Goal: Information Seeking & Learning: Learn about a topic

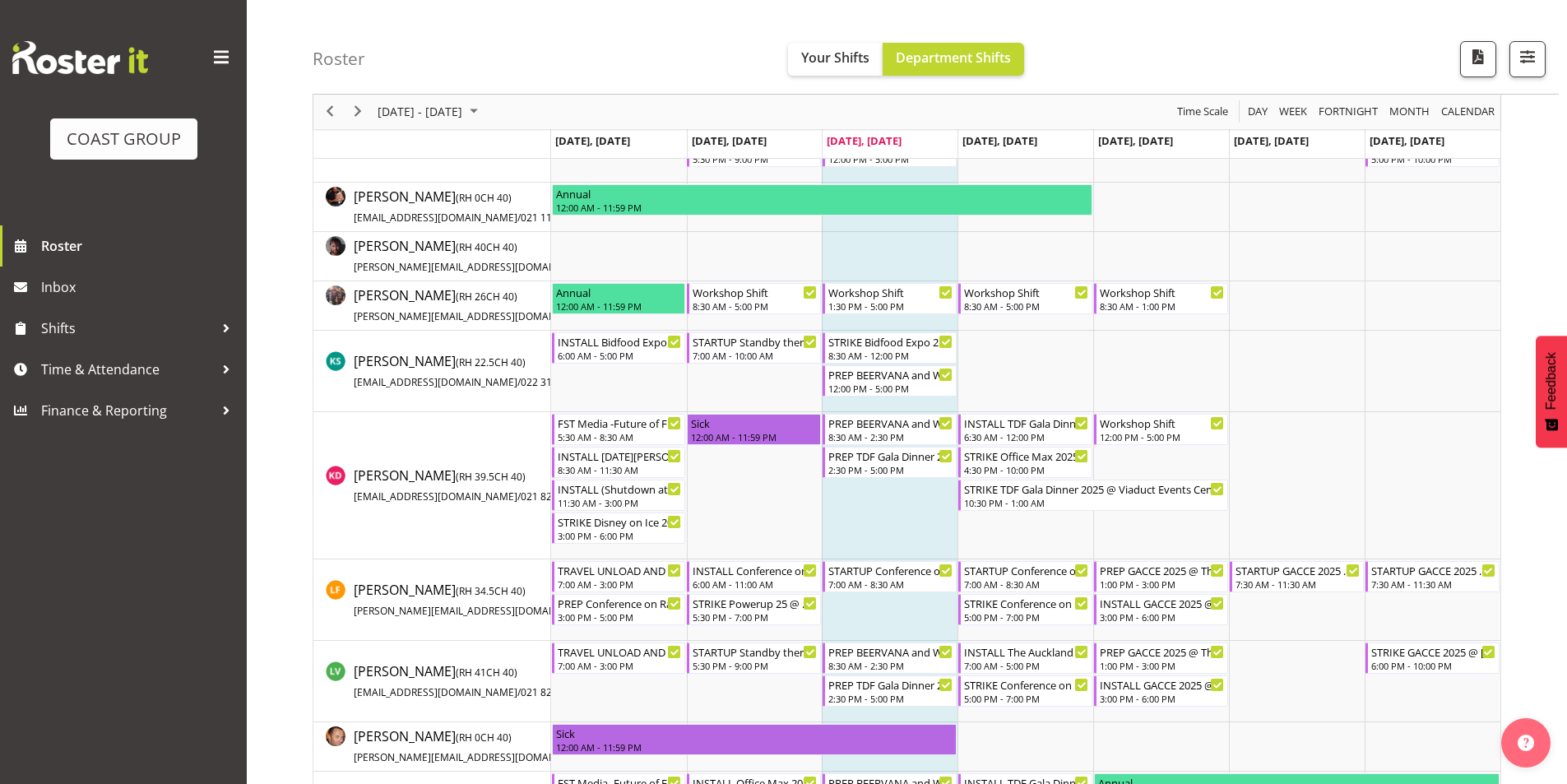
scroll to position [664, 0]
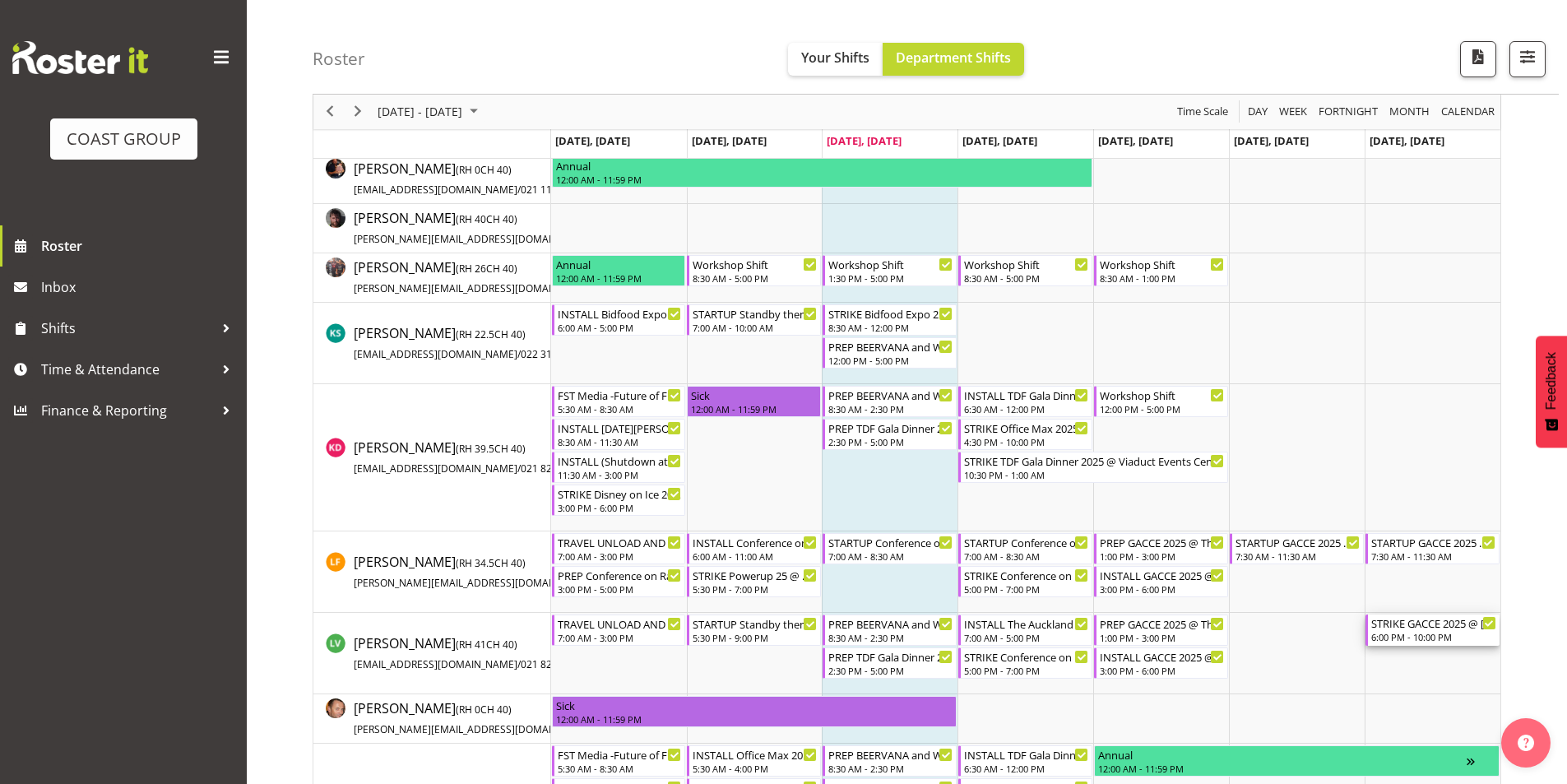
click at [1413, 632] on div "6:00 PM - 10:00 PM" at bounding box center [1433, 636] width 125 height 13
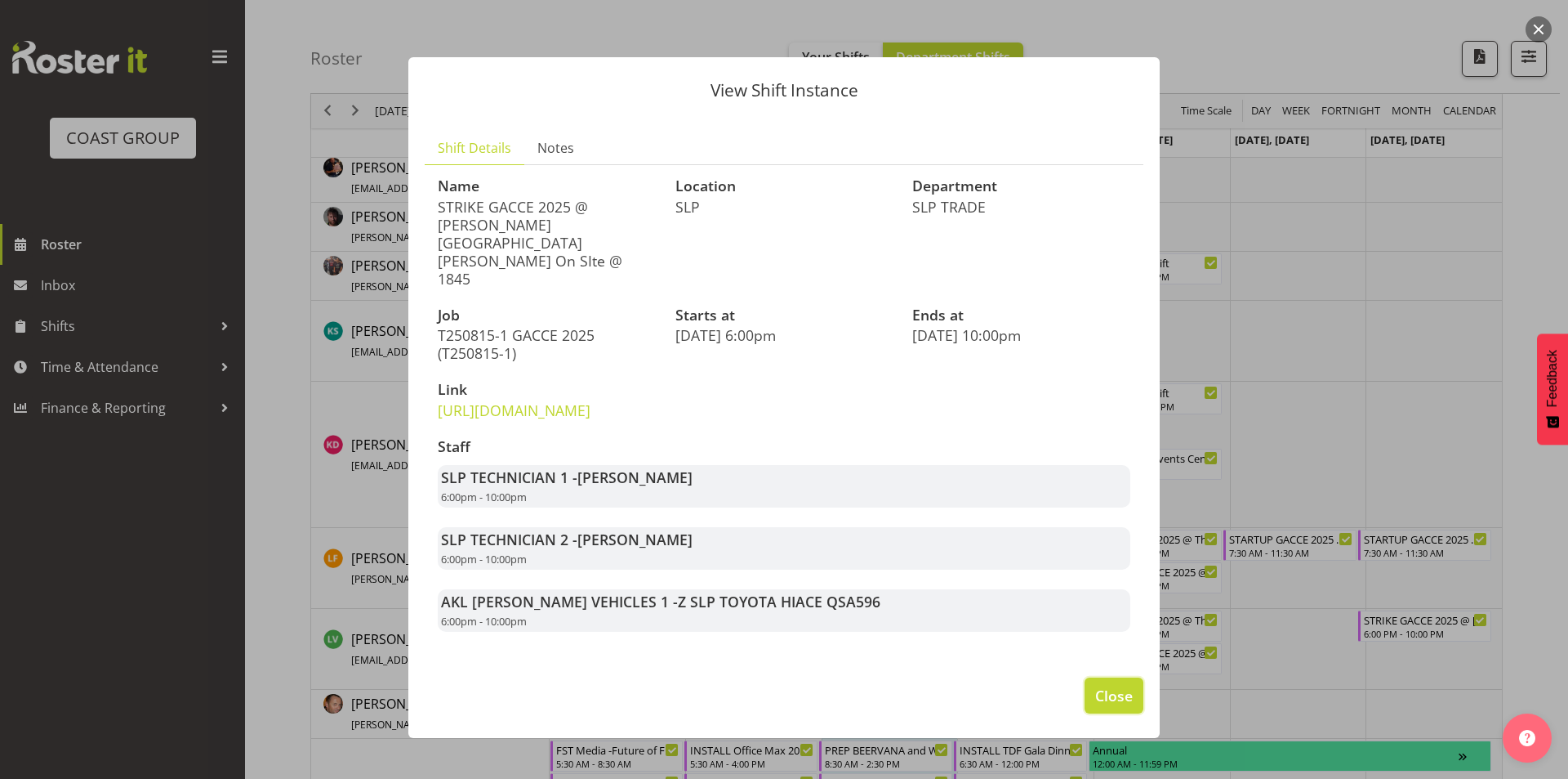
click at [1117, 677] on button "Close" at bounding box center [1114, 695] width 59 height 36
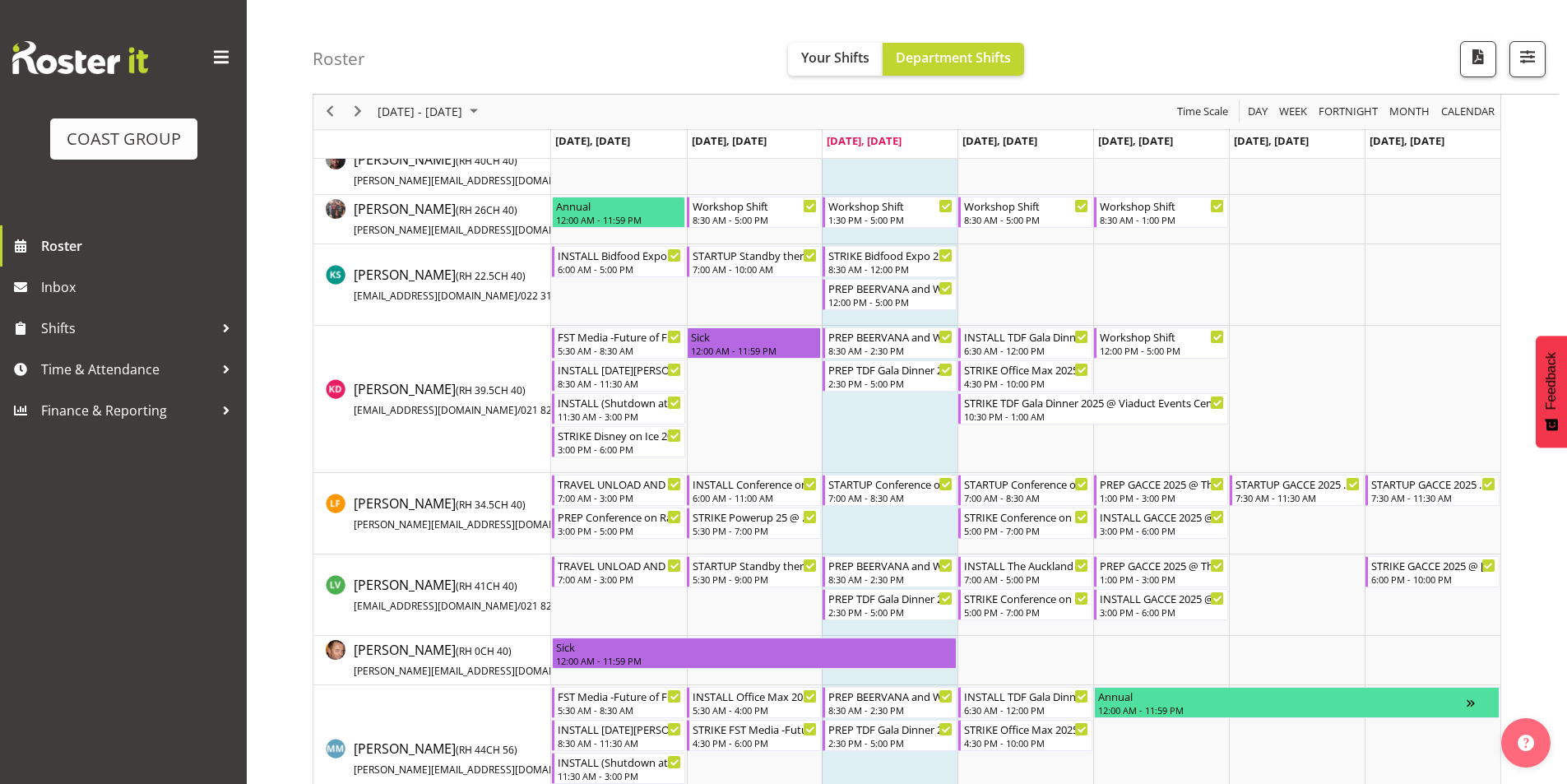
scroll to position [747, 0]
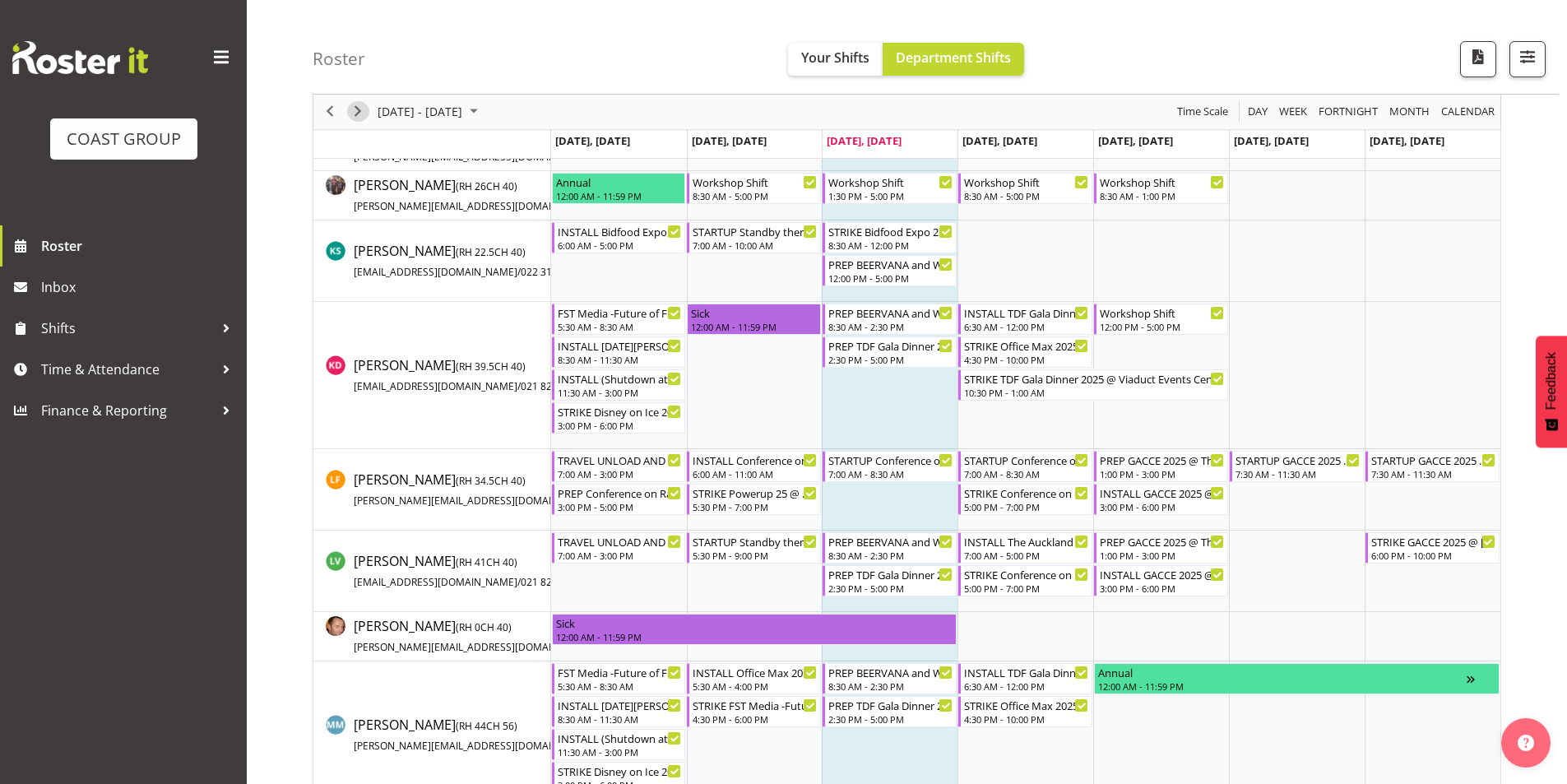
click at [364, 120] on div "next period" at bounding box center [358, 112] width 28 height 35
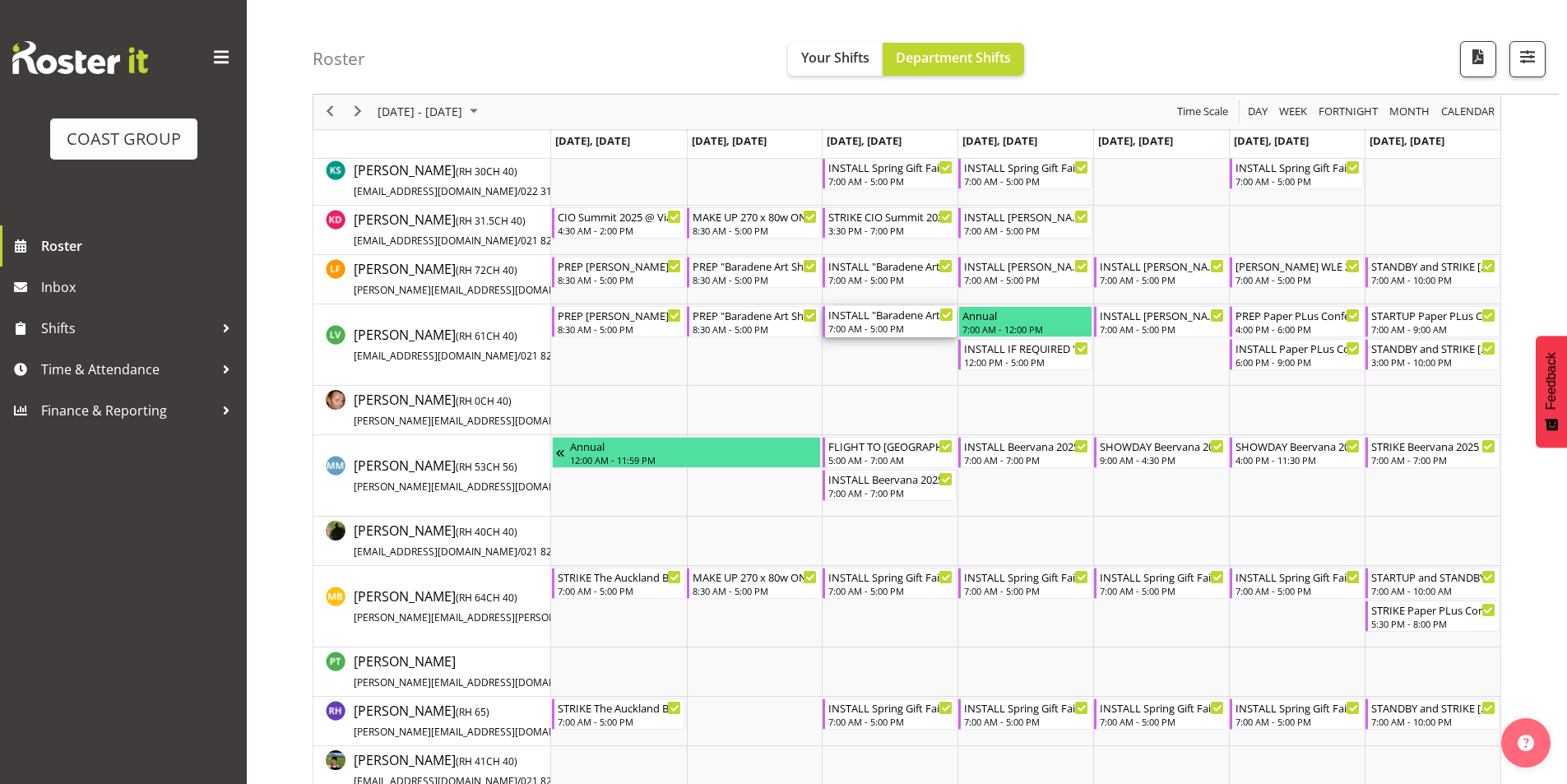
click at [883, 317] on div "INSTALL "Baradene Art Show 2025 @ [GEOGRAPHIC_DATA] on site @ TBC" at bounding box center [890, 314] width 125 height 17
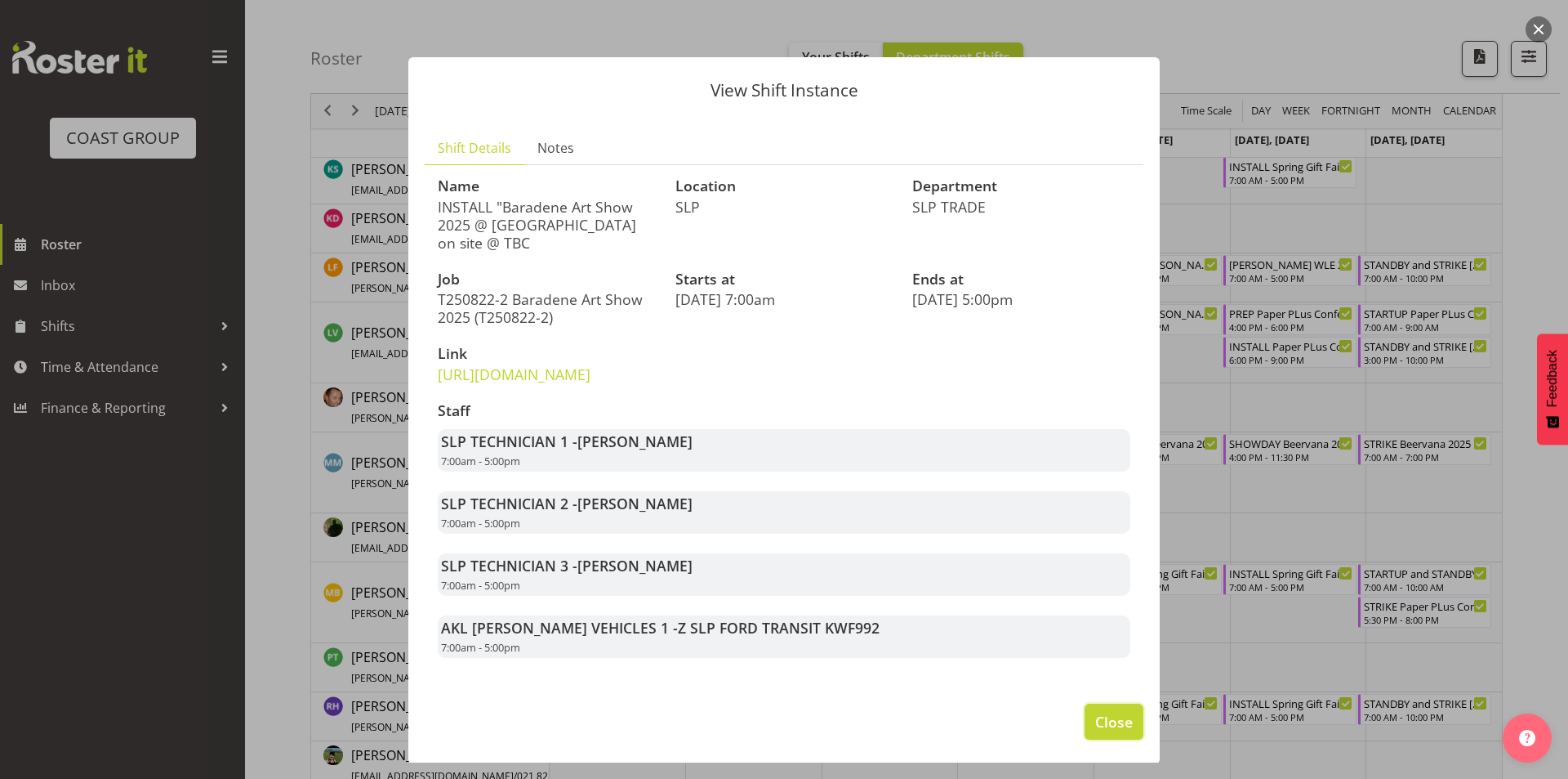
click at [1095, 732] on span "Close" at bounding box center [1114, 722] width 38 height 21
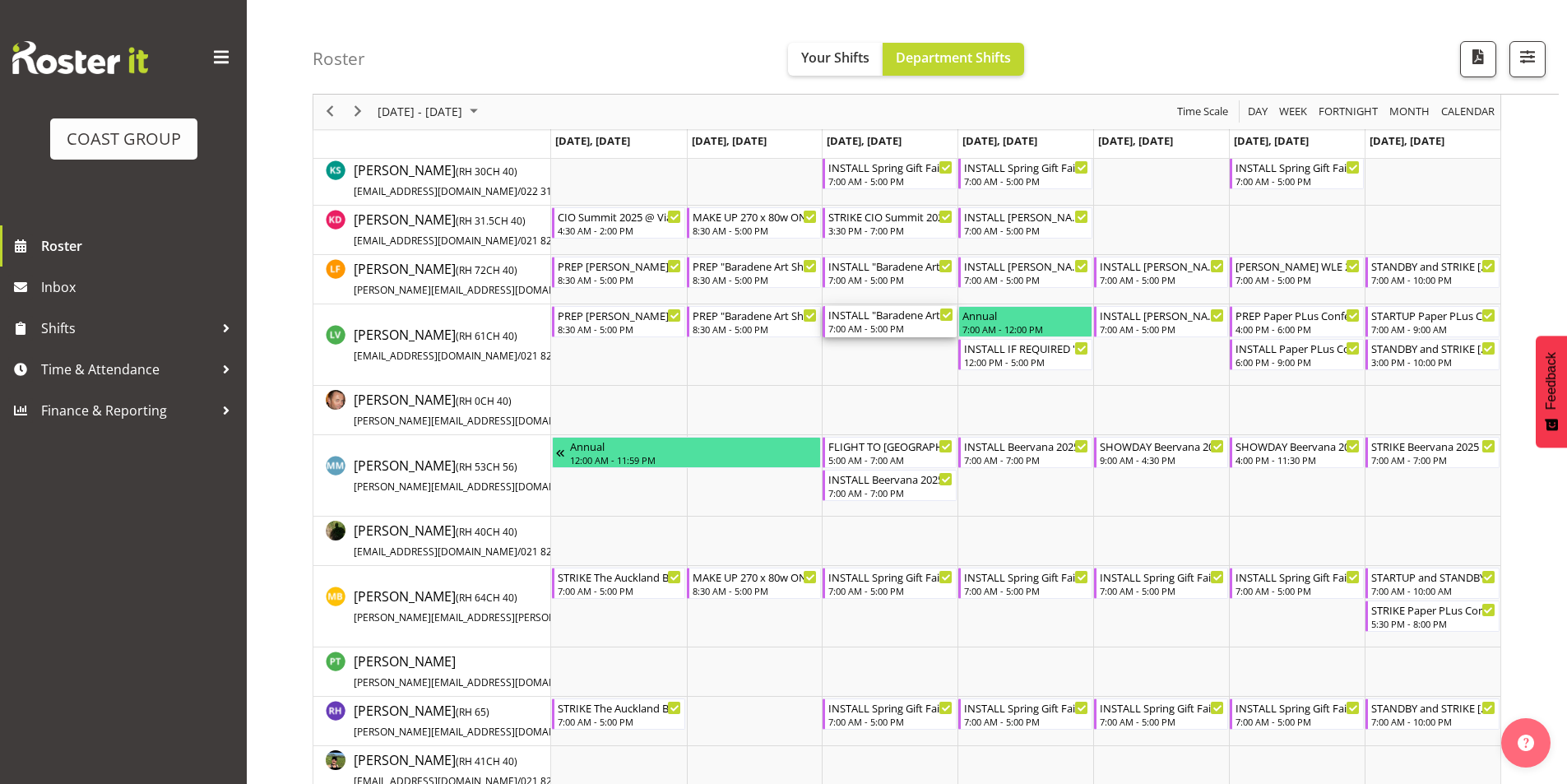
click at [883, 326] on div "7:00 AM - 5:00 PM" at bounding box center [890, 328] width 125 height 13
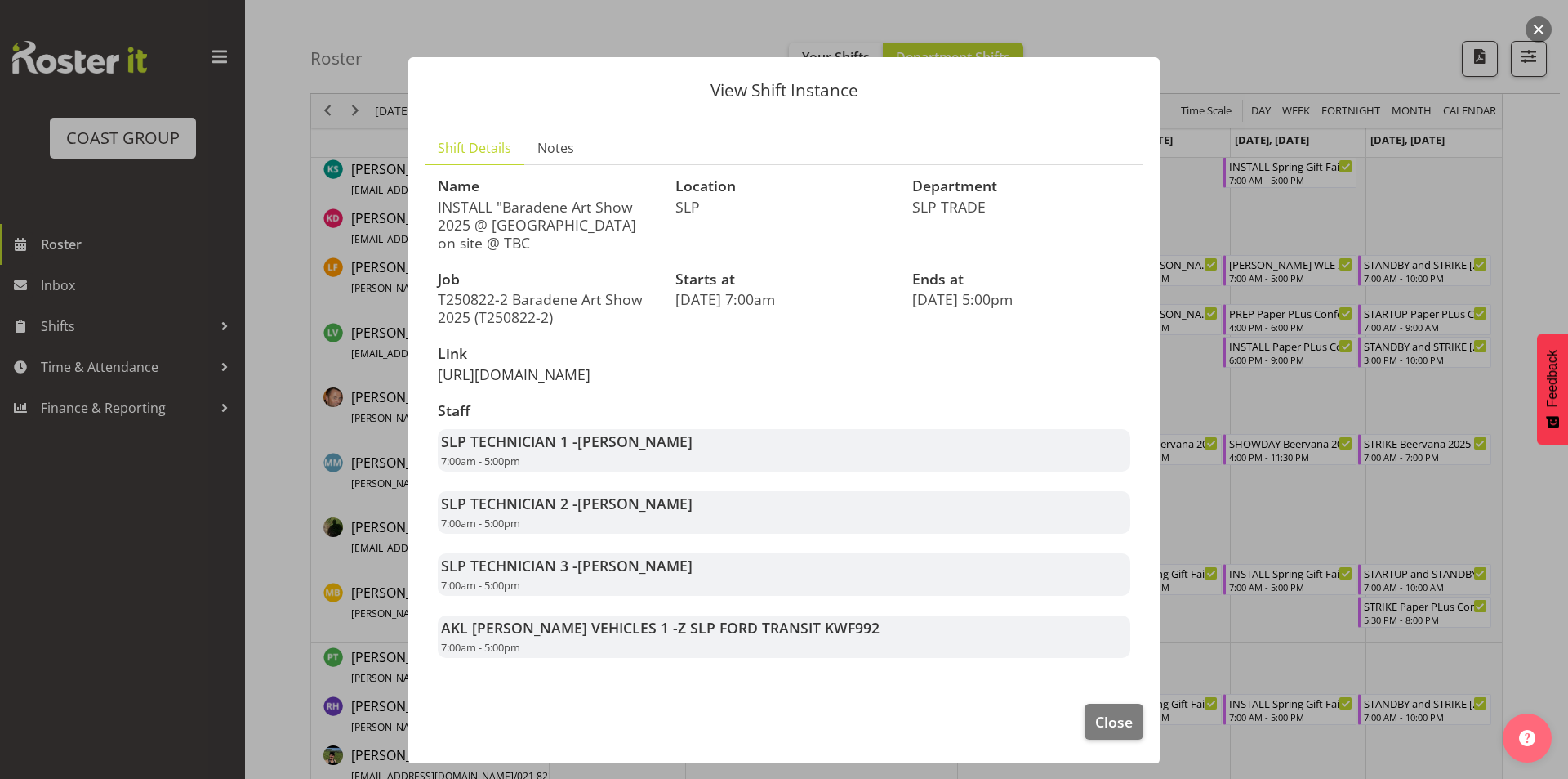
click at [590, 381] on link "[URL][DOMAIN_NAME]" at bounding box center [514, 374] width 152 height 20
click at [1095, 732] on span "Close" at bounding box center [1114, 722] width 38 height 21
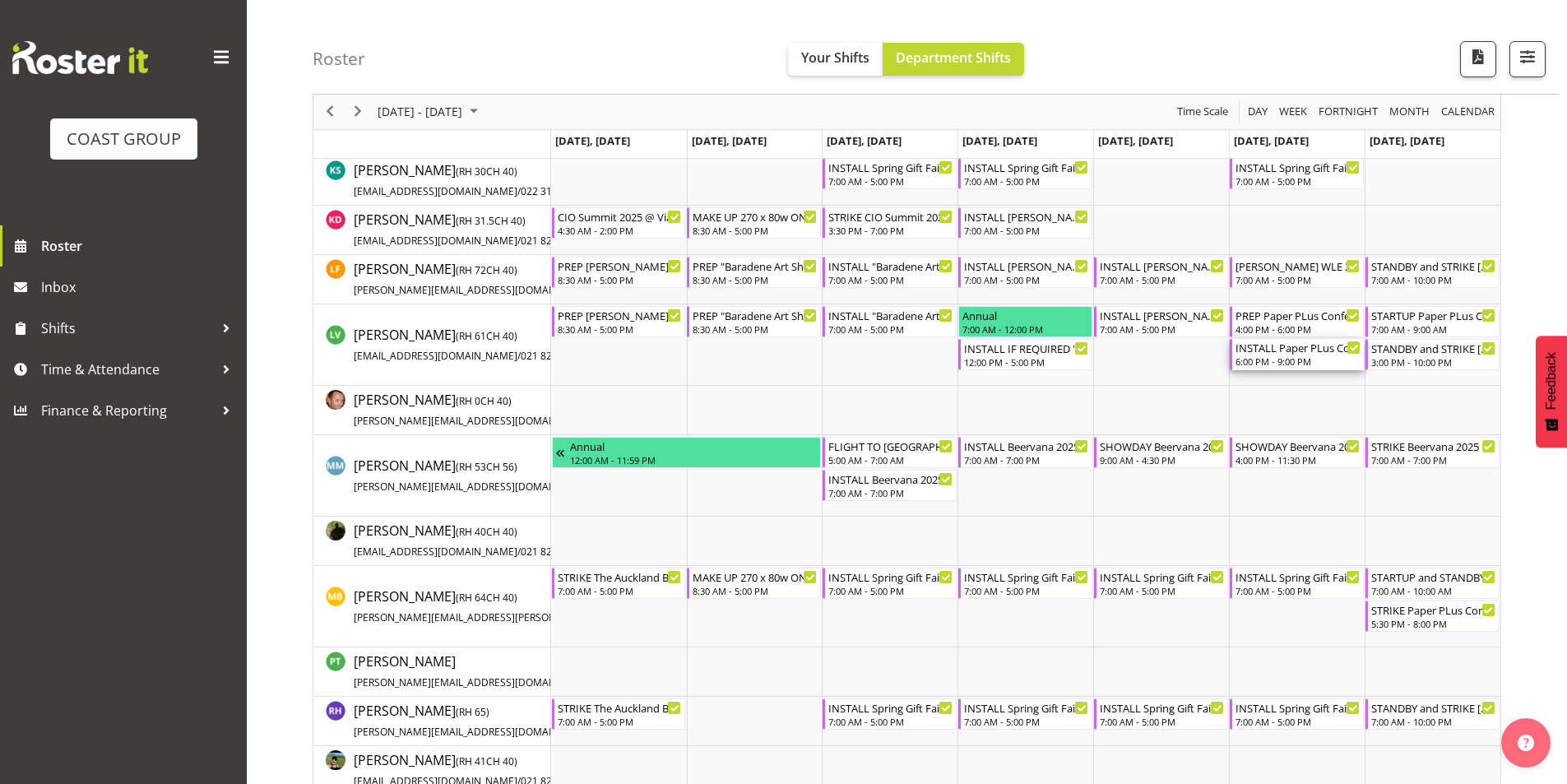
click at [1309, 347] on div "INSTALL Paper PLus Conference 2025 @ Grand Millenium On SIte @ 1900" at bounding box center [1298, 347] width 125 height 17
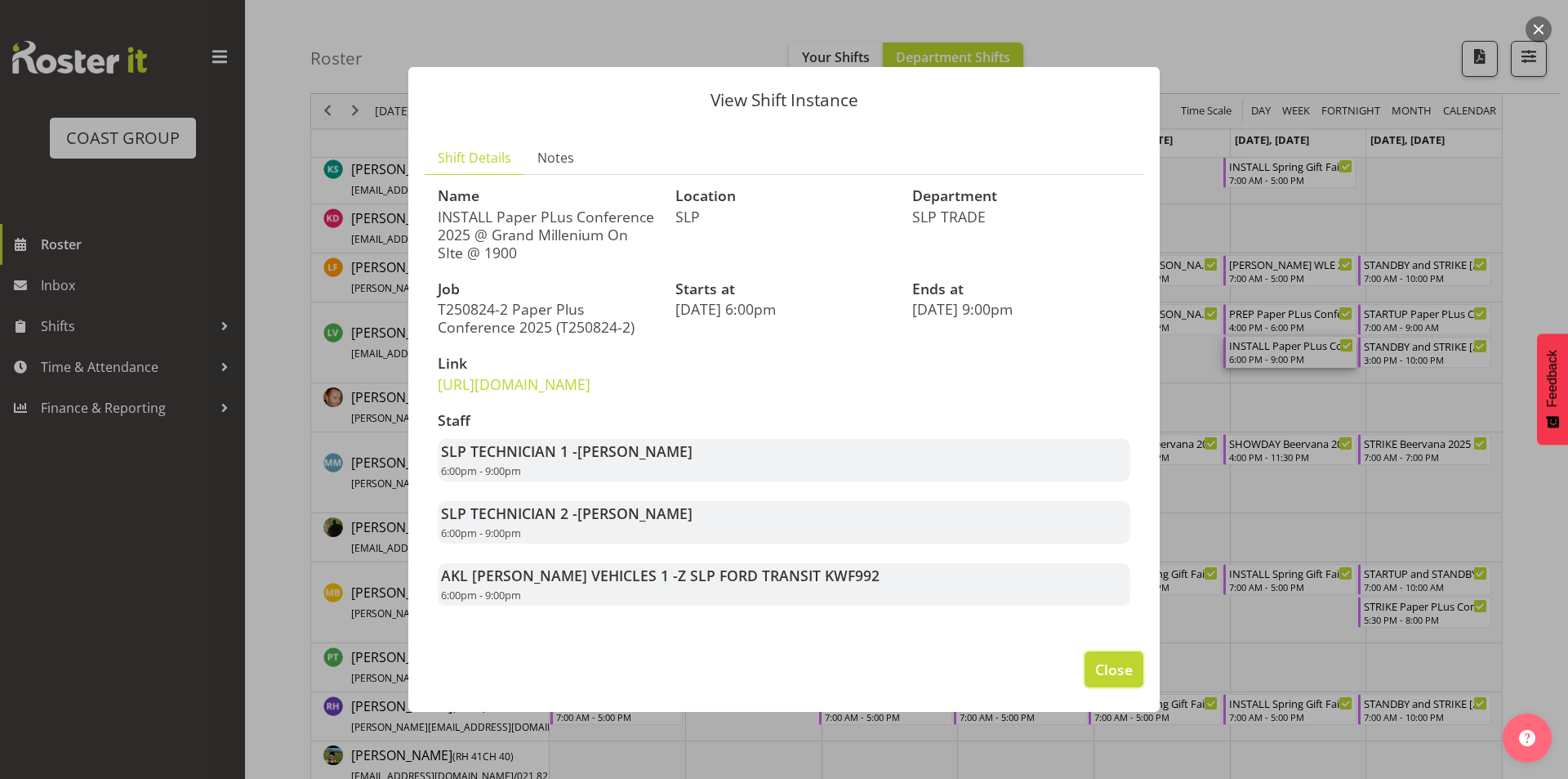
click at [1101, 680] on span "Close" at bounding box center [1114, 669] width 38 height 21
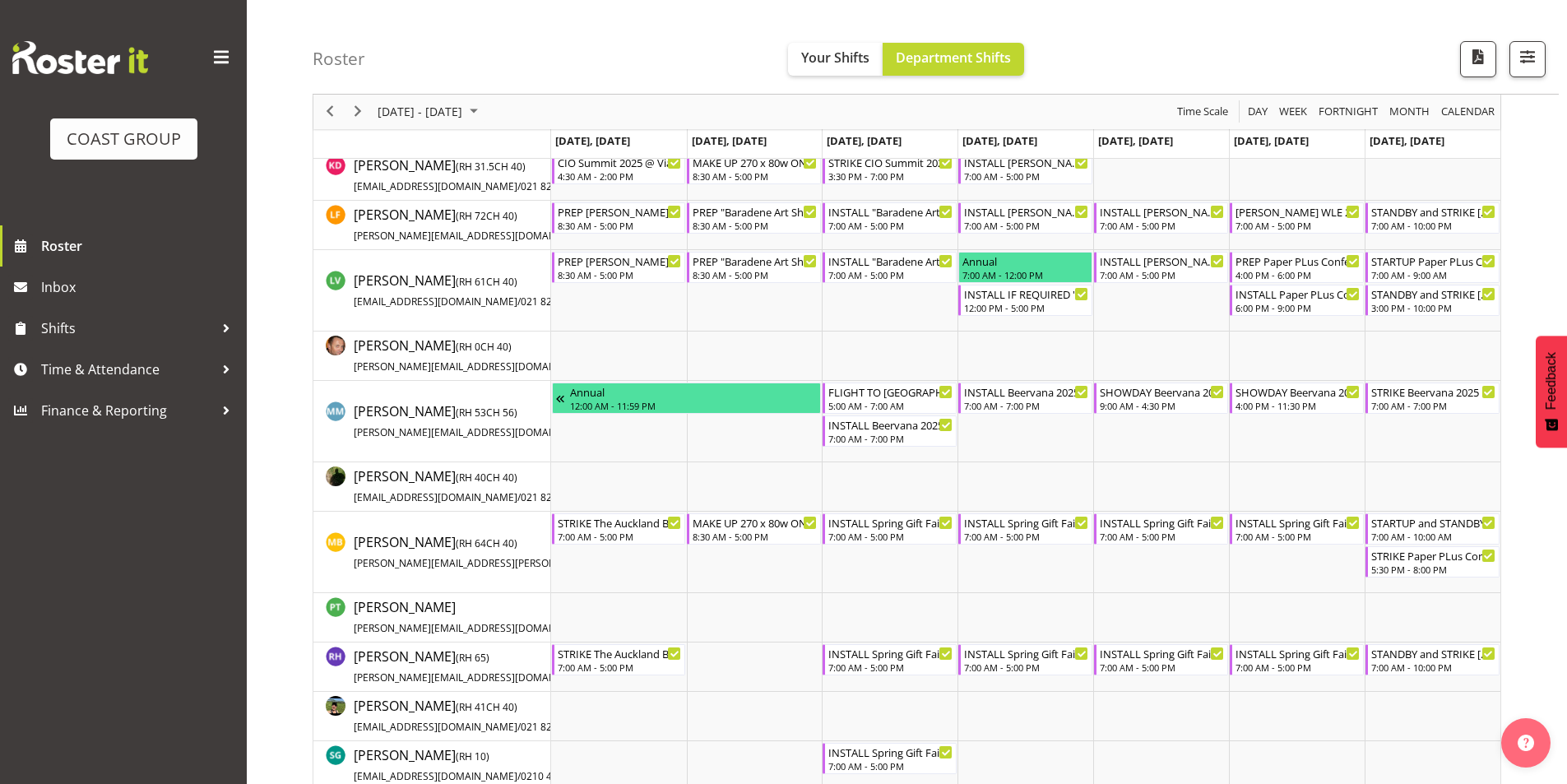
scroll to position [829, 0]
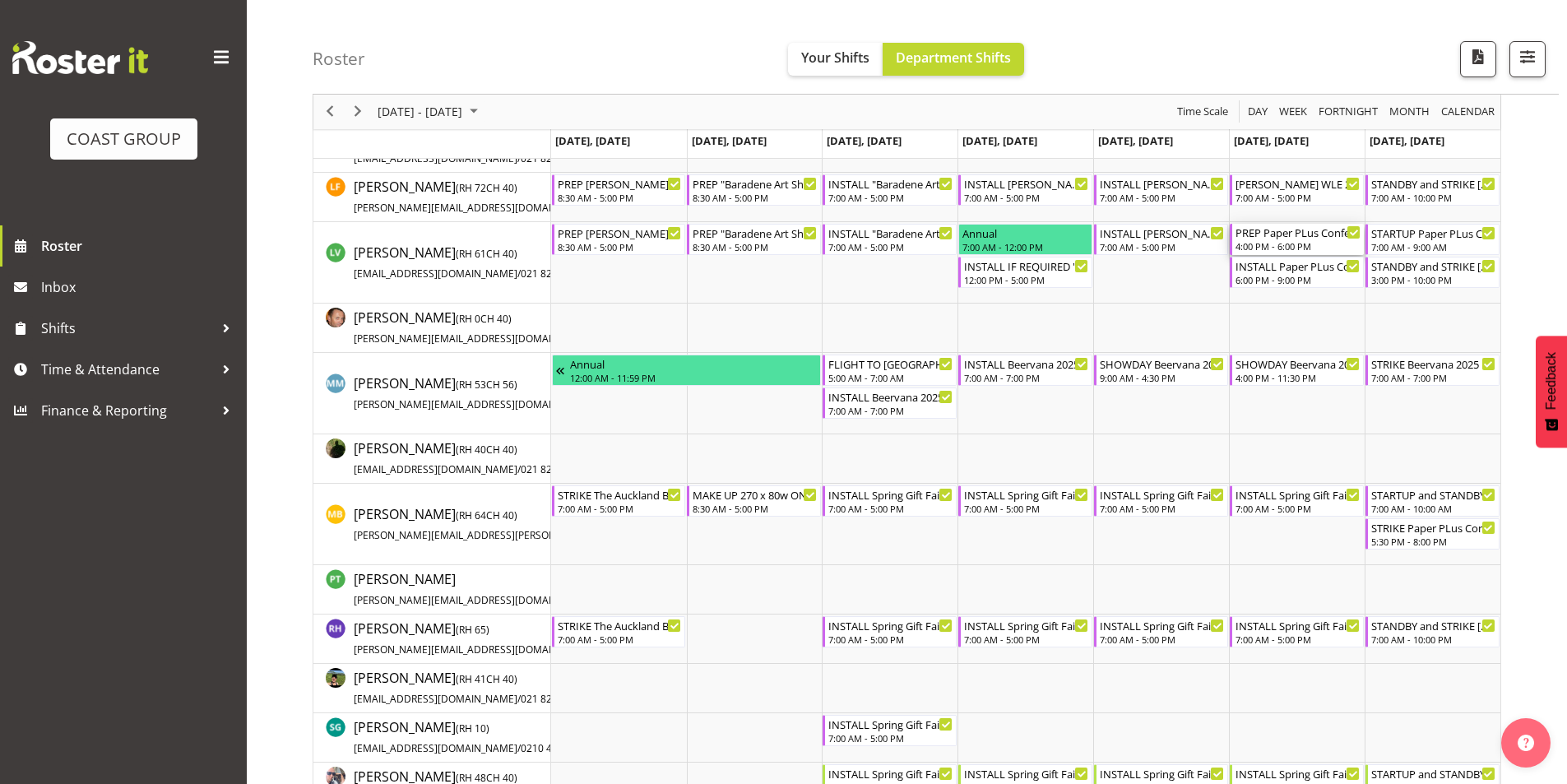
click at [1300, 243] on div "4:00 PM - 6:00 PM" at bounding box center [1298, 246] width 125 height 13
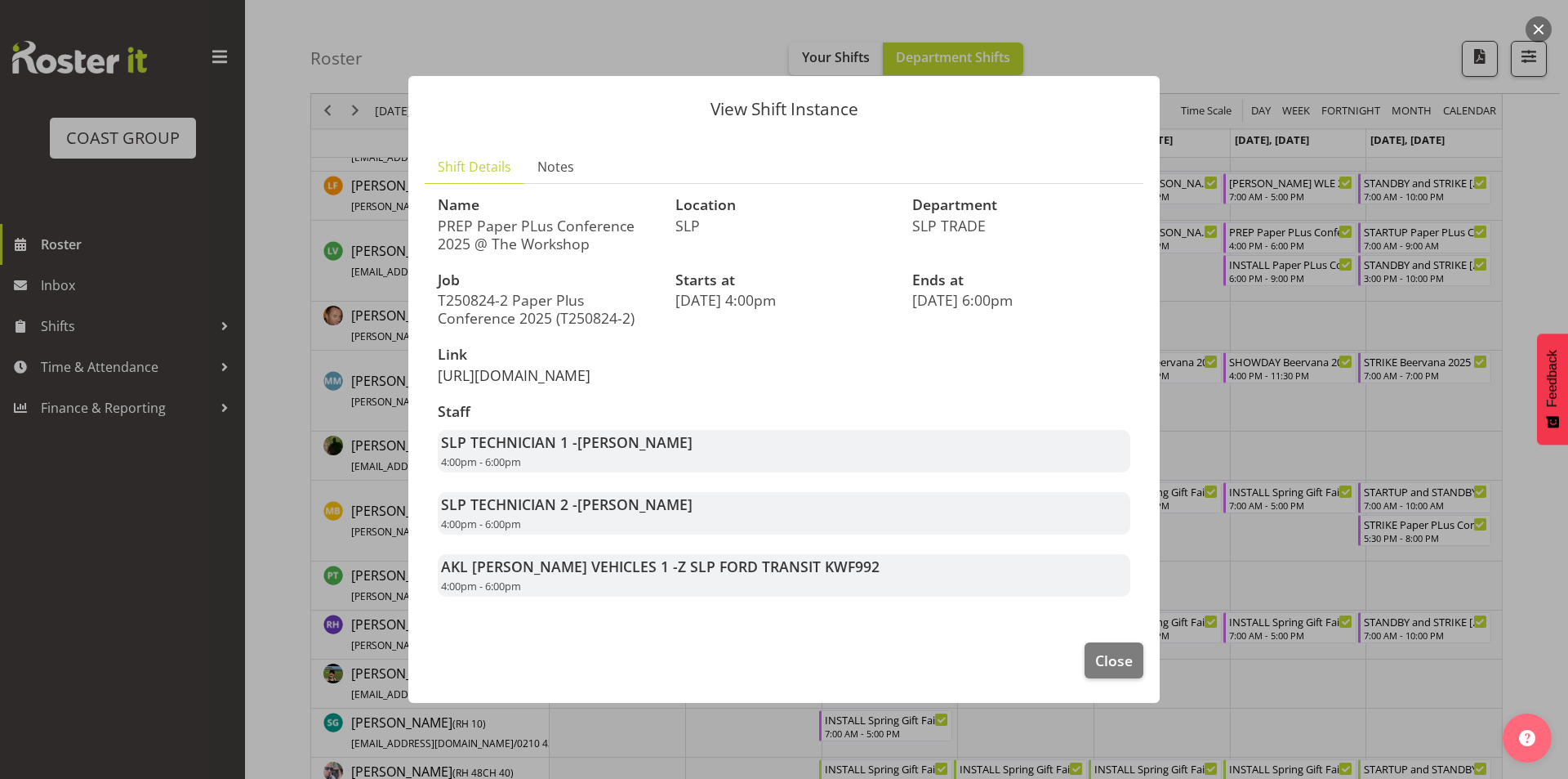
click at [479, 365] on link "[URL][DOMAIN_NAME]" at bounding box center [514, 375] width 152 height 20
drag, startPoint x: 1152, startPoint y: 663, endPoint x: 1140, endPoint y: 672, distance: 15.0
click at [1146, 667] on footer "Close" at bounding box center [784, 664] width 752 height 77
click at [1135, 671] on button "Close" at bounding box center [1114, 660] width 59 height 36
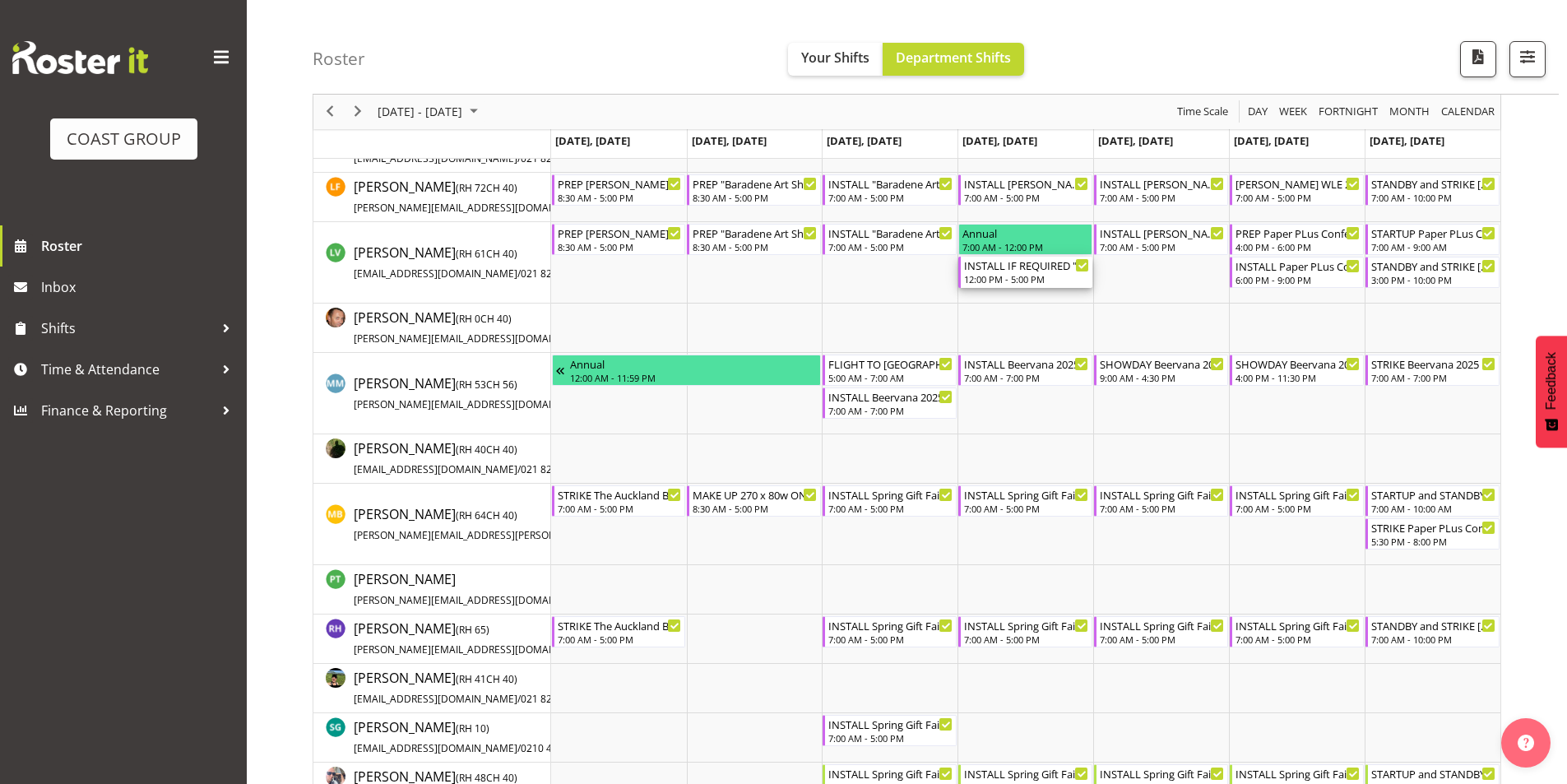
click at [1015, 275] on div "12:00 PM - 5:00 PM" at bounding box center [1026, 279] width 125 height 13
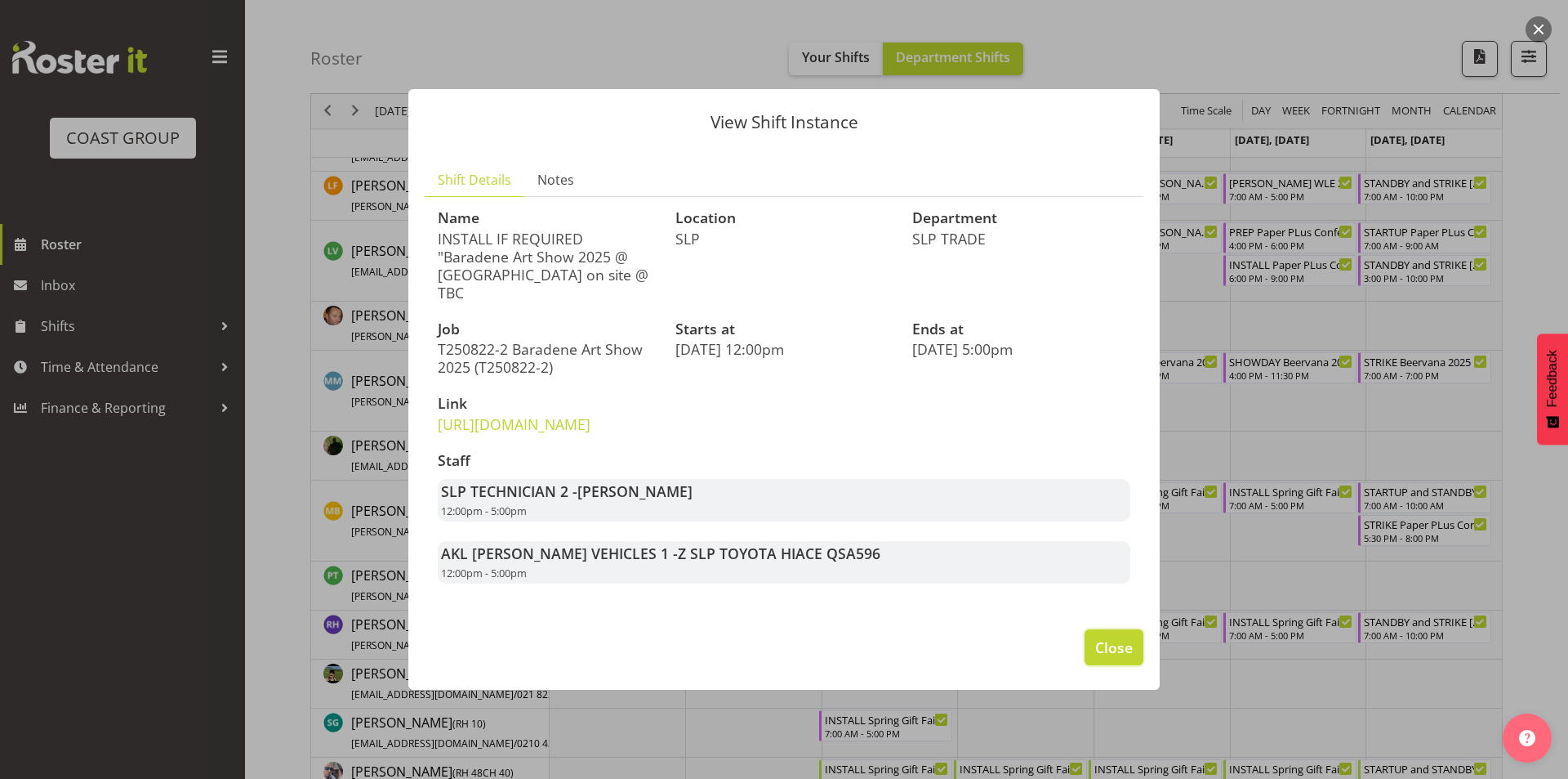
click at [1136, 654] on button "Close" at bounding box center [1114, 647] width 59 height 36
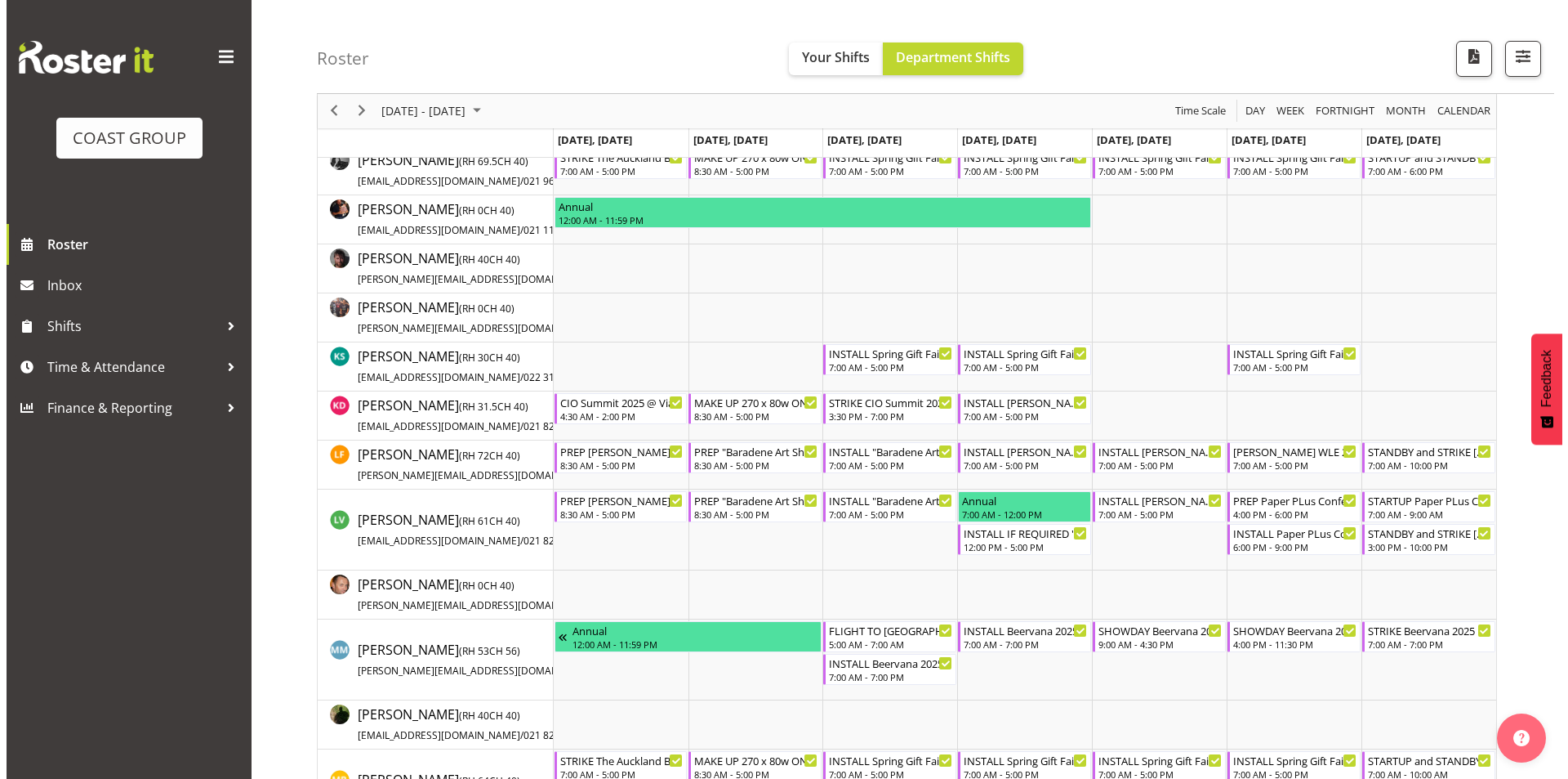
scroll to position [578, 0]
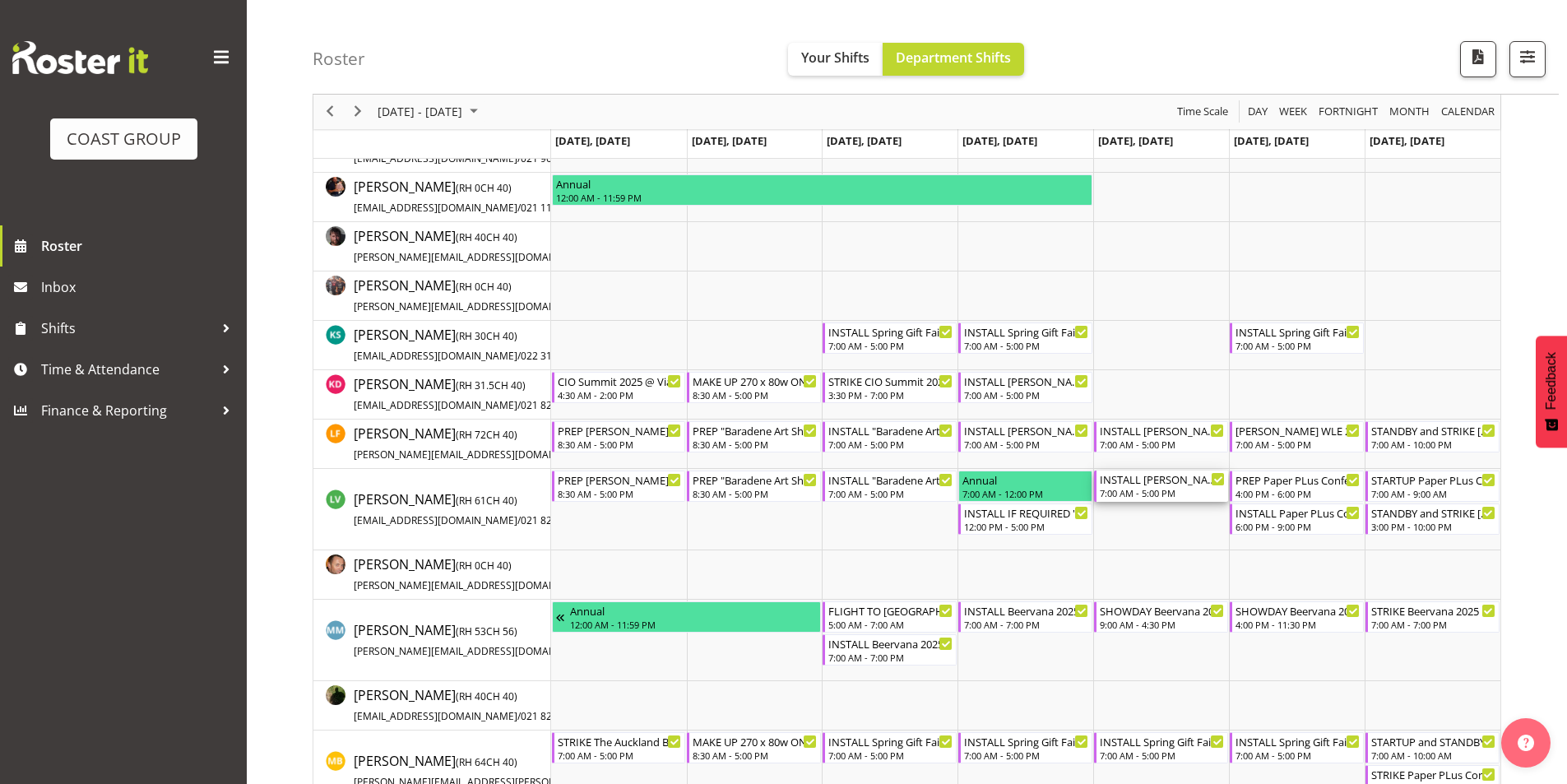
click at [1149, 487] on div "INSTALL [PERSON_NAME] WLE 2025 [PERSON_NAME] TO LEAVE IN VAN@ [GEOGRAPHIC_DATA]…" at bounding box center [1162, 486] width 125 height 31
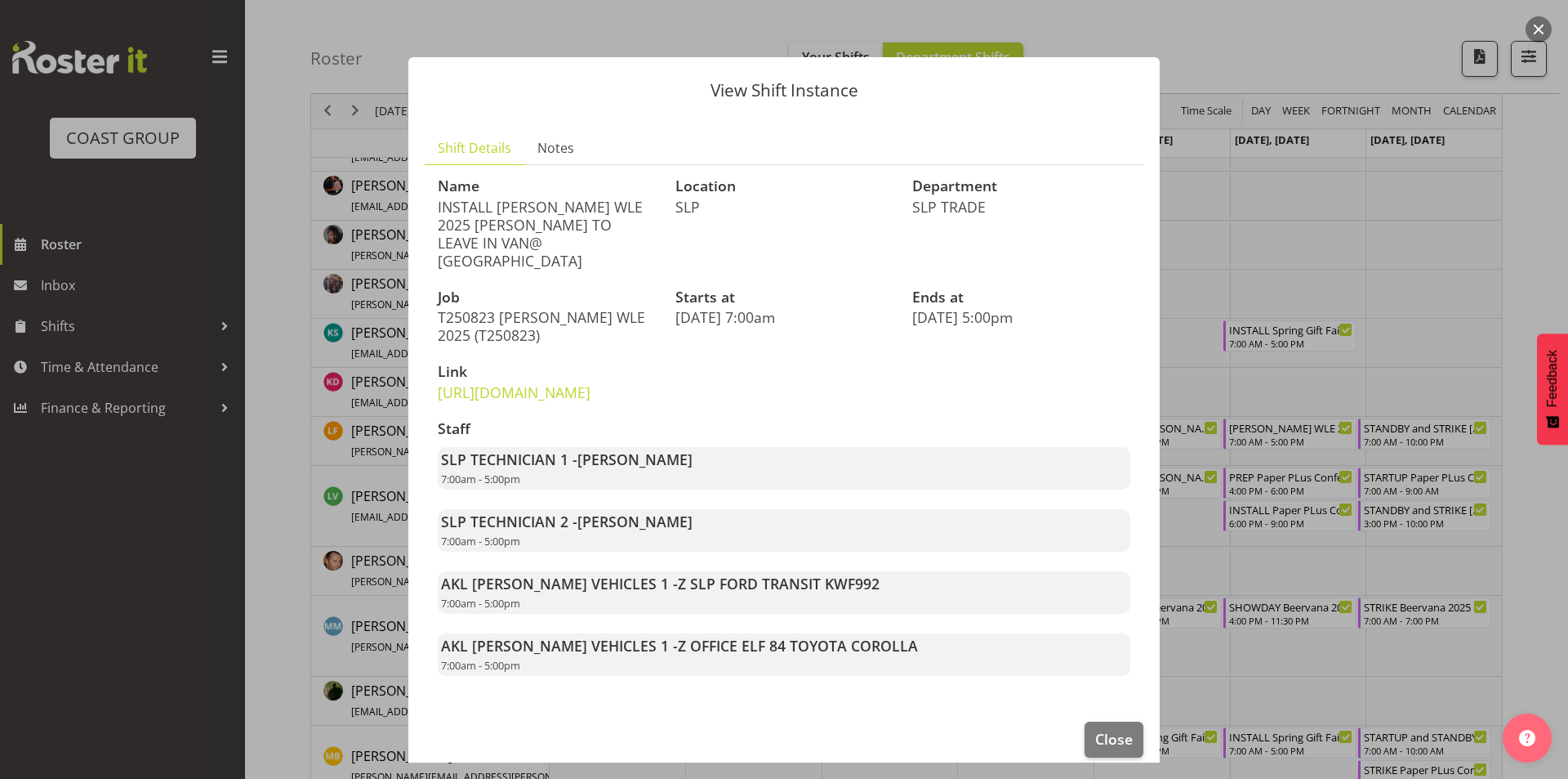
click at [569, 399] on p "[URL][DOMAIN_NAME]" at bounding box center [547, 392] width 218 height 18
click at [569, 402] on link "[URL][DOMAIN_NAME]" at bounding box center [514, 392] width 152 height 20
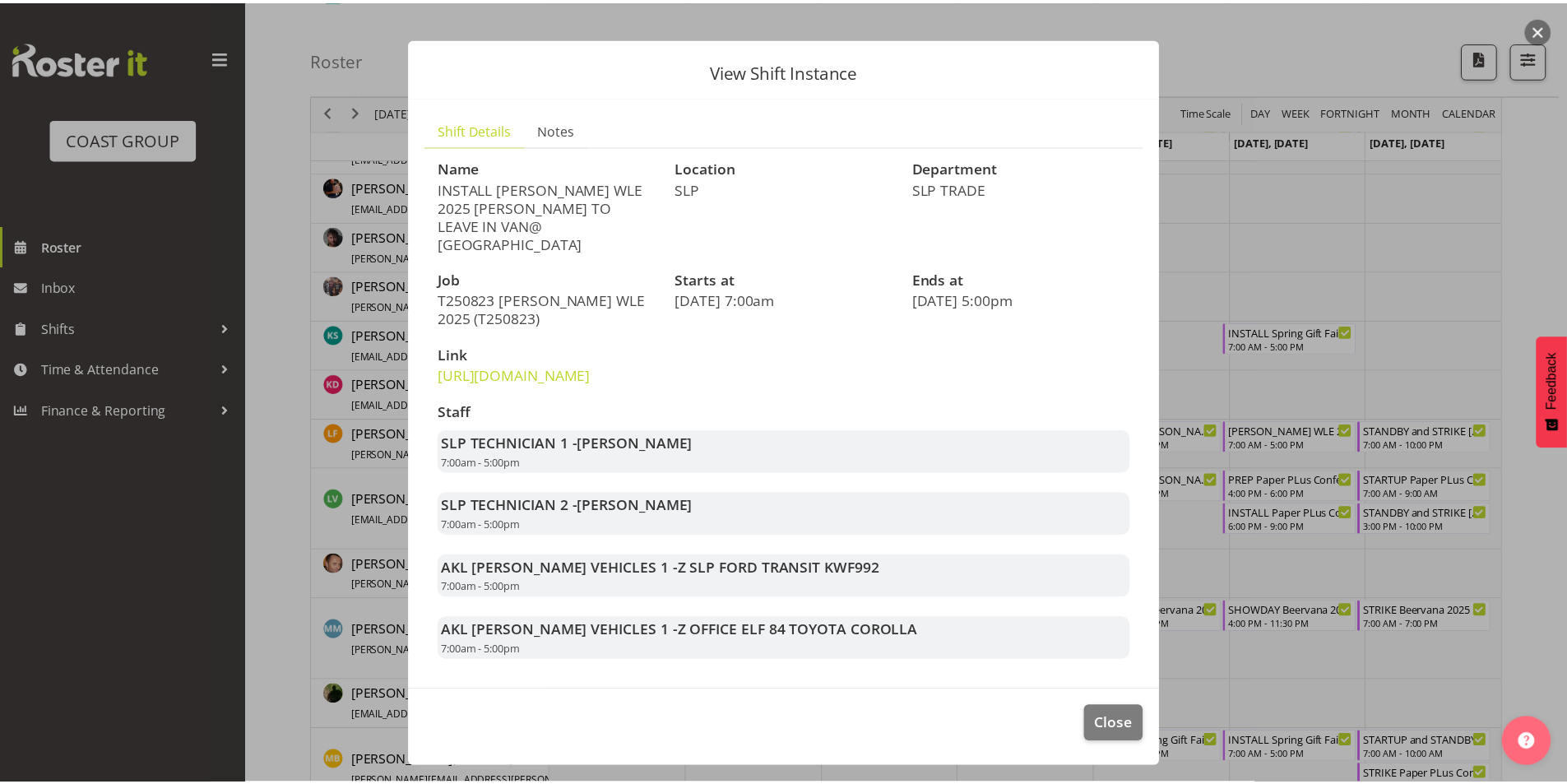
scroll to position [56, 0]
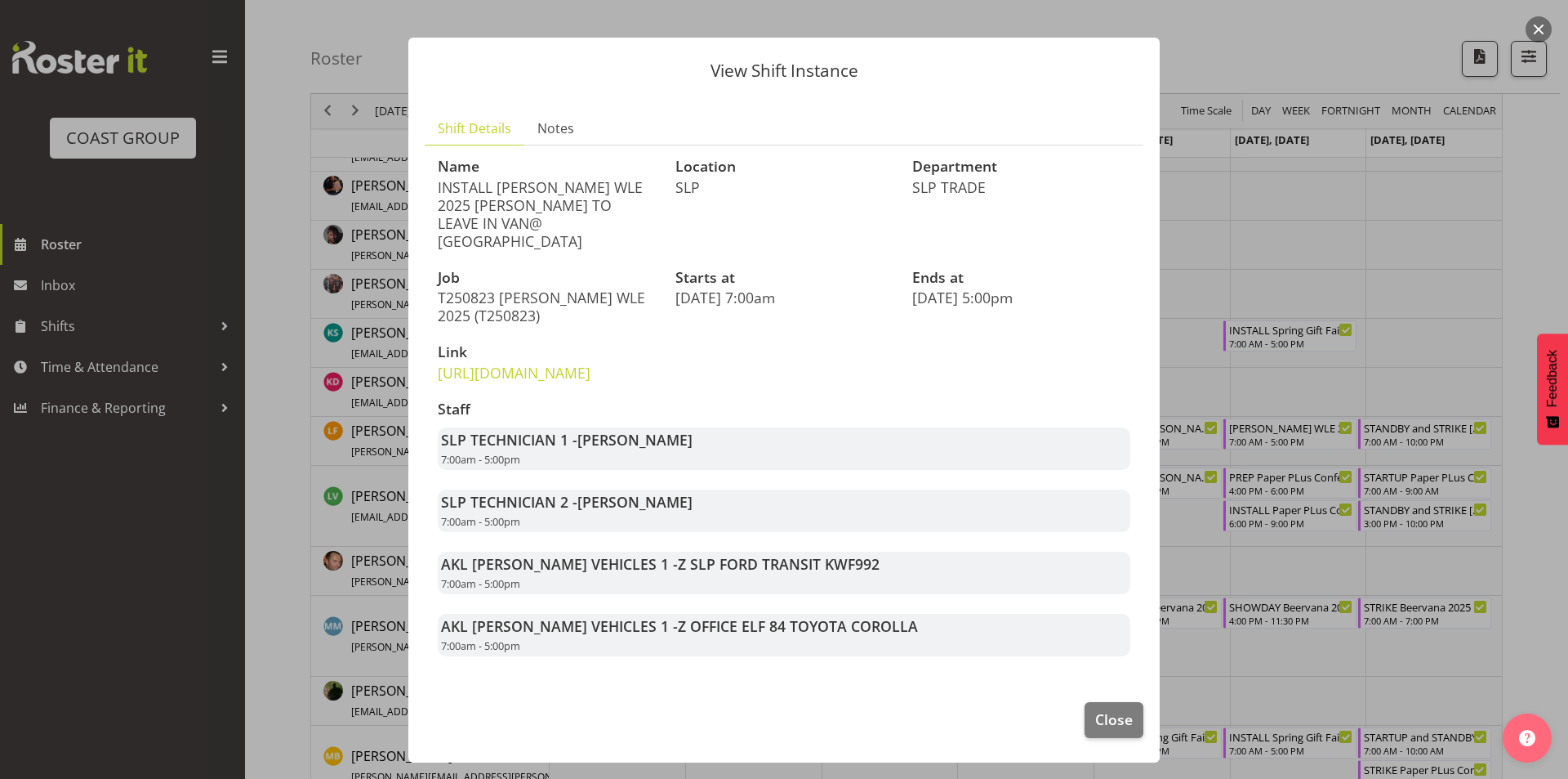
click at [1185, 713] on div at bounding box center [784, 390] width 1568 height 779
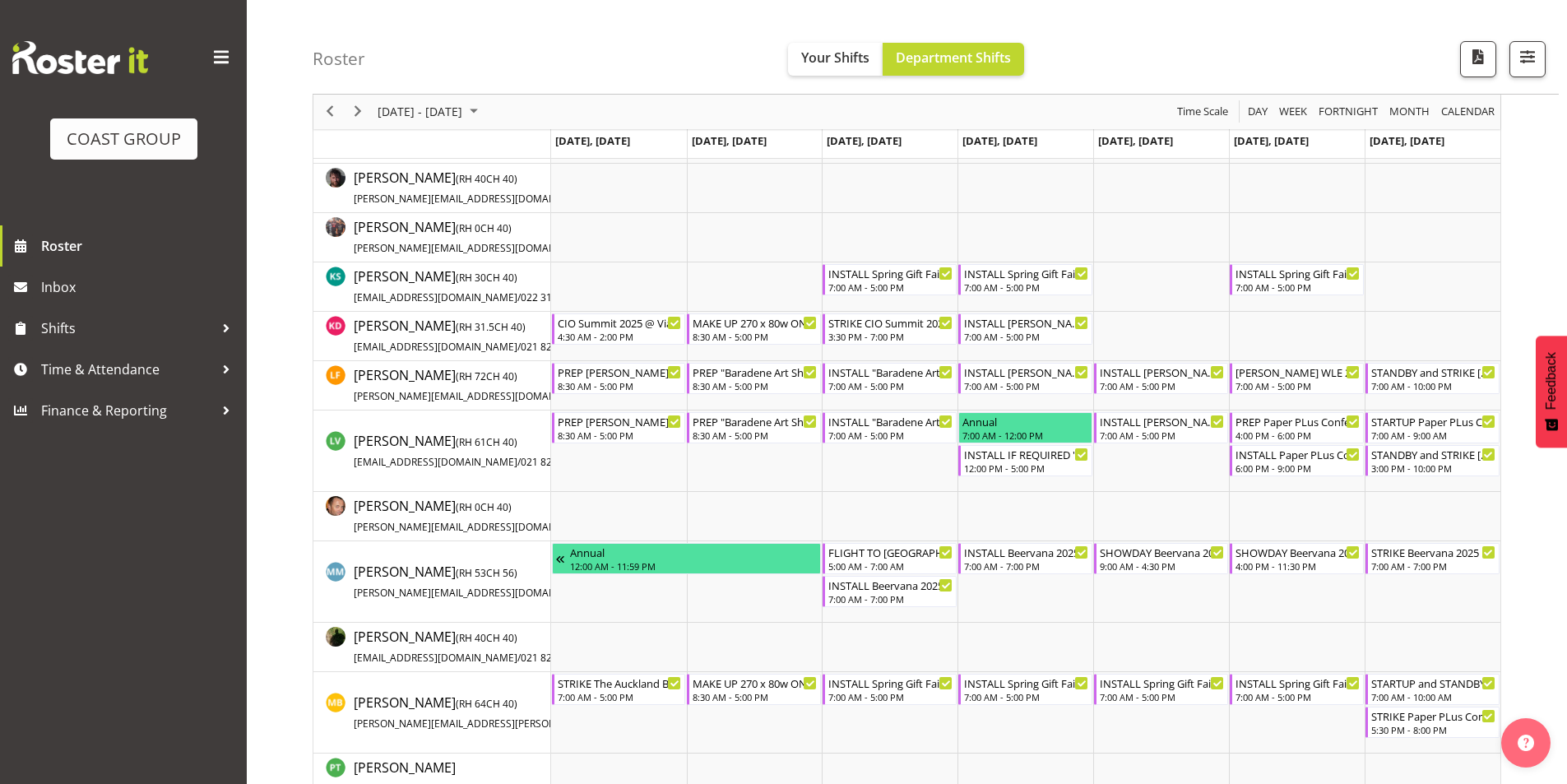
scroll to position [664, 0]
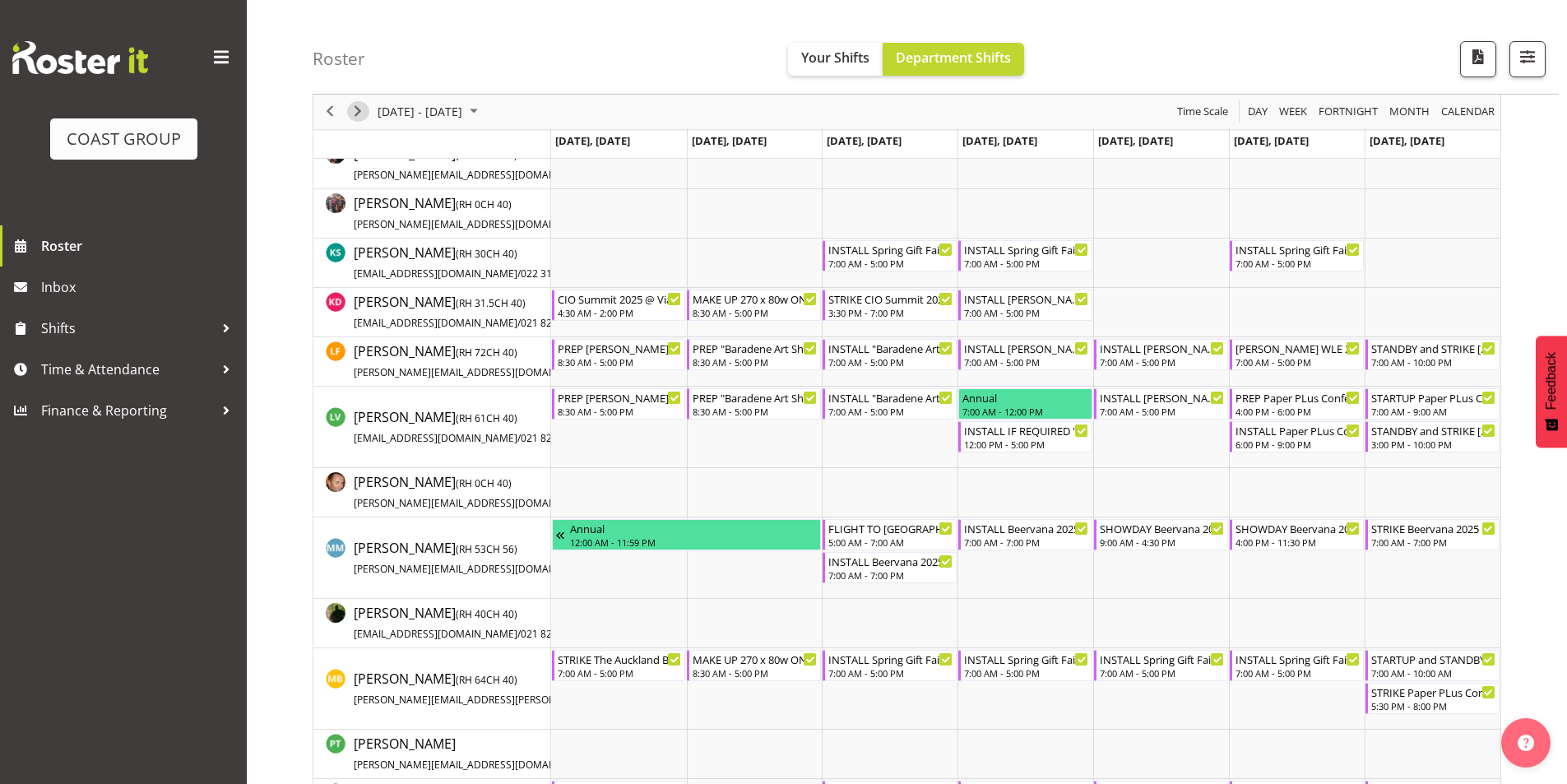
click at [354, 106] on span "Next" at bounding box center [358, 112] width 20 height 21
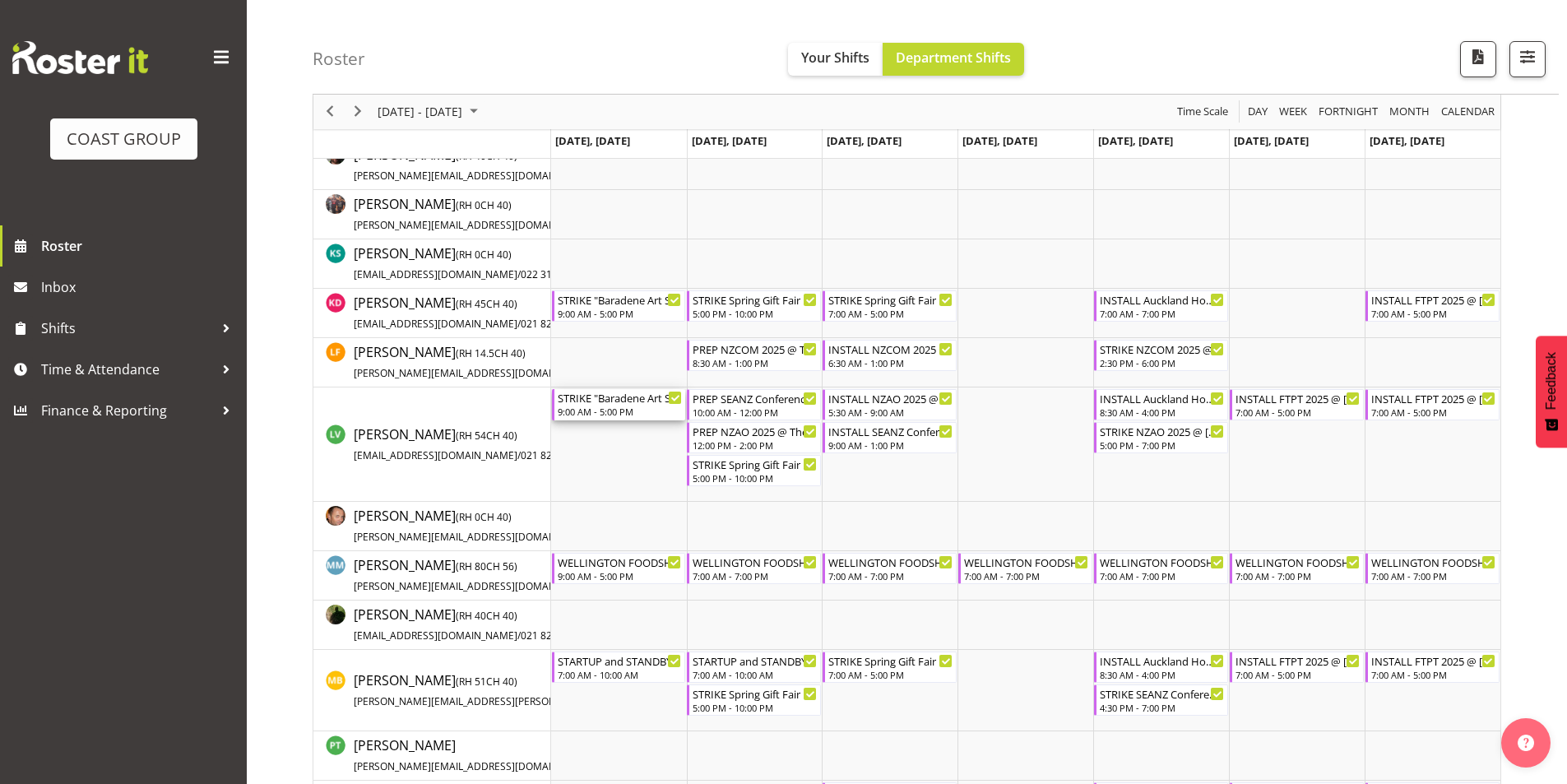
click at [632, 409] on div "9:00 AM - 5:00 PM" at bounding box center [620, 411] width 125 height 13
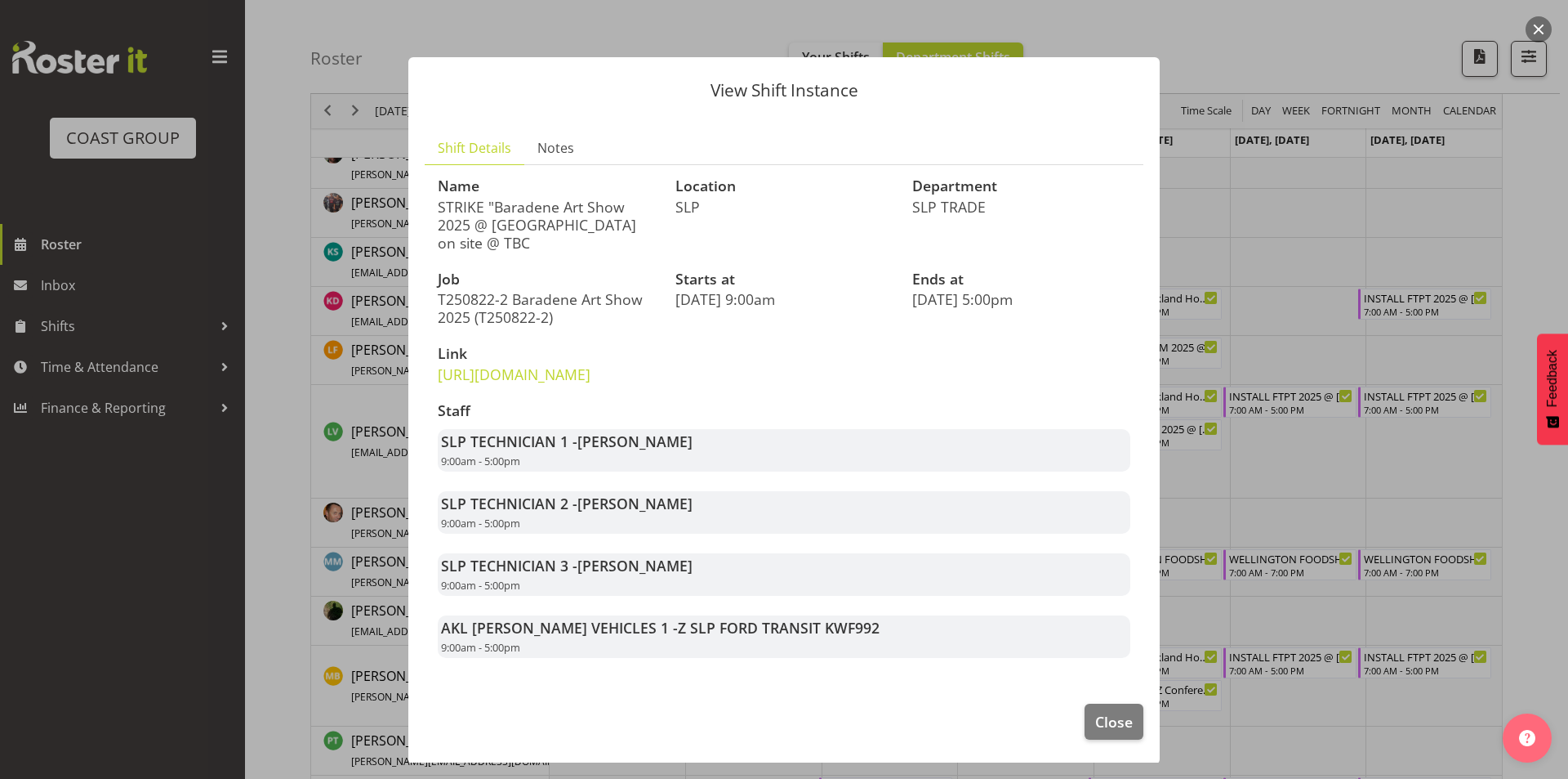
drag, startPoint x: 618, startPoint y: 614, endPoint x: 611, endPoint y: 492, distance: 122.2
click at [611, 492] on div "Staff SLP TECHNICIAN 1 - [PERSON_NAME] 9:00am - 5:00pm SLP TECHNICIAN 2 - [PERS…" at bounding box center [784, 530] width 712 height 275
click at [795, 526] on div "SLP TECHNICIAN 2 - [PERSON_NAME] 9:00am - 5:00pm" at bounding box center [784, 512] width 693 height 43
click at [820, 472] on div "SLP TECHNICIAN 1 - [PERSON_NAME] 9:00am - 5:00pm" at bounding box center [784, 450] width 693 height 43
click at [1099, 740] on button "Close" at bounding box center [1114, 722] width 59 height 36
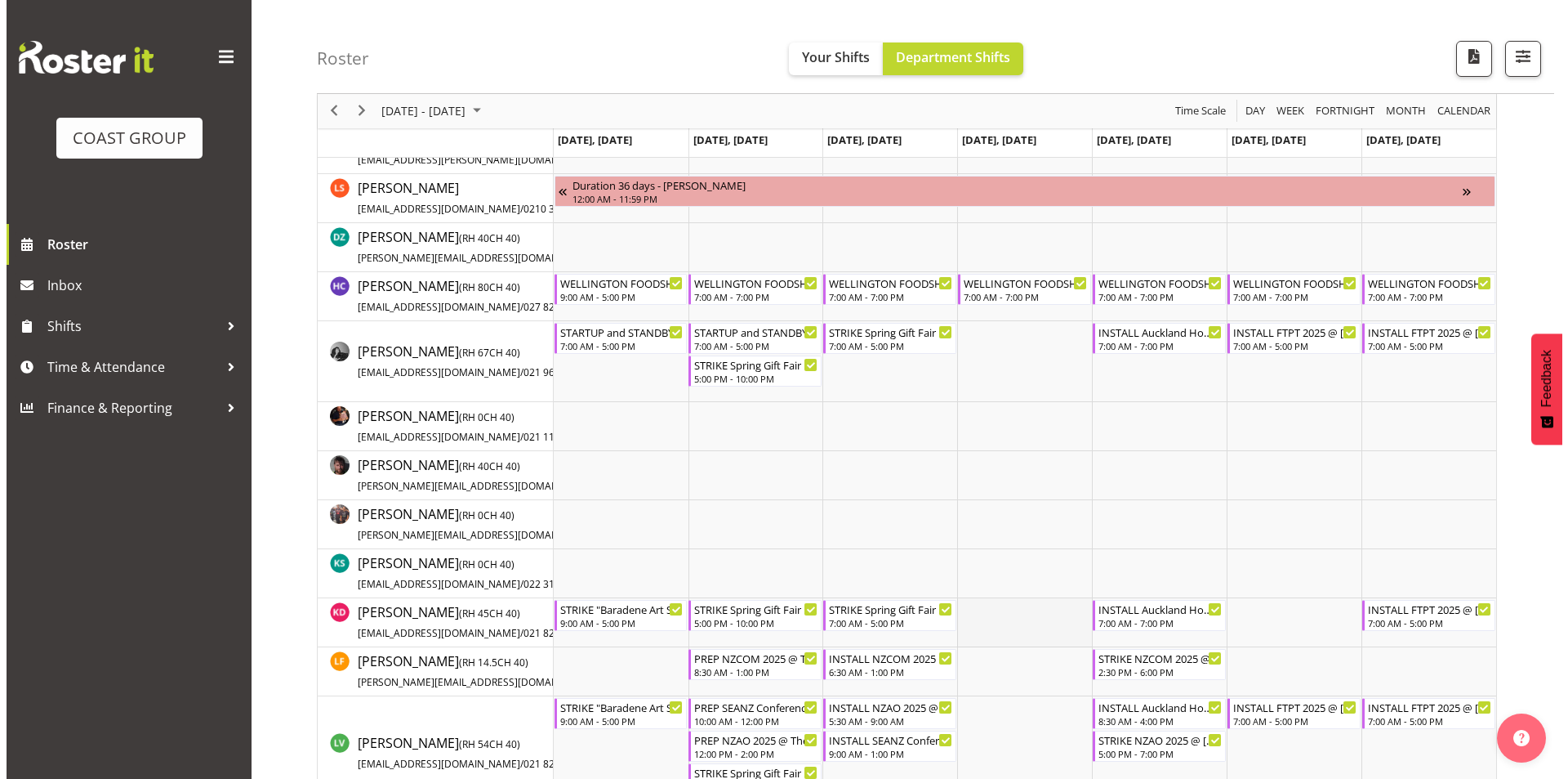
scroll to position [497, 0]
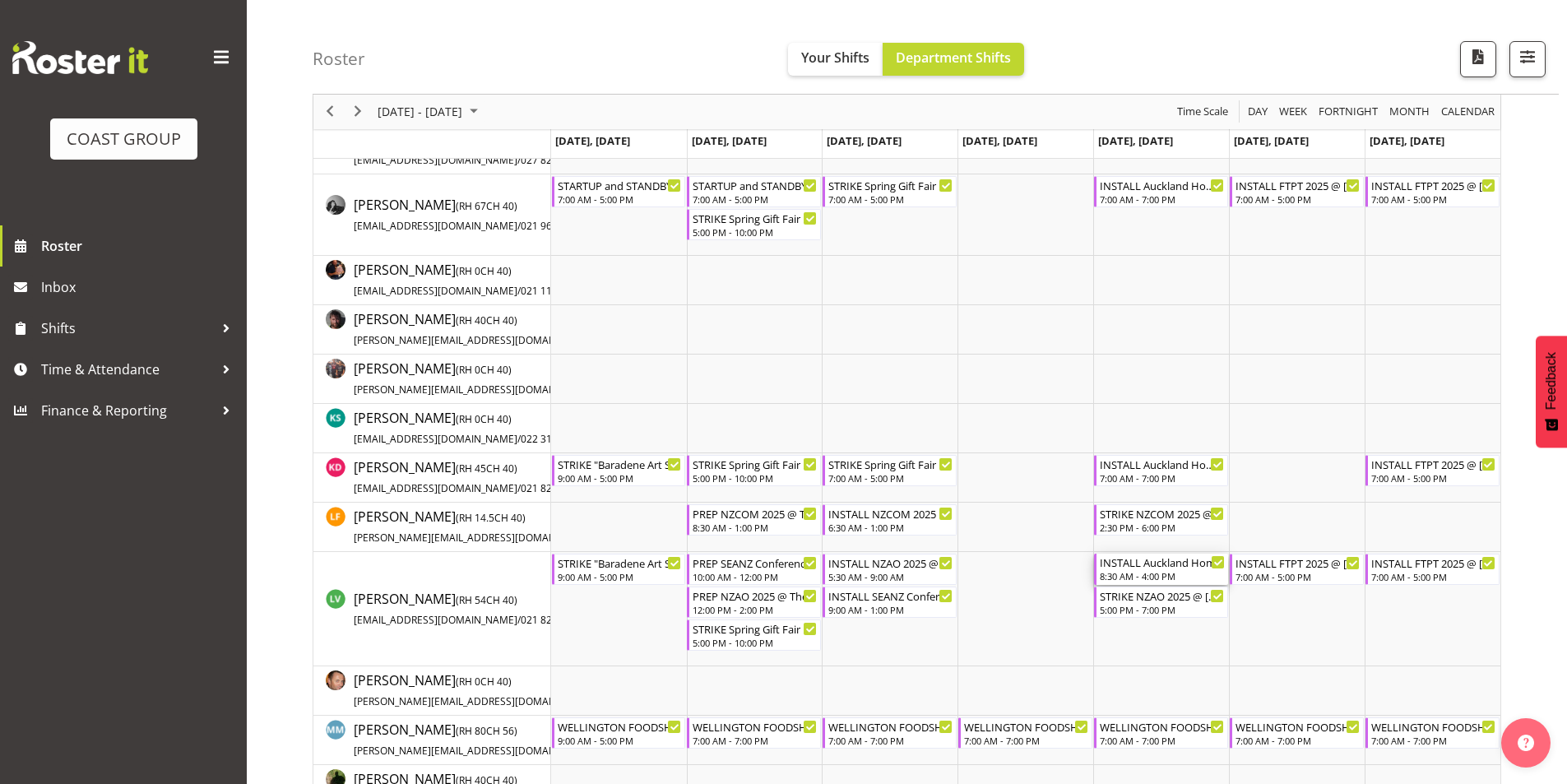
click at [1141, 576] on div "8:30 AM - 4:00 PM" at bounding box center [1162, 576] width 125 height 13
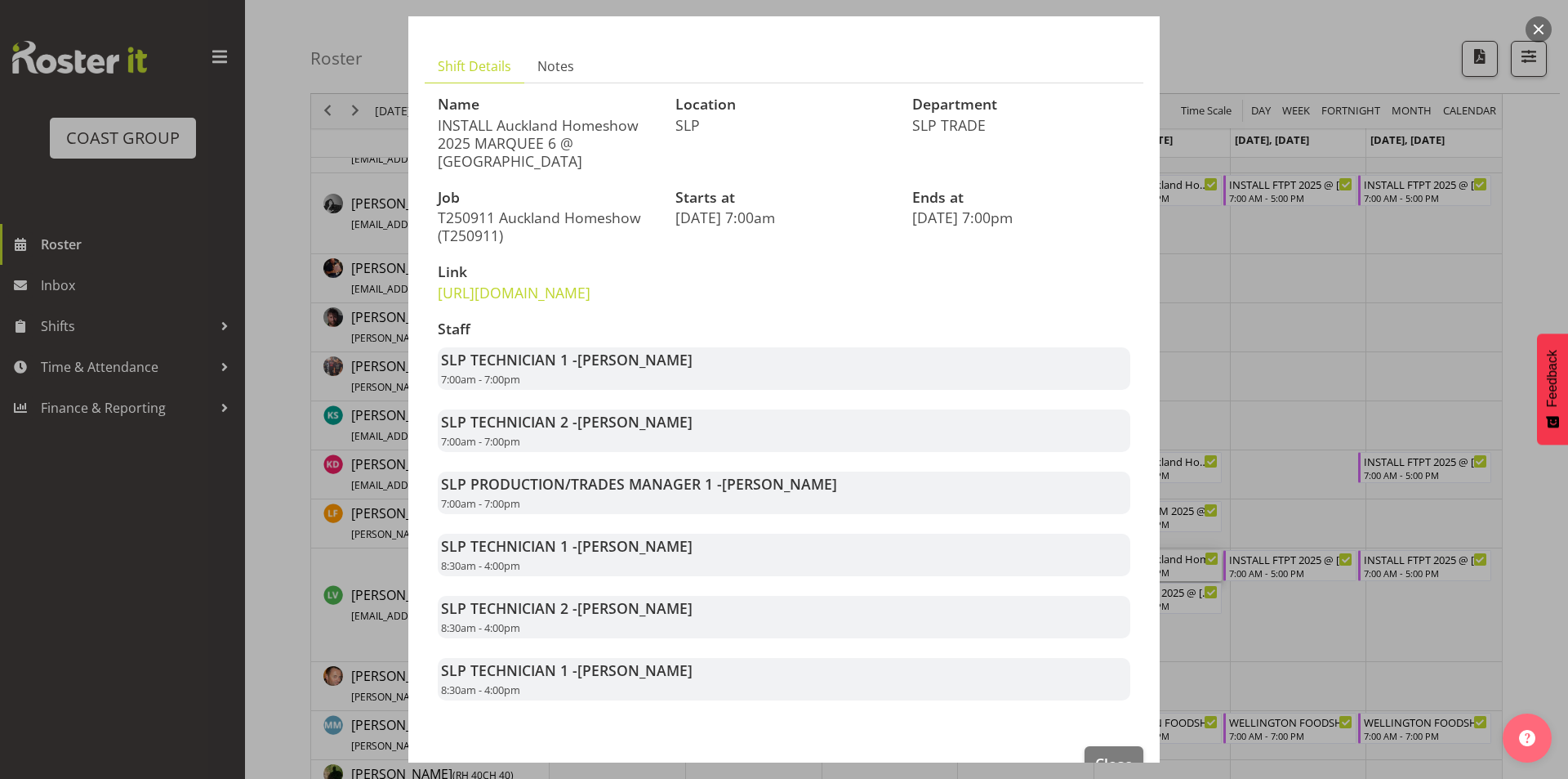
scroll to position [162, 0]
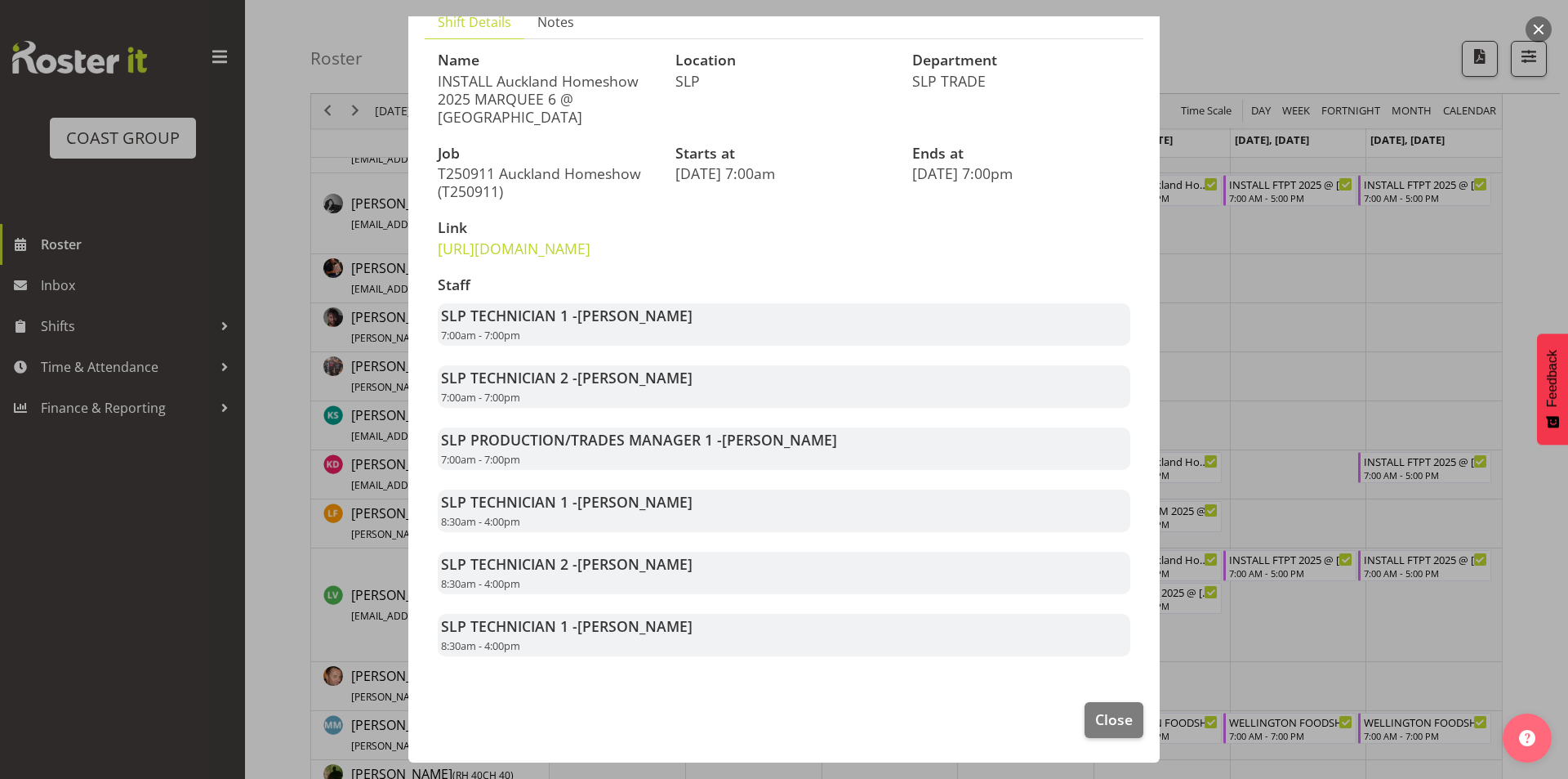
drag, startPoint x: 993, startPoint y: 455, endPoint x: 722, endPoint y: 451, distance: 271.0
click at [722, 451] on div "SLP PRODUCTION/TRADES MANAGER 1 - [PERSON_NAME] 7:00am - 7:00pm" at bounding box center [784, 449] width 693 height 43
drag, startPoint x: 734, startPoint y: 442, endPoint x: 778, endPoint y: 449, distance: 44.6
click at [774, 449] on span "[PERSON_NAME]" at bounding box center [779, 440] width 116 height 20
click at [1278, 348] on div at bounding box center [784, 390] width 1568 height 779
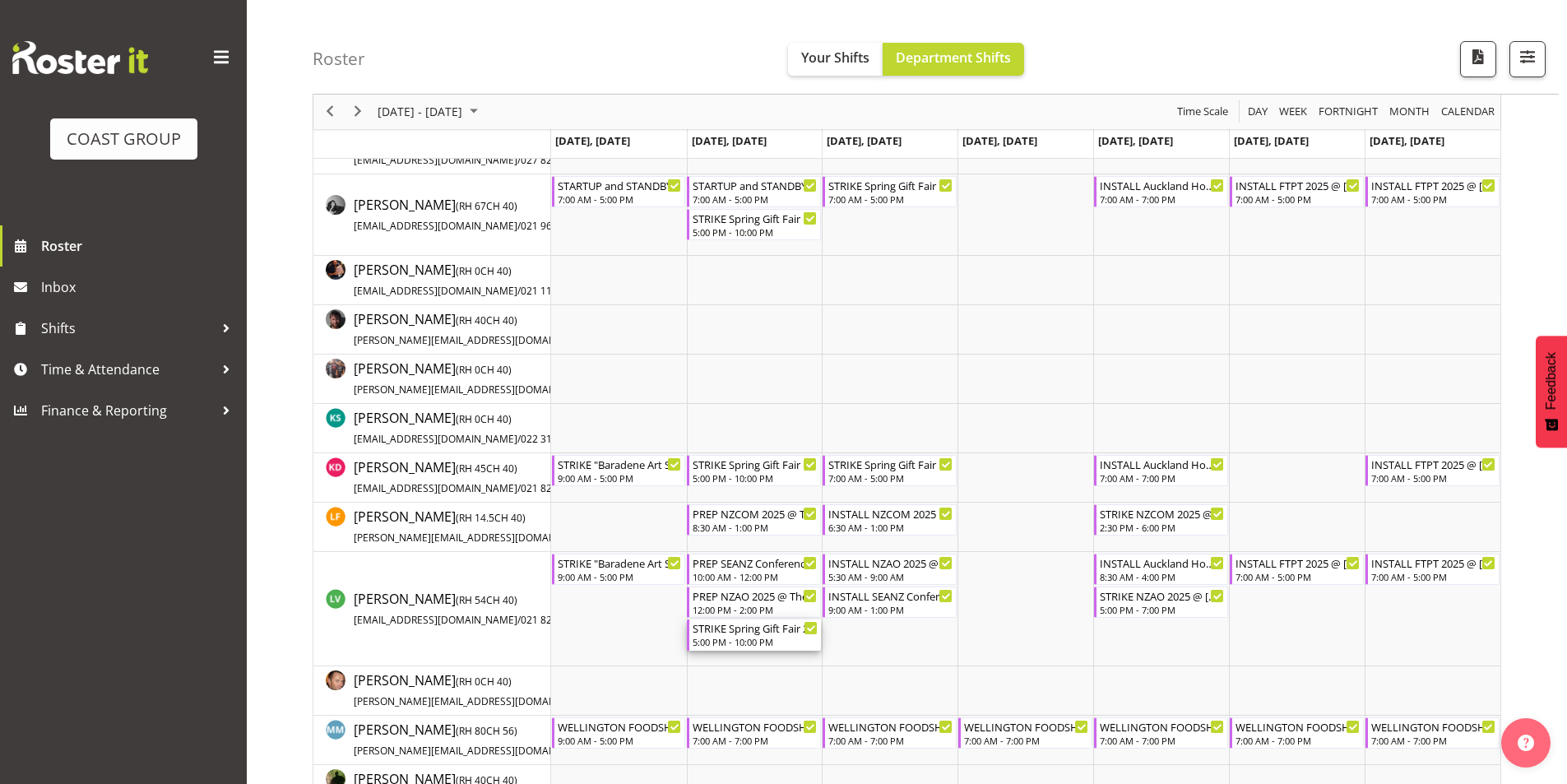
click at [760, 626] on div "STRIKE Spring Gift Fair 2025 @ [GEOGRAPHIC_DATA] Showgrounds" at bounding box center [755, 627] width 125 height 17
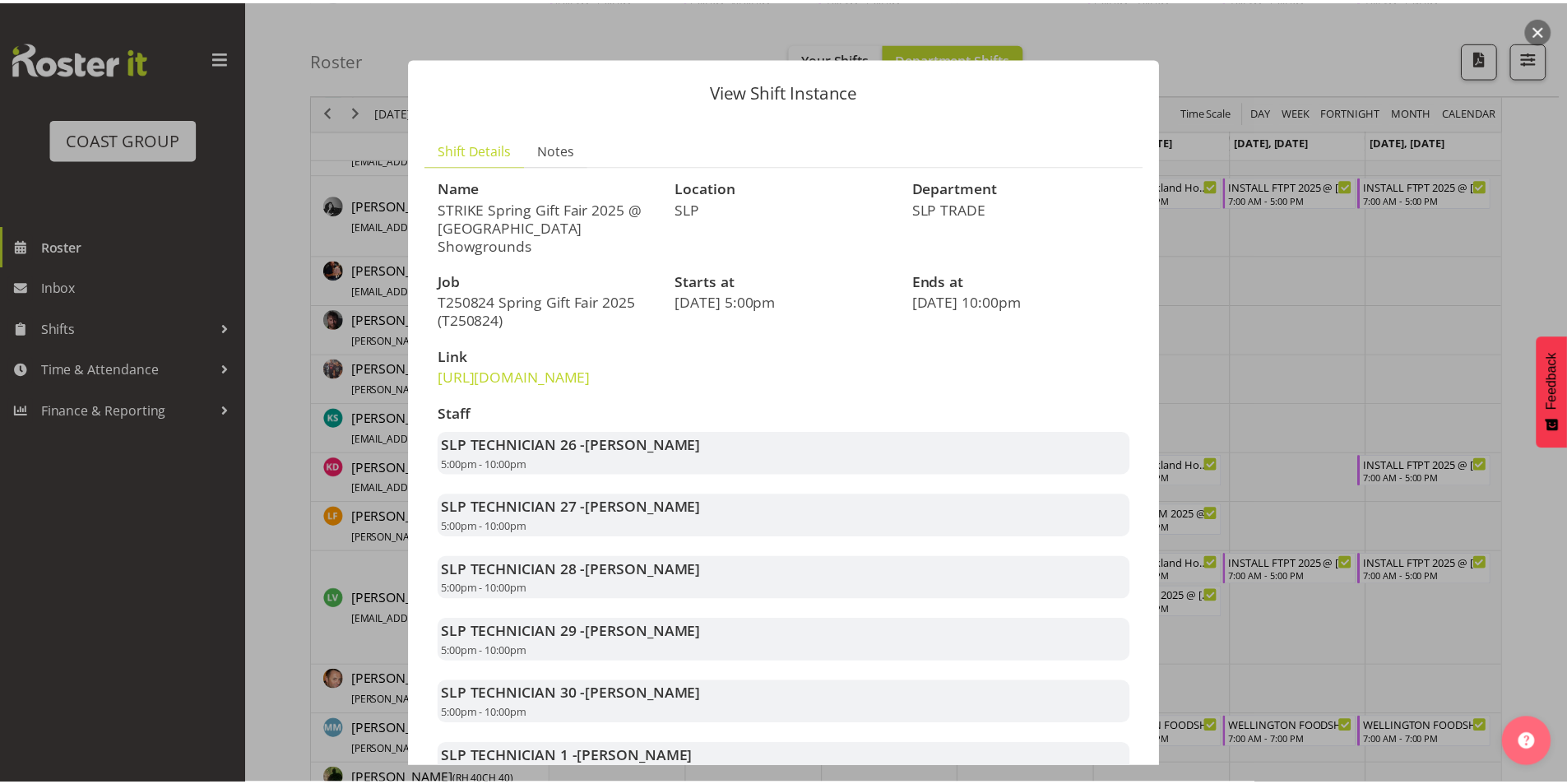
scroll to position [83, 0]
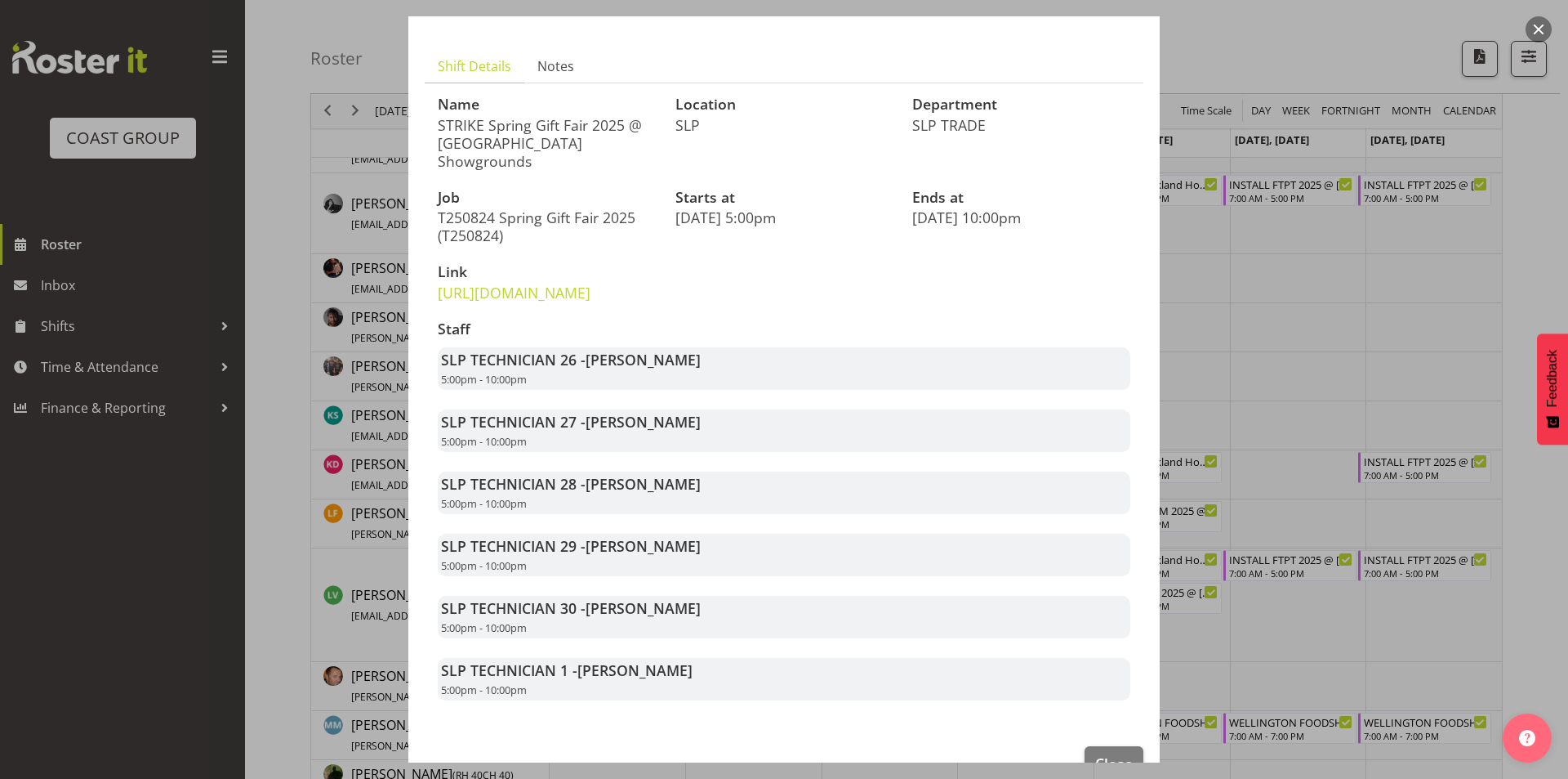
click at [1302, 529] on div at bounding box center [784, 390] width 1568 height 779
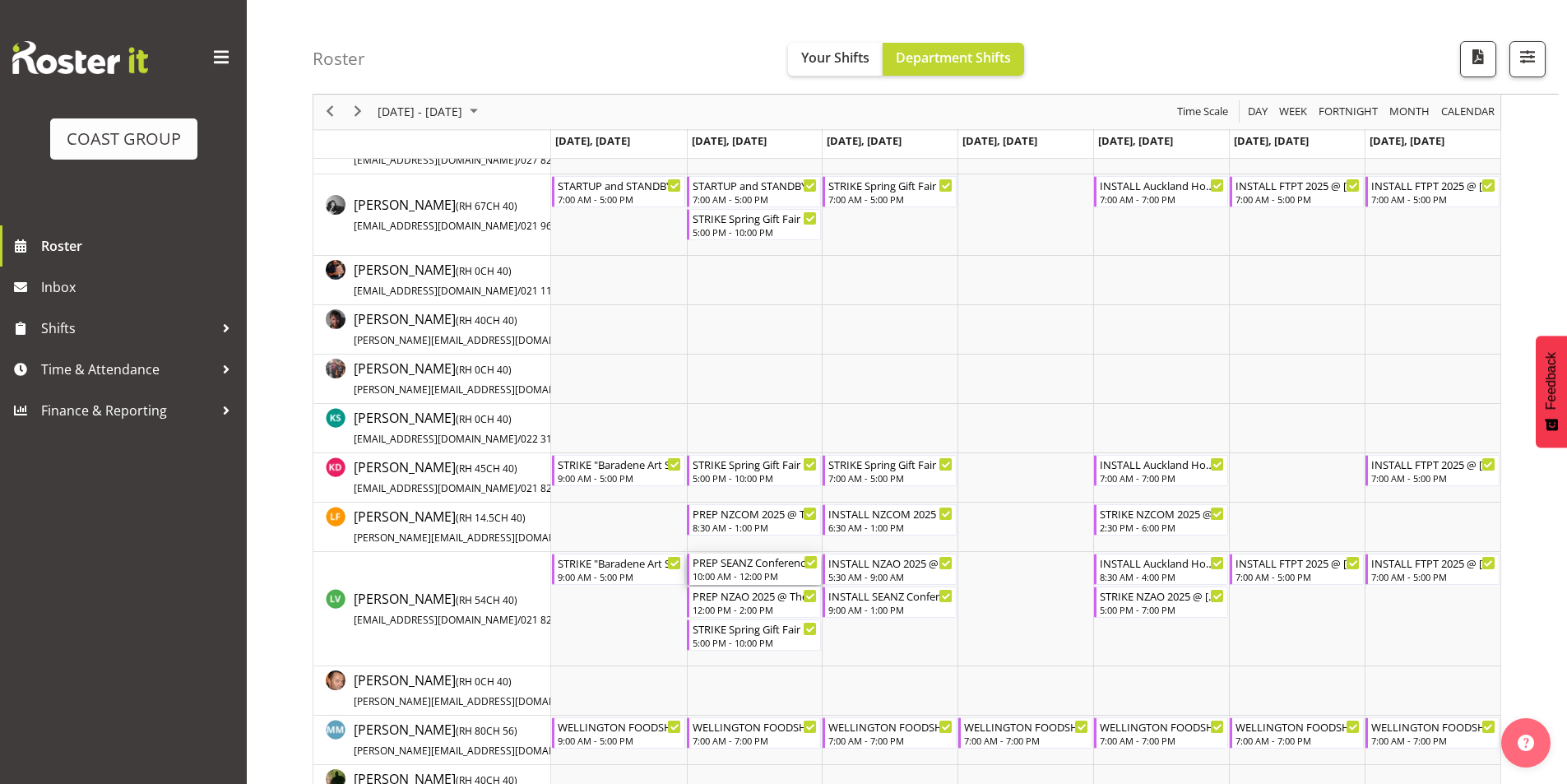
click at [758, 572] on div "10:00 AM - 12:00 PM" at bounding box center [755, 576] width 125 height 13
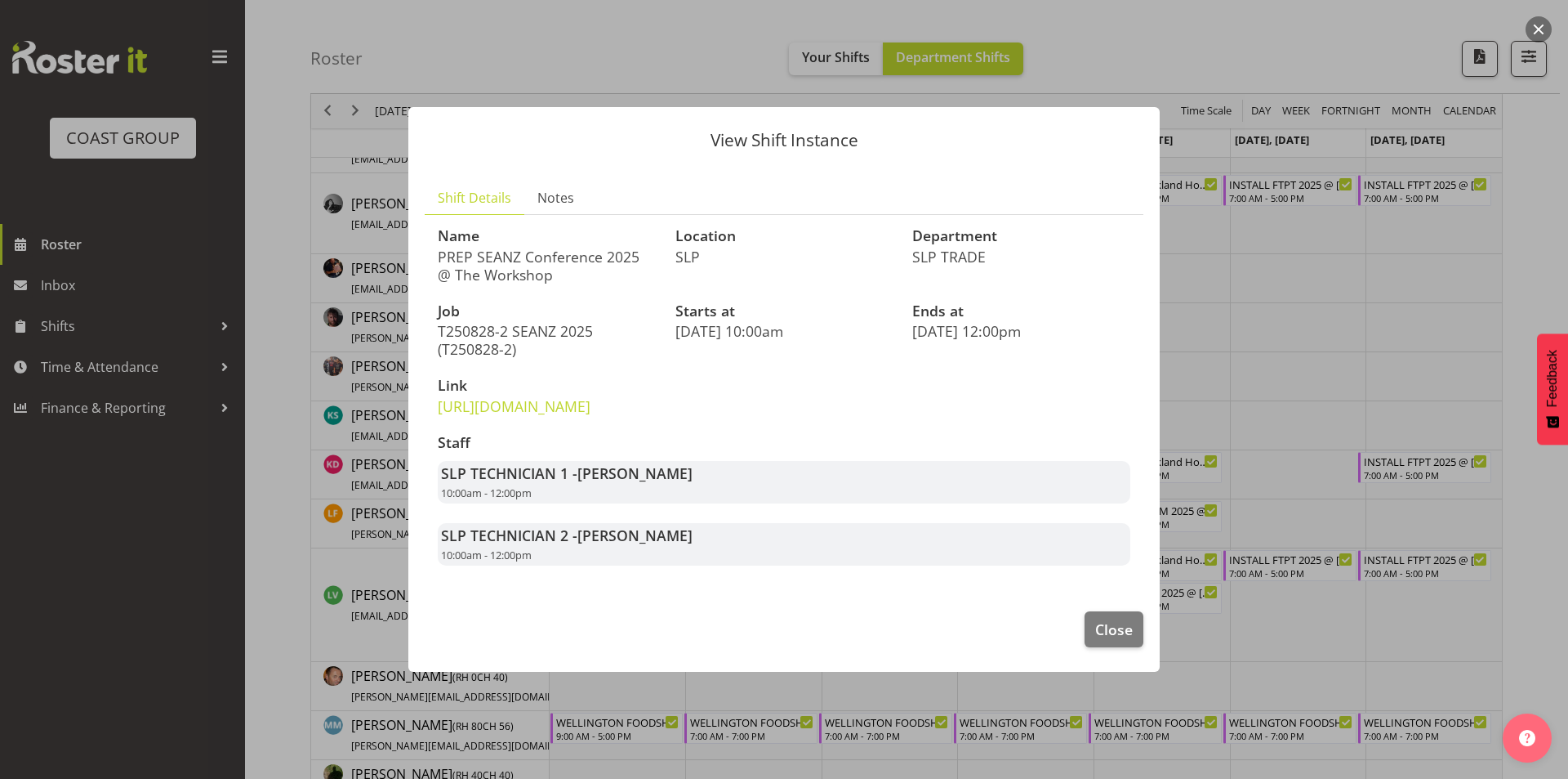
click at [1308, 472] on div at bounding box center [784, 390] width 1568 height 779
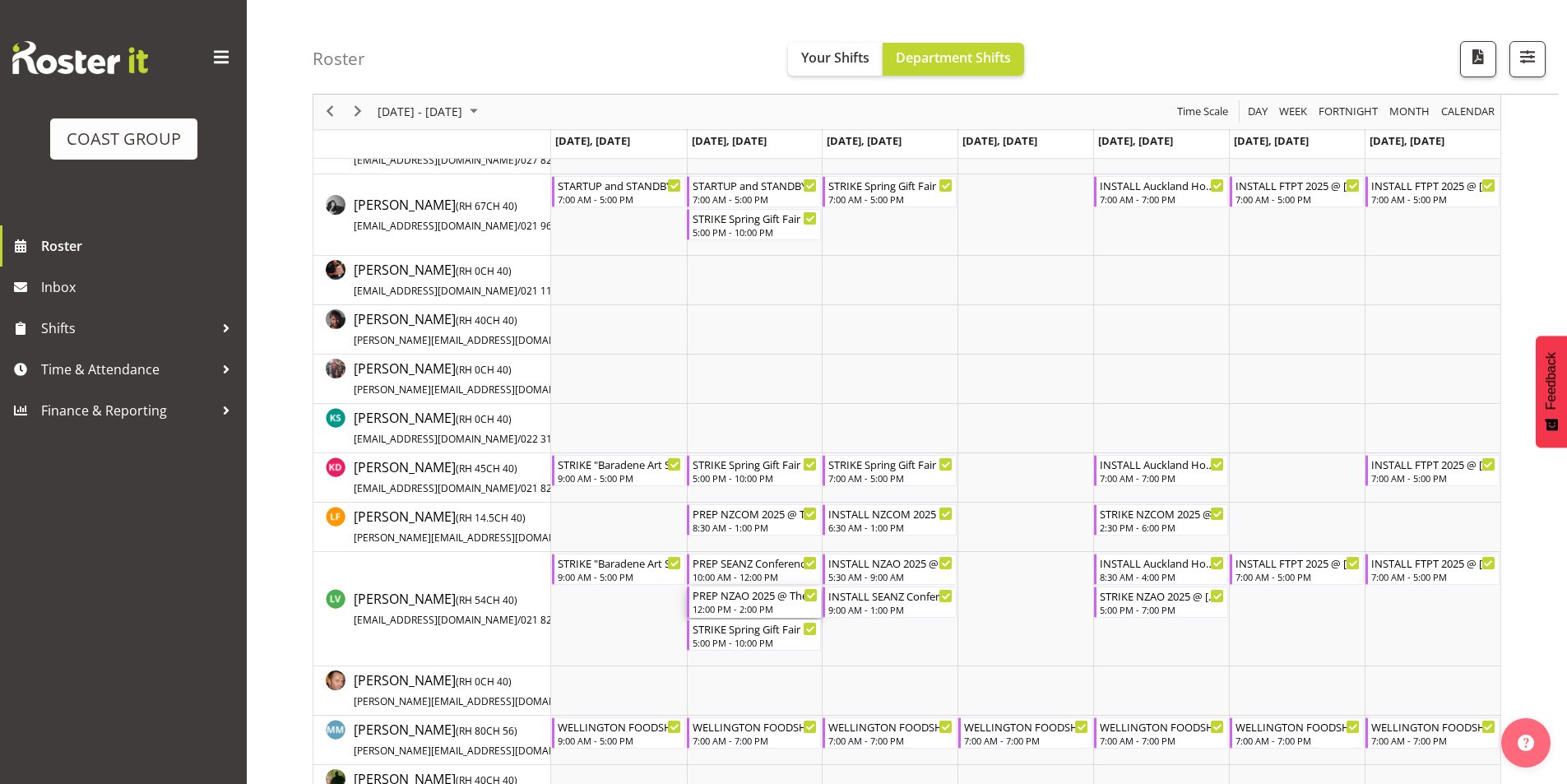
click at [764, 595] on div "PREP NZAO 2025 @ The Workshop" at bounding box center [755, 594] width 125 height 17
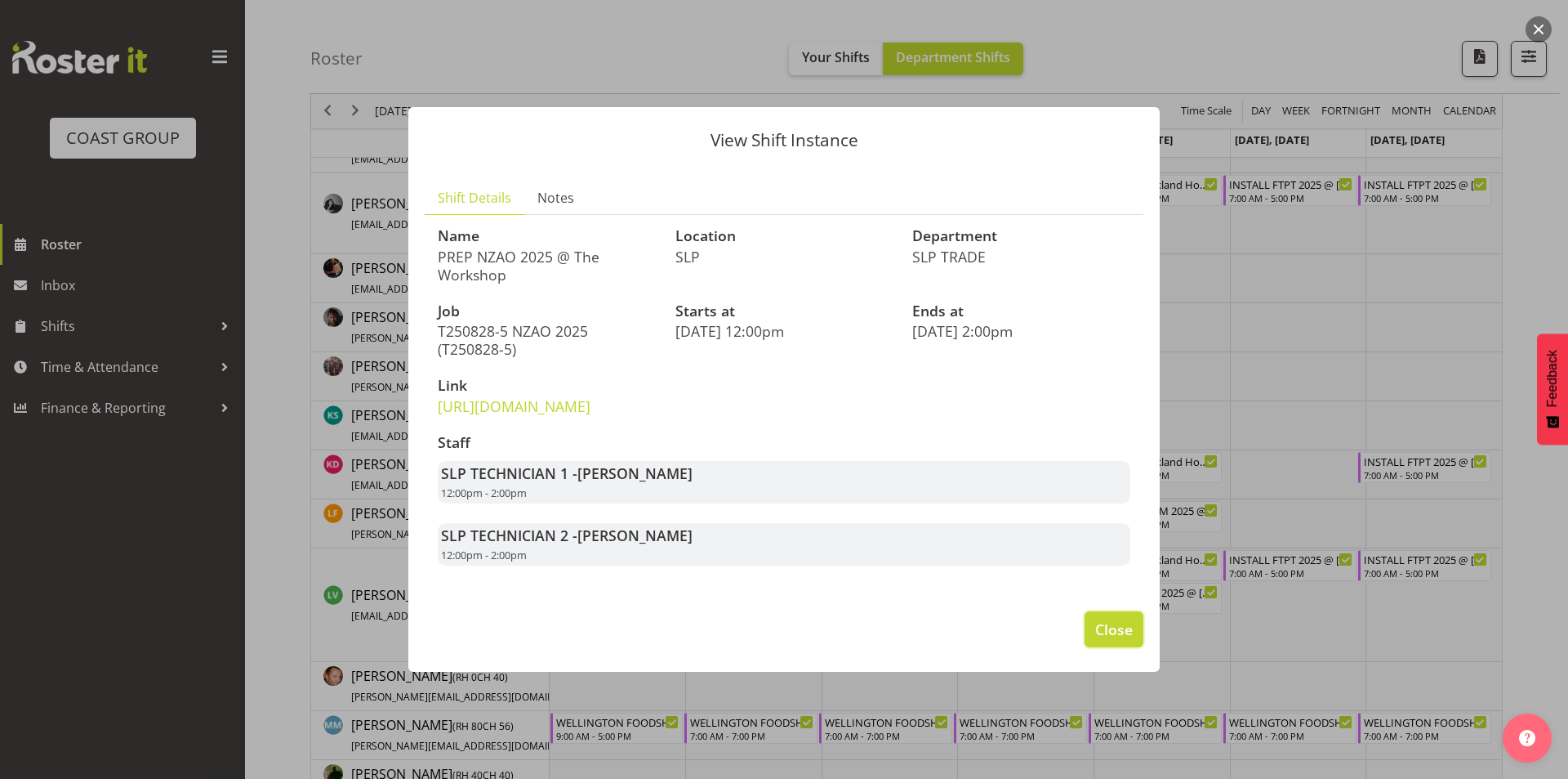
click at [1141, 647] on button "Close" at bounding box center [1114, 629] width 59 height 36
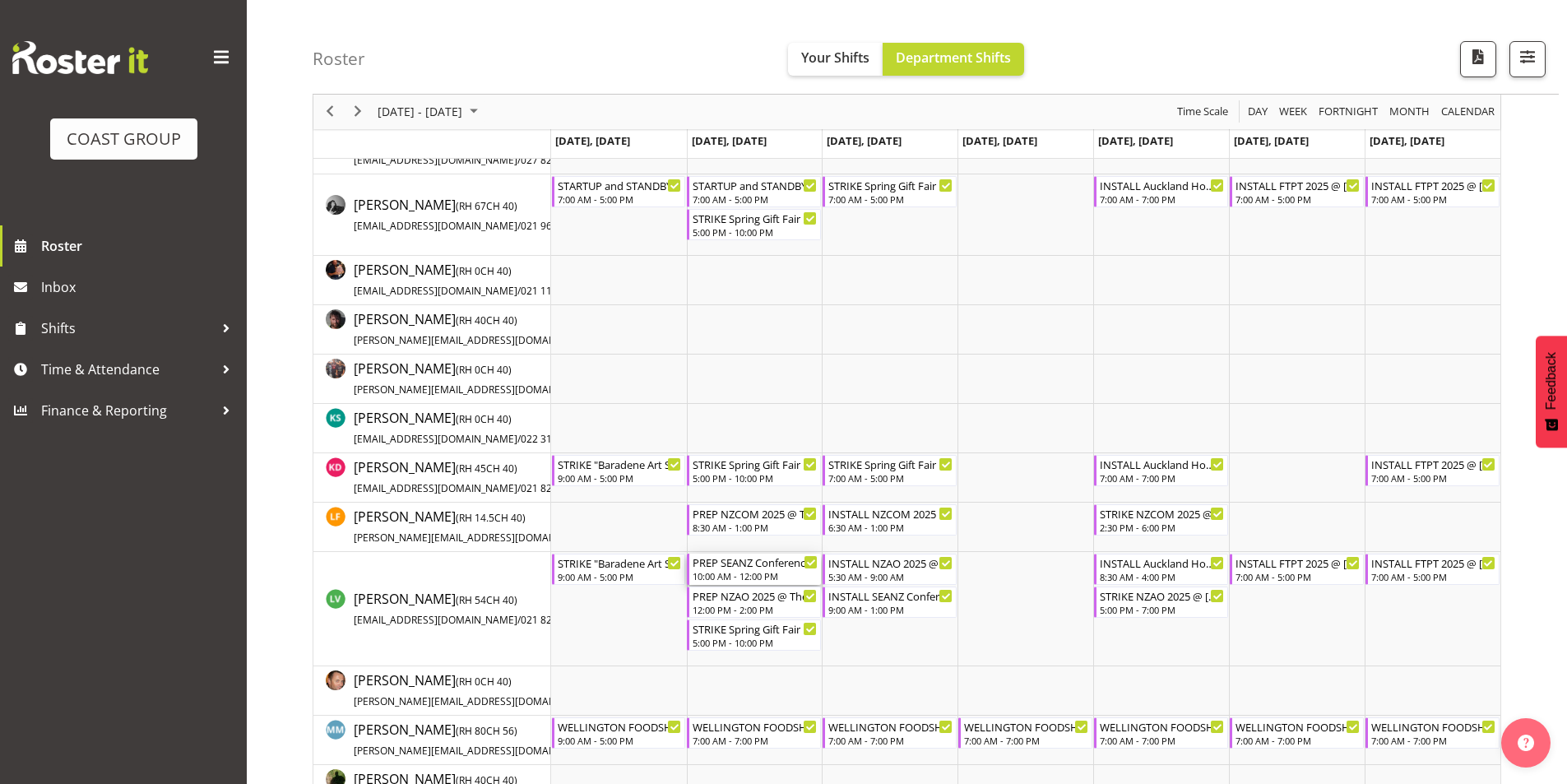
click at [746, 574] on div "10:00 AM - 12:00 PM" at bounding box center [755, 576] width 125 height 13
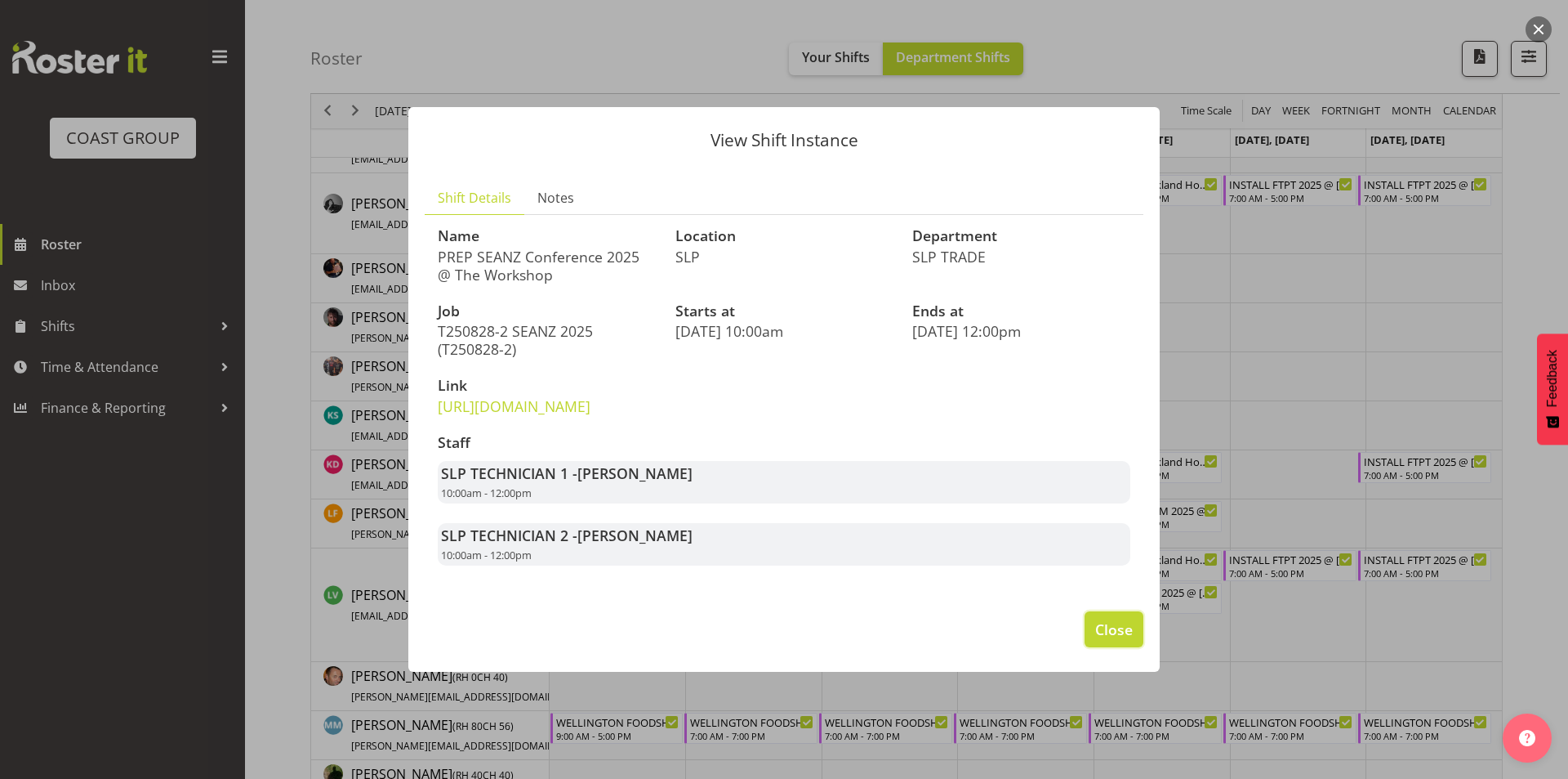
click at [1104, 636] on span "Close" at bounding box center [1114, 629] width 38 height 21
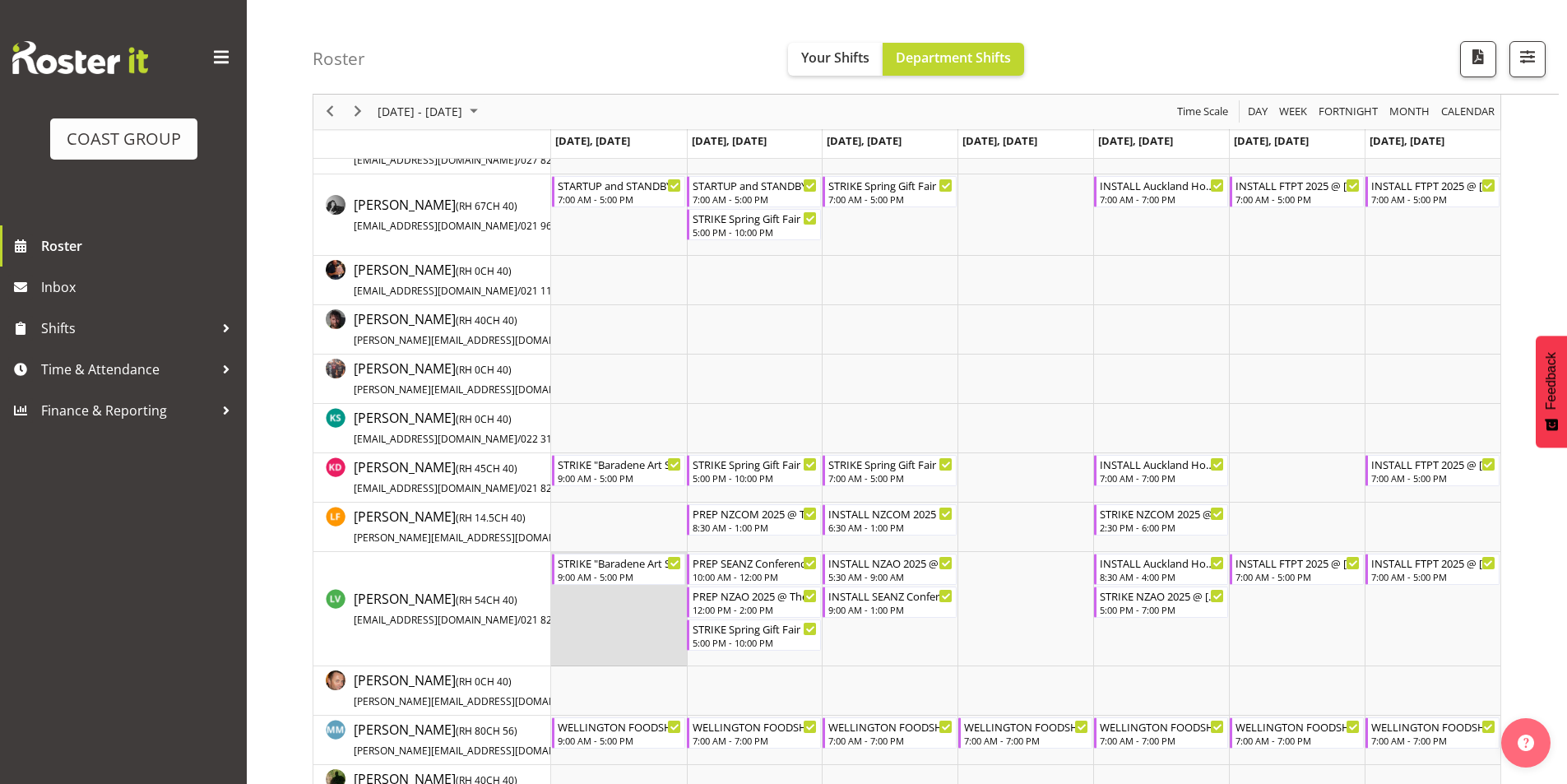
drag, startPoint x: 802, startPoint y: 660, endPoint x: 683, endPoint y: 618, distance: 126.2
click at [683, 618] on tr "Timeline Week of August 27, 2025" at bounding box center [1026, 609] width 949 height 115
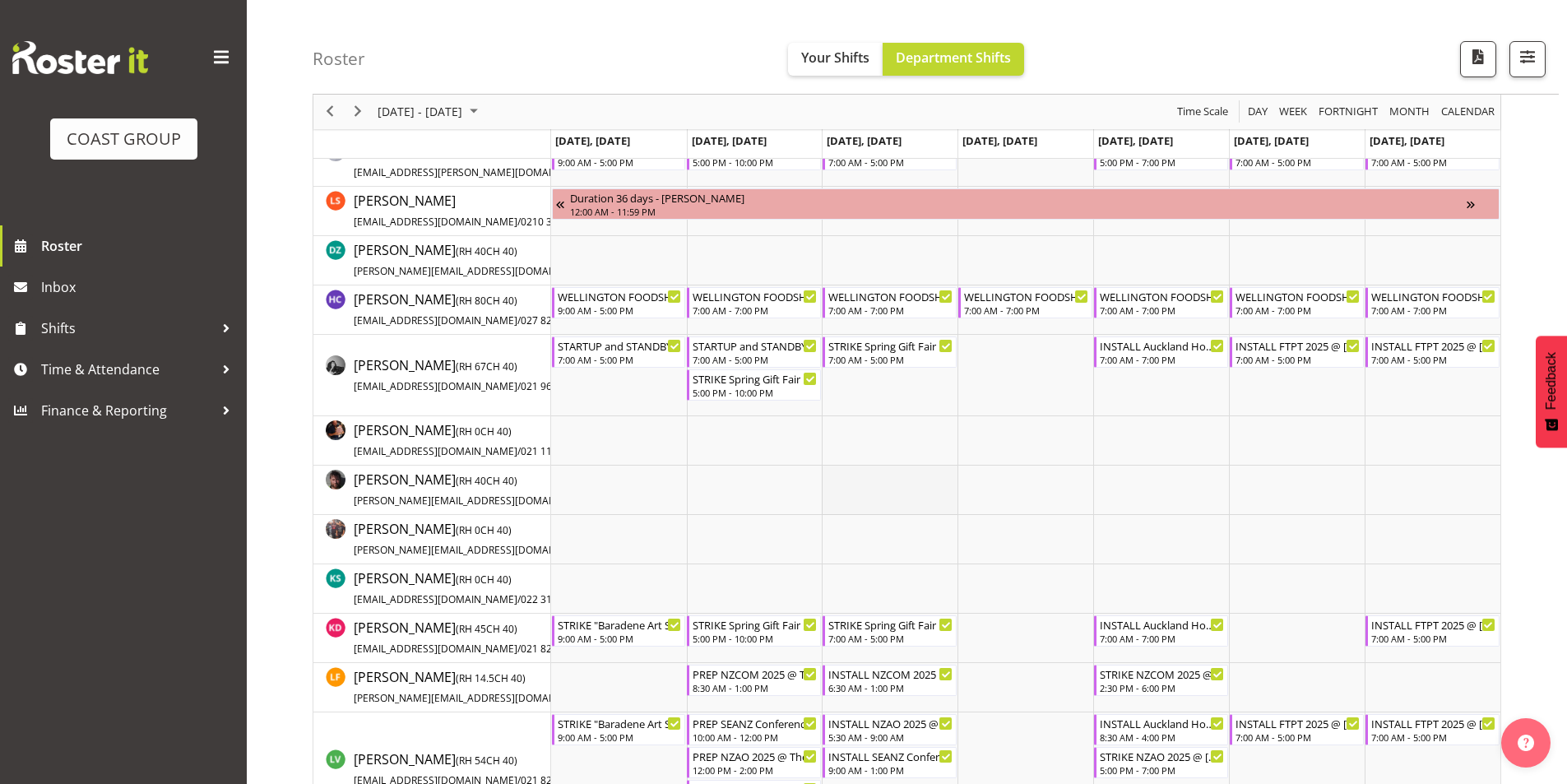
scroll to position [494, 0]
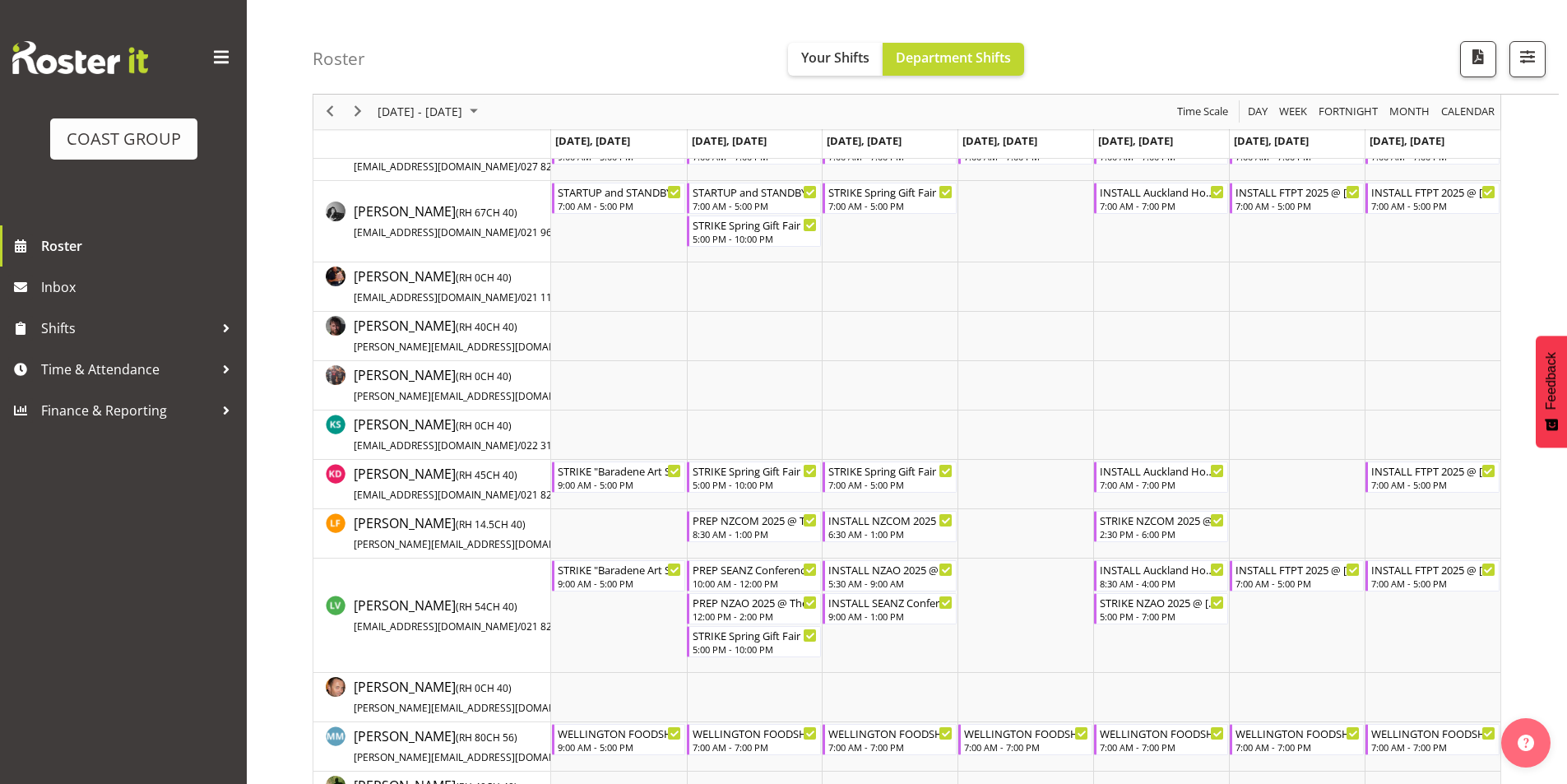
click at [334, 124] on div "previous period" at bounding box center [330, 112] width 28 height 35
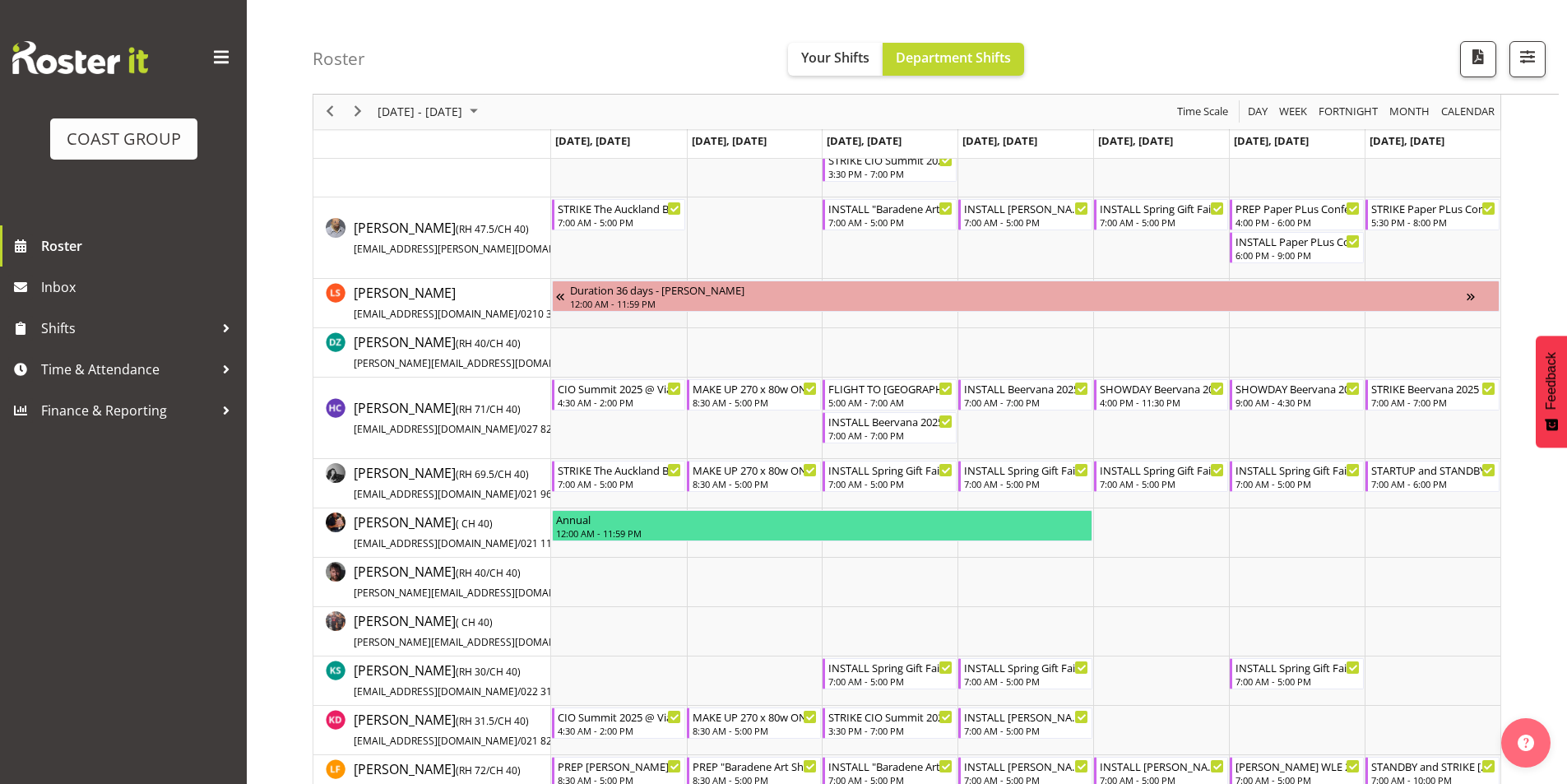
scroll to position [83, 0]
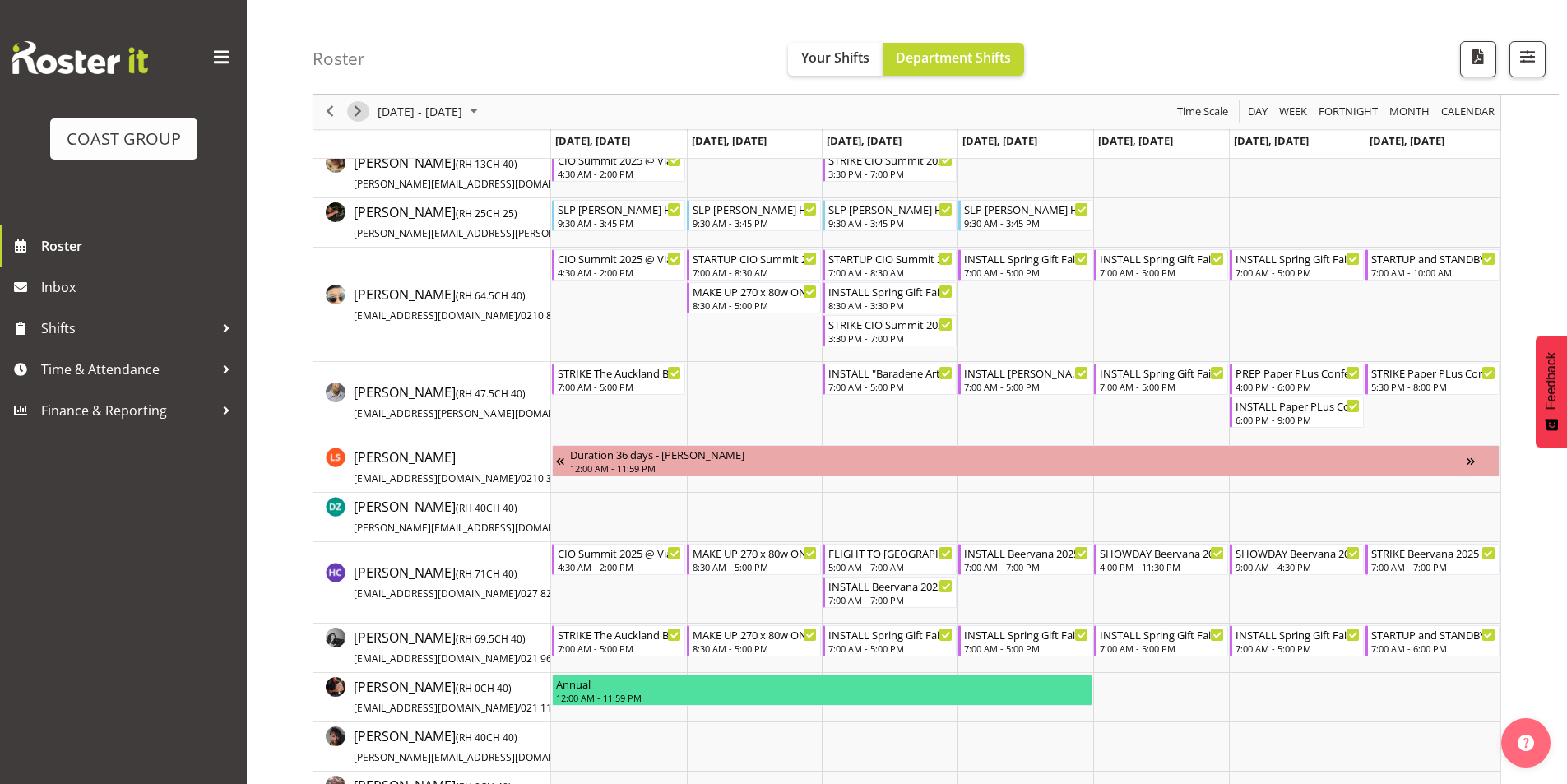
click at [357, 116] on span "Next" at bounding box center [358, 112] width 20 height 21
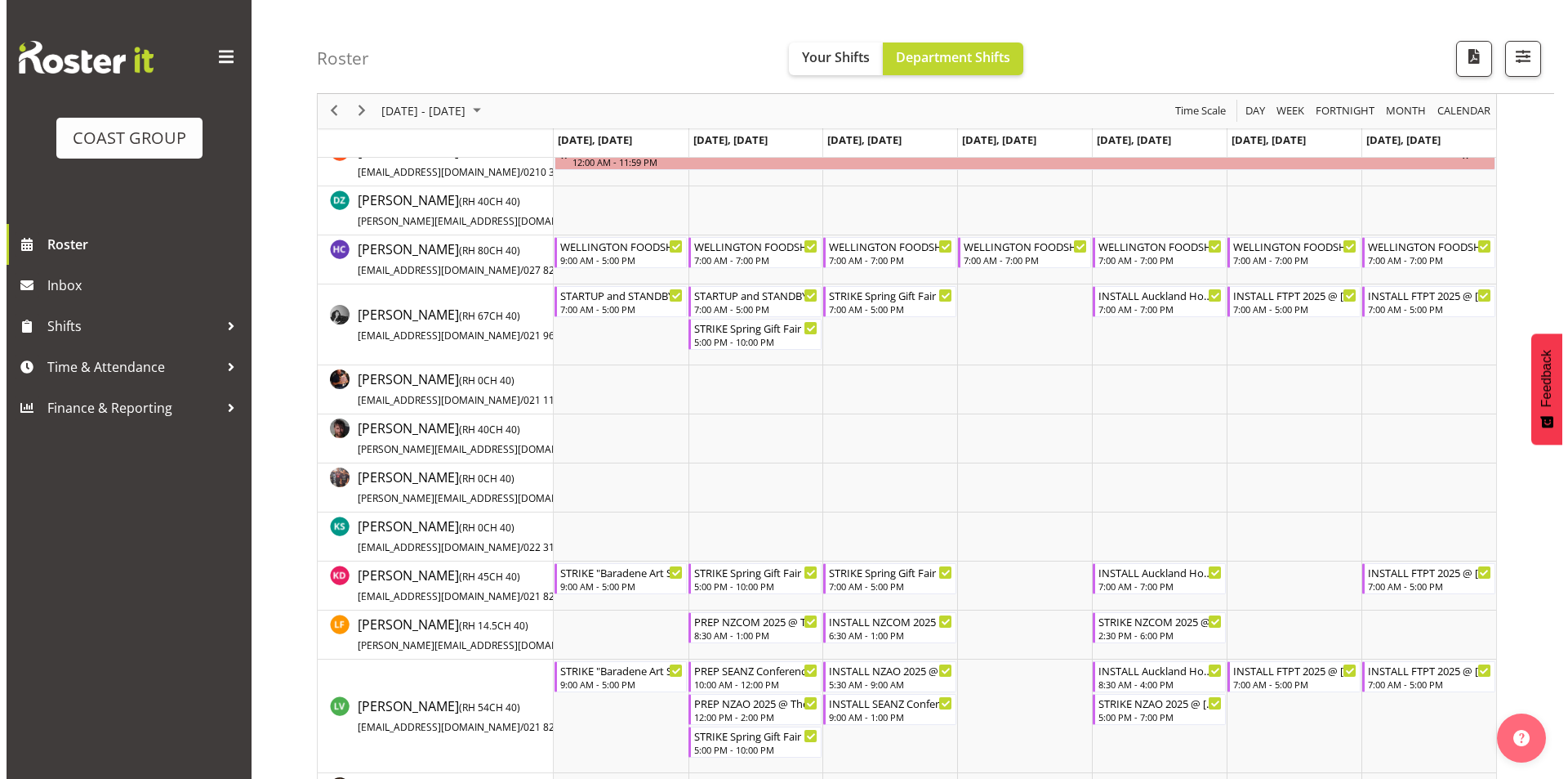
scroll to position [408, 0]
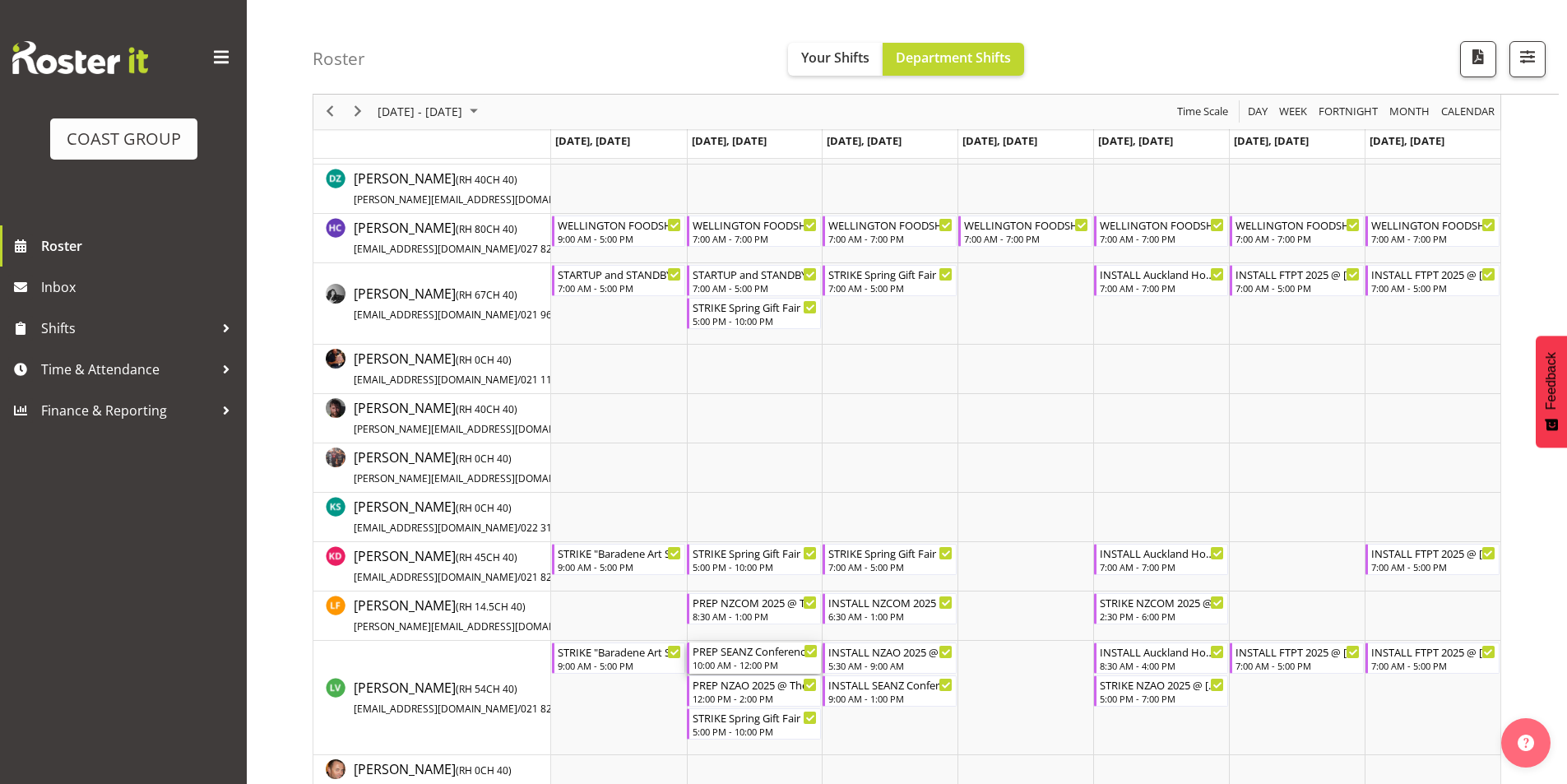
click at [729, 653] on div "PREP SEANZ Conference 2025 @ The Workshop" at bounding box center [755, 650] width 125 height 17
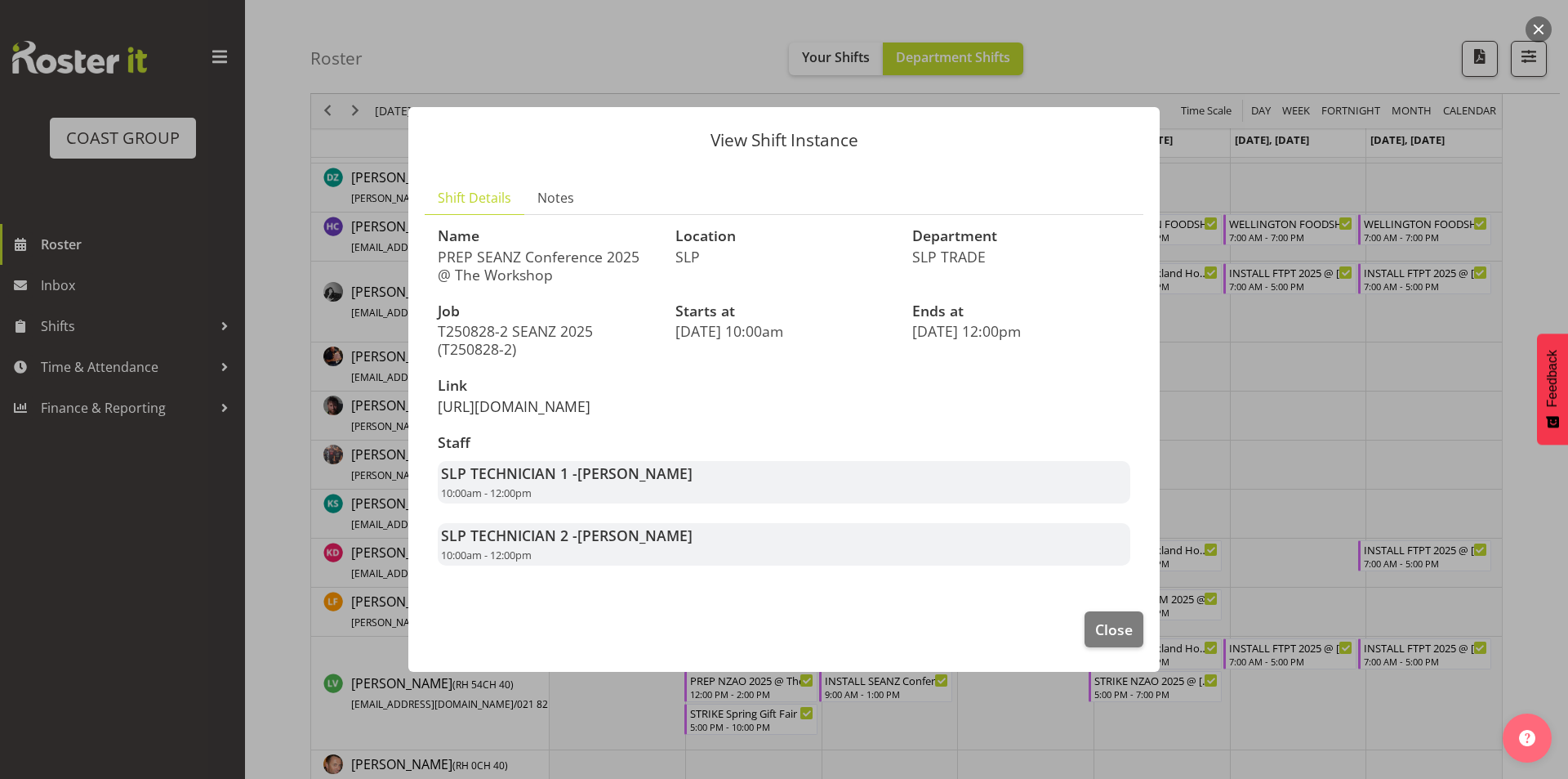
click at [590, 396] on link "[URL][DOMAIN_NAME]" at bounding box center [514, 406] width 152 height 20
click at [1138, 647] on button "Close" at bounding box center [1114, 629] width 59 height 36
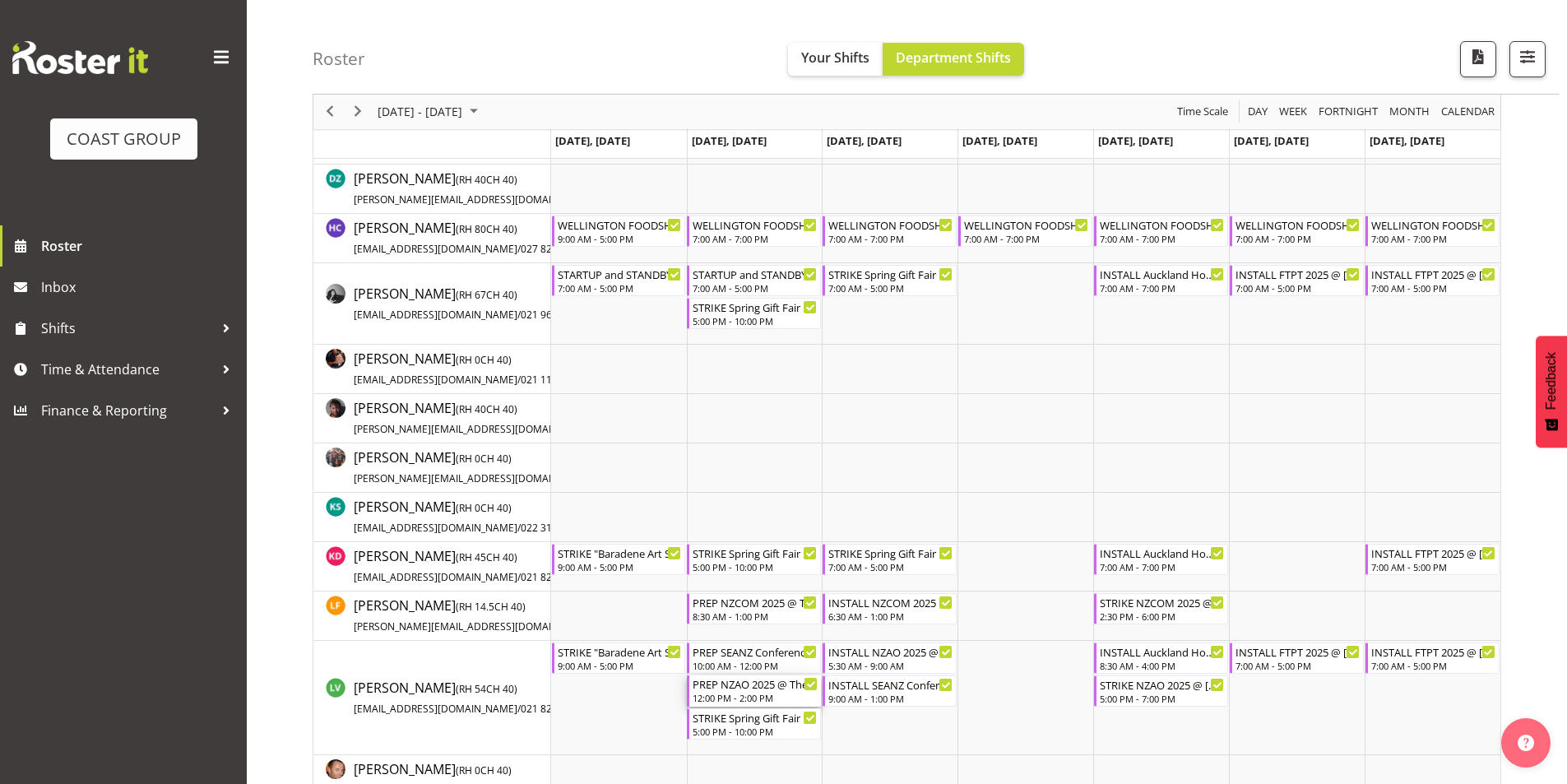
click at [721, 687] on div "PREP NZAO 2025 @ The Workshop" at bounding box center [755, 683] width 125 height 17
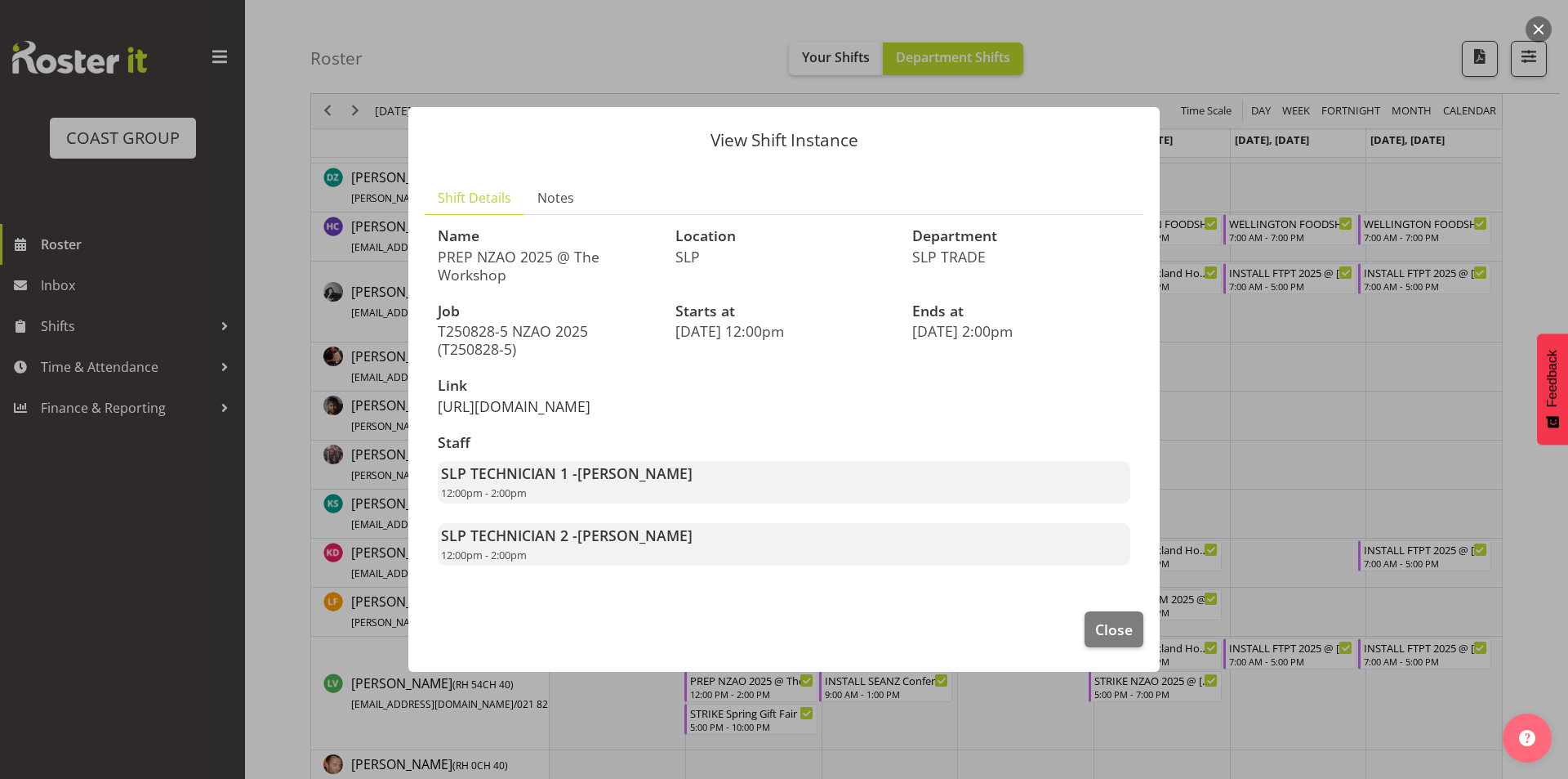
click at [485, 416] on link "[URL][DOMAIN_NAME]" at bounding box center [514, 406] width 152 height 20
click at [1101, 625] on footer "Close" at bounding box center [784, 633] width 752 height 77
click at [1102, 630] on button "Close" at bounding box center [1114, 629] width 59 height 36
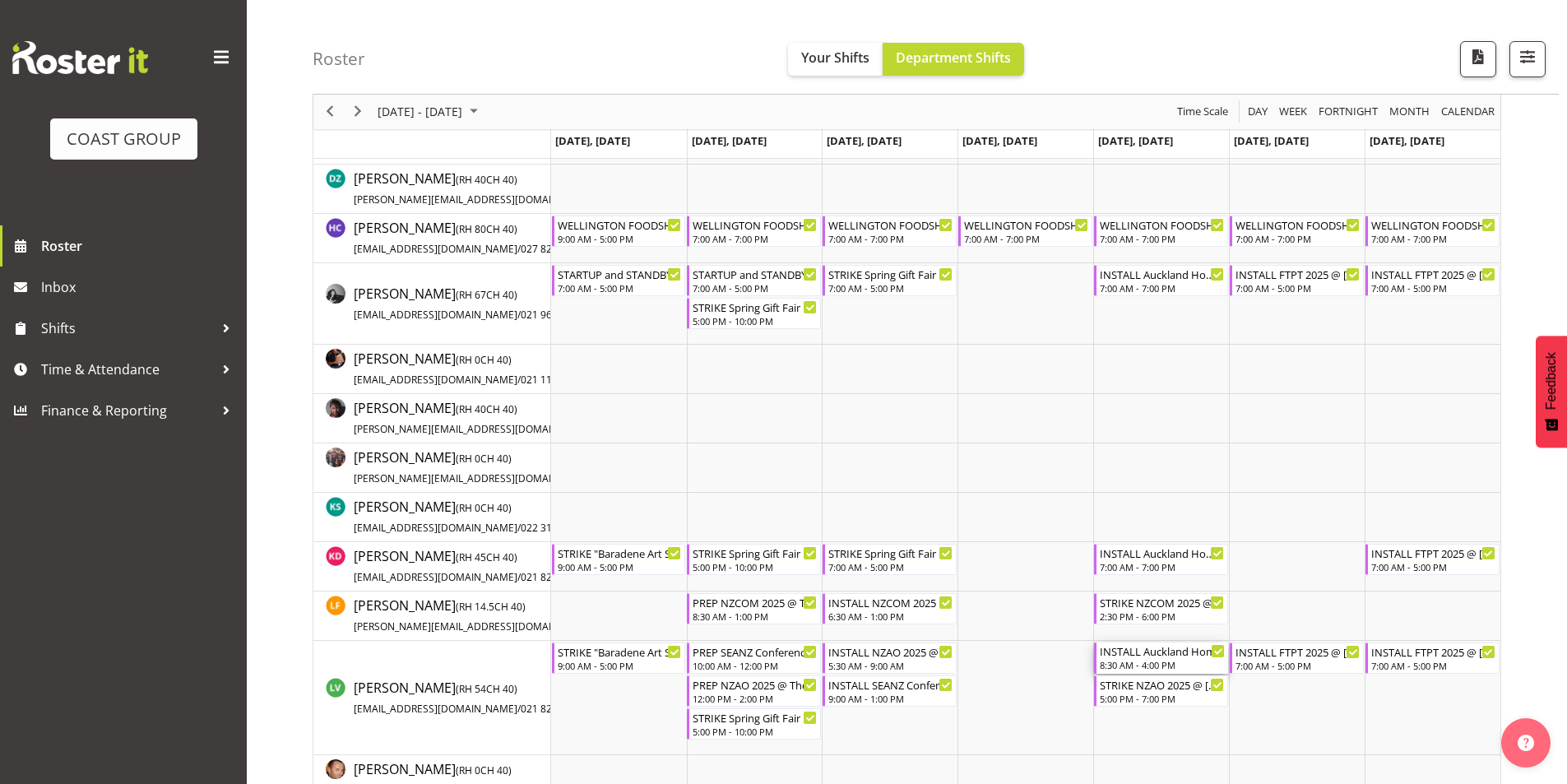
click at [1204, 652] on div "INSTALL Auckland Homeshow 2025 MARQUEE 6 @ [GEOGRAPHIC_DATA]" at bounding box center [1162, 650] width 125 height 17
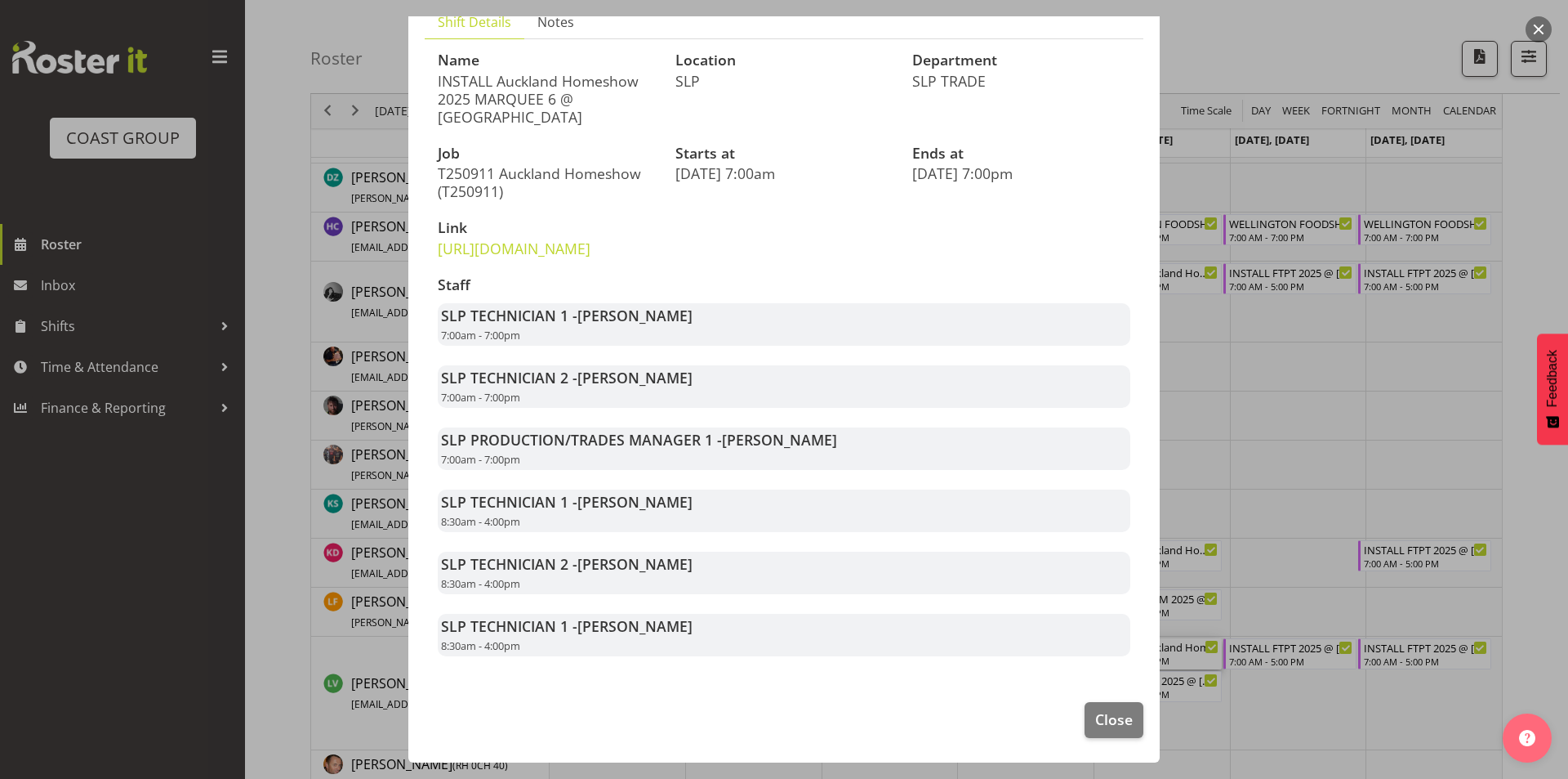
scroll to position [162, 0]
click at [1107, 727] on span "Close" at bounding box center [1114, 719] width 38 height 21
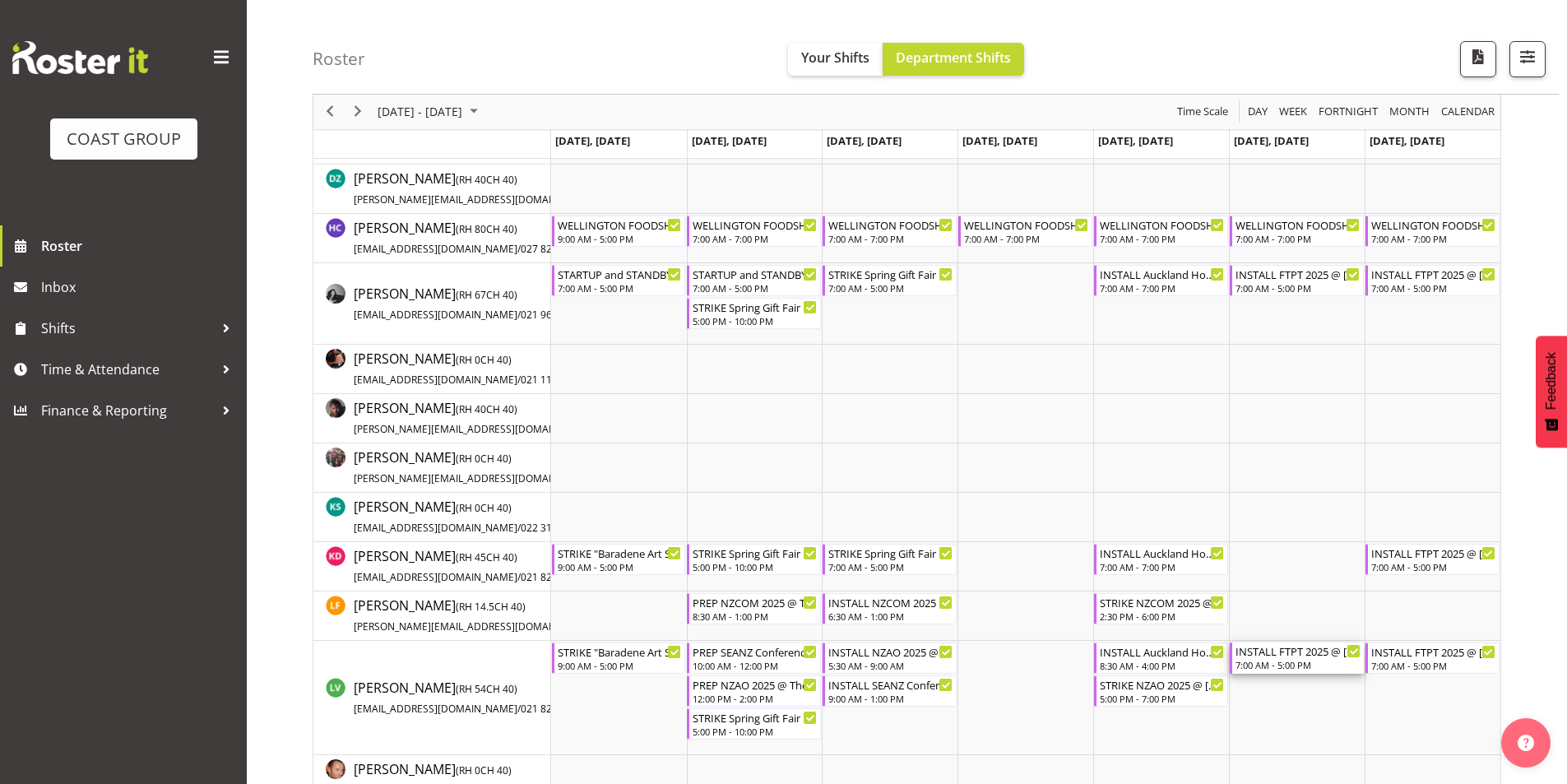
click at [1324, 665] on div "7:00 AM - 5:00 PM" at bounding box center [1298, 664] width 125 height 13
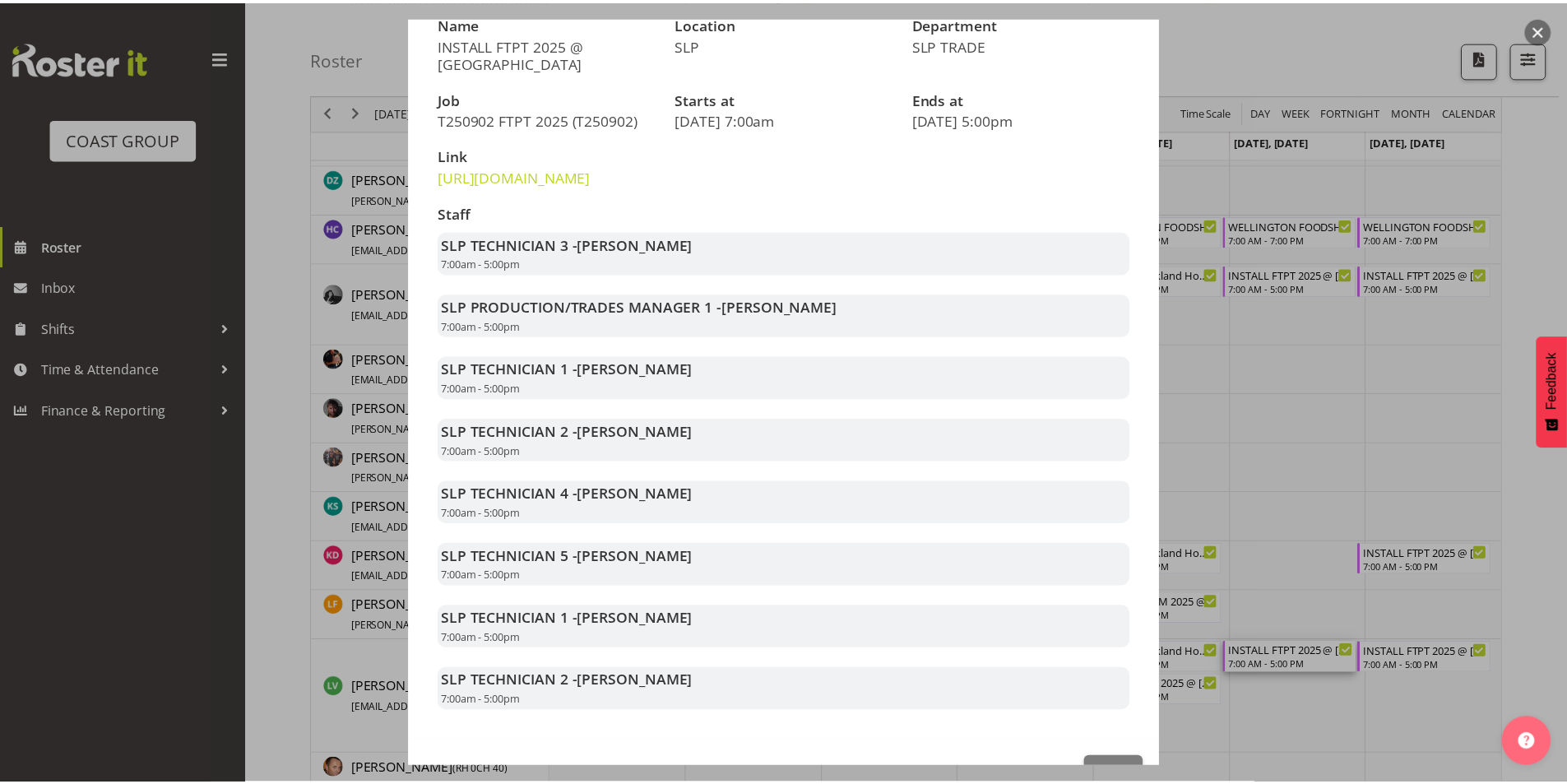
scroll to position [83, 0]
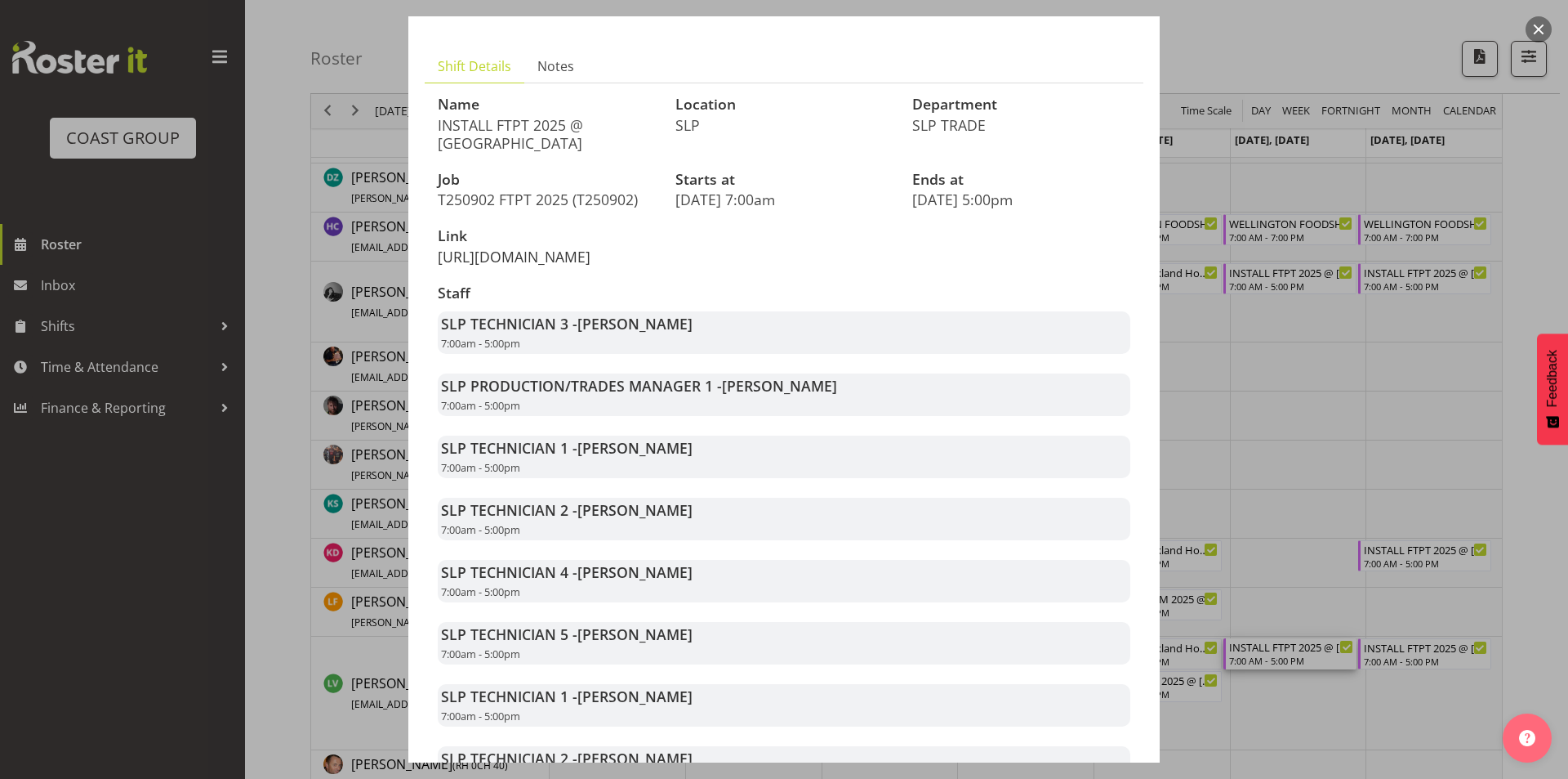
click at [584, 266] on link "[URL][DOMAIN_NAME]" at bounding box center [514, 257] width 152 height 20
click at [1416, 483] on div at bounding box center [784, 390] width 1568 height 779
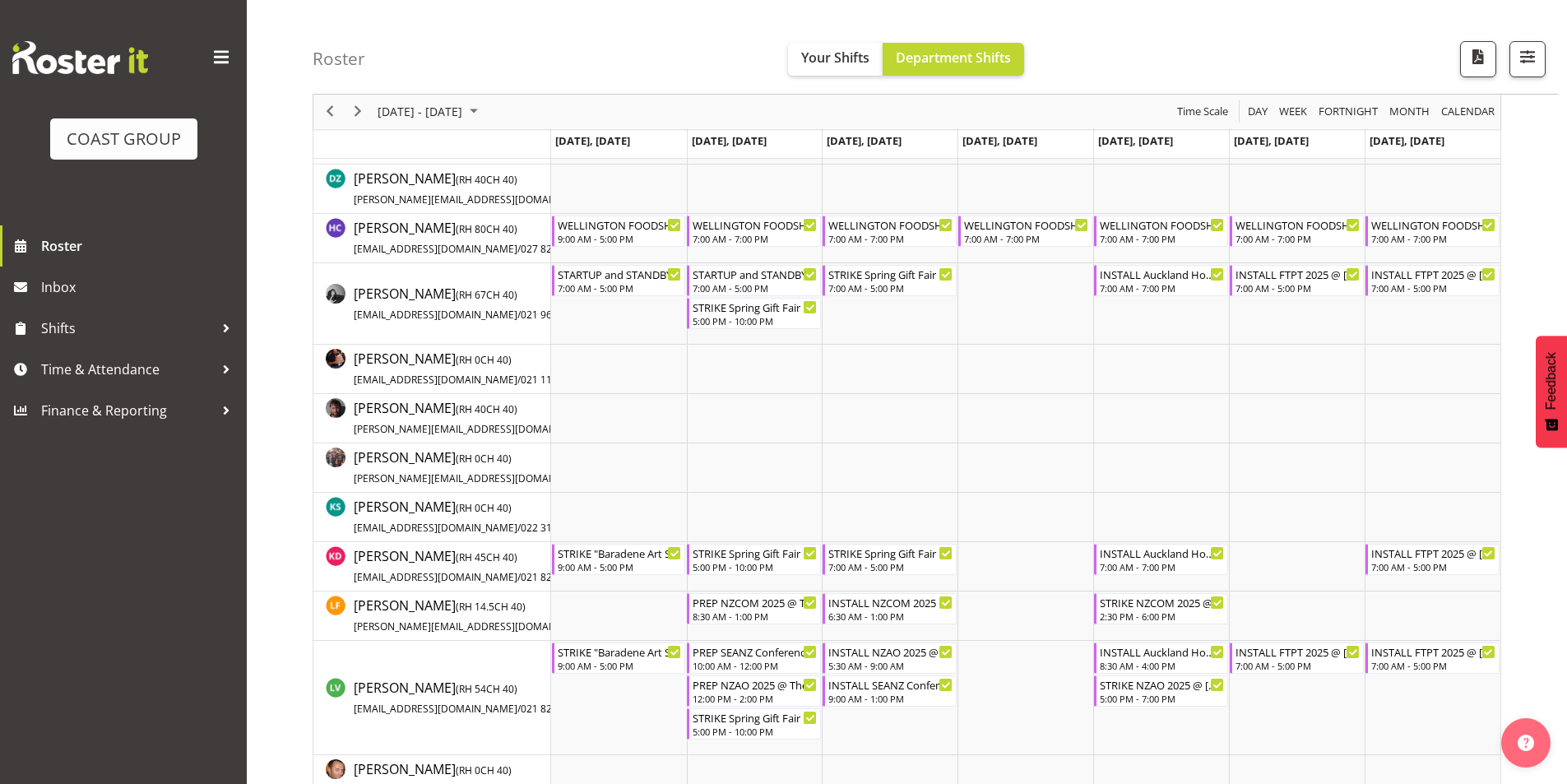
scroll to position [494, 0]
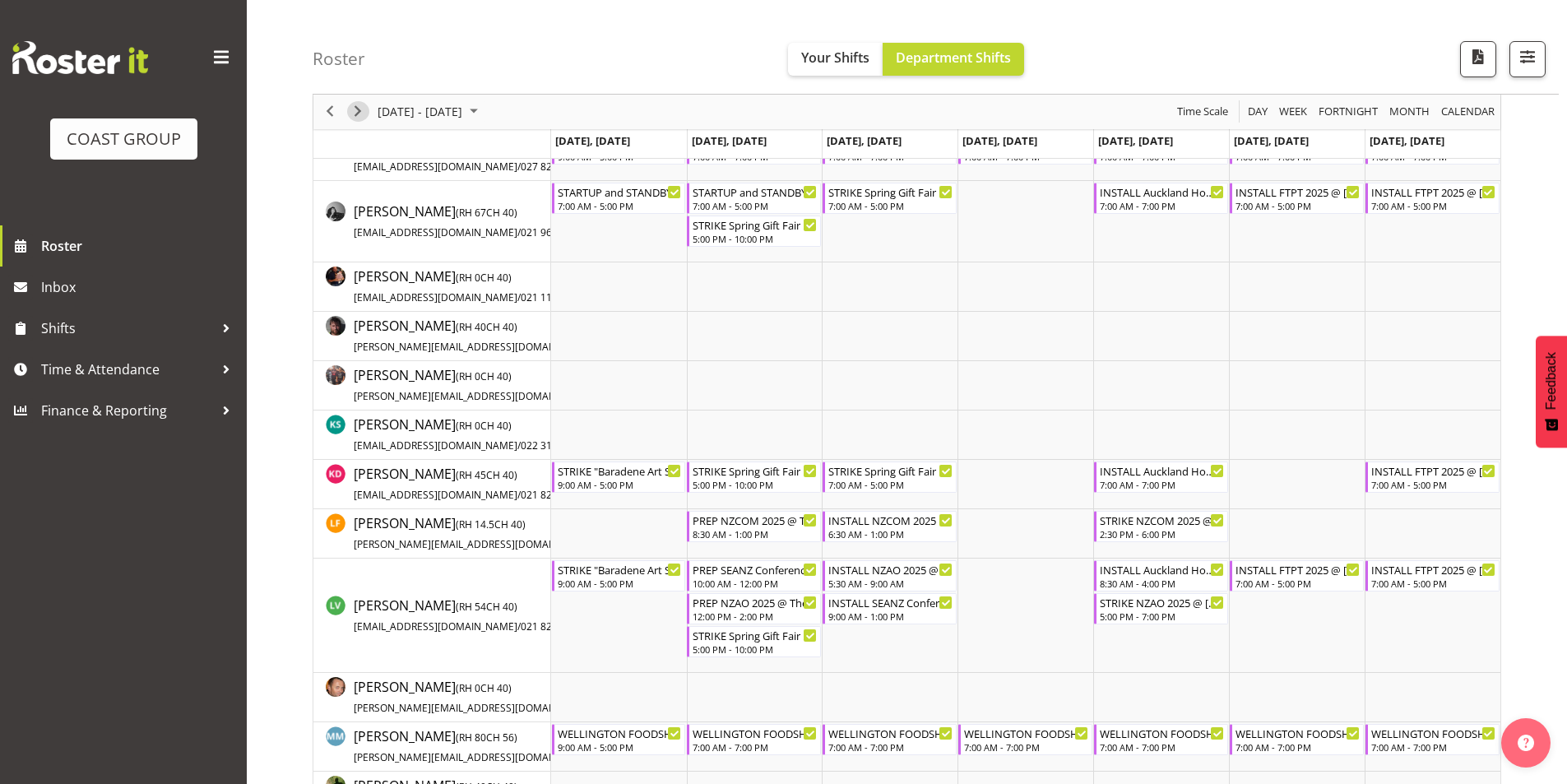
click at [364, 113] on span "Next" at bounding box center [358, 112] width 20 height 21
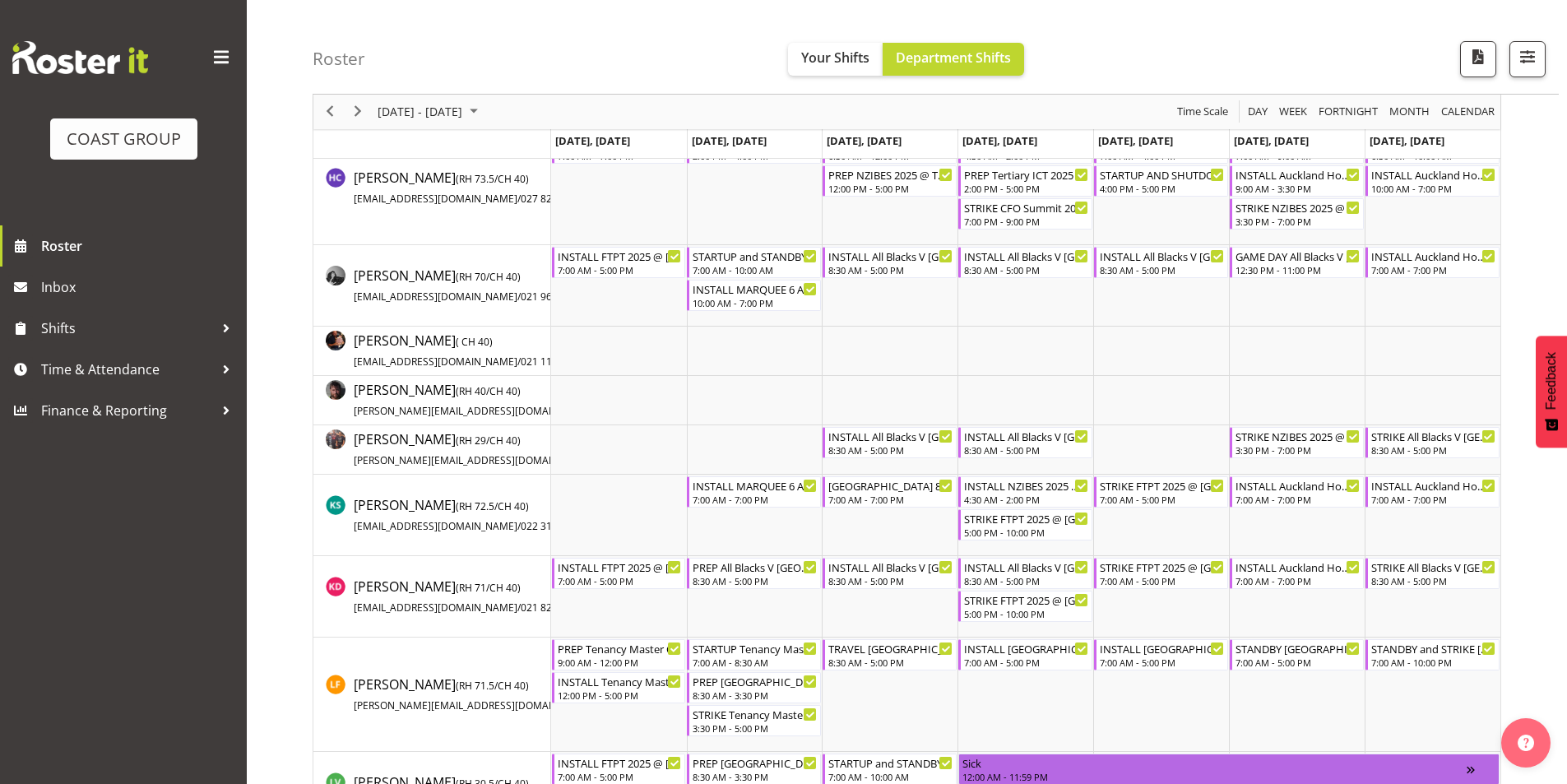
scroll to position [740, 0]
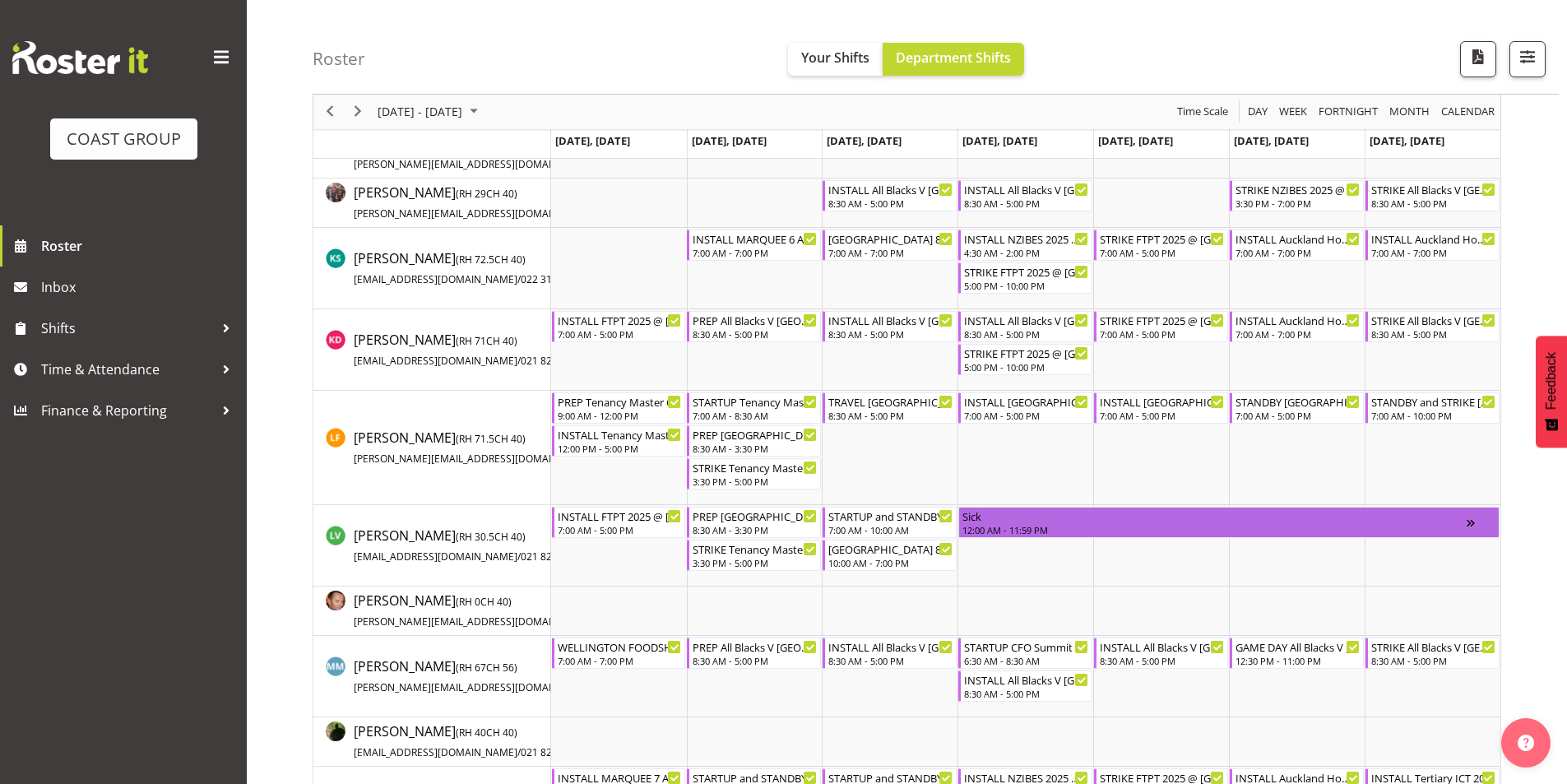
drag, startPoint x: 918, startPoint y: 571, endPoint x: 663, endPoint y: 525, distance: 259.1
drag, startPoint x: 334, startPoint y: 115, endPoint x: 637, endPoint y: 233, distance: 325.2
click at [334, 114] on span "Previous" at bounding box center [330, 112] width 20 height 21
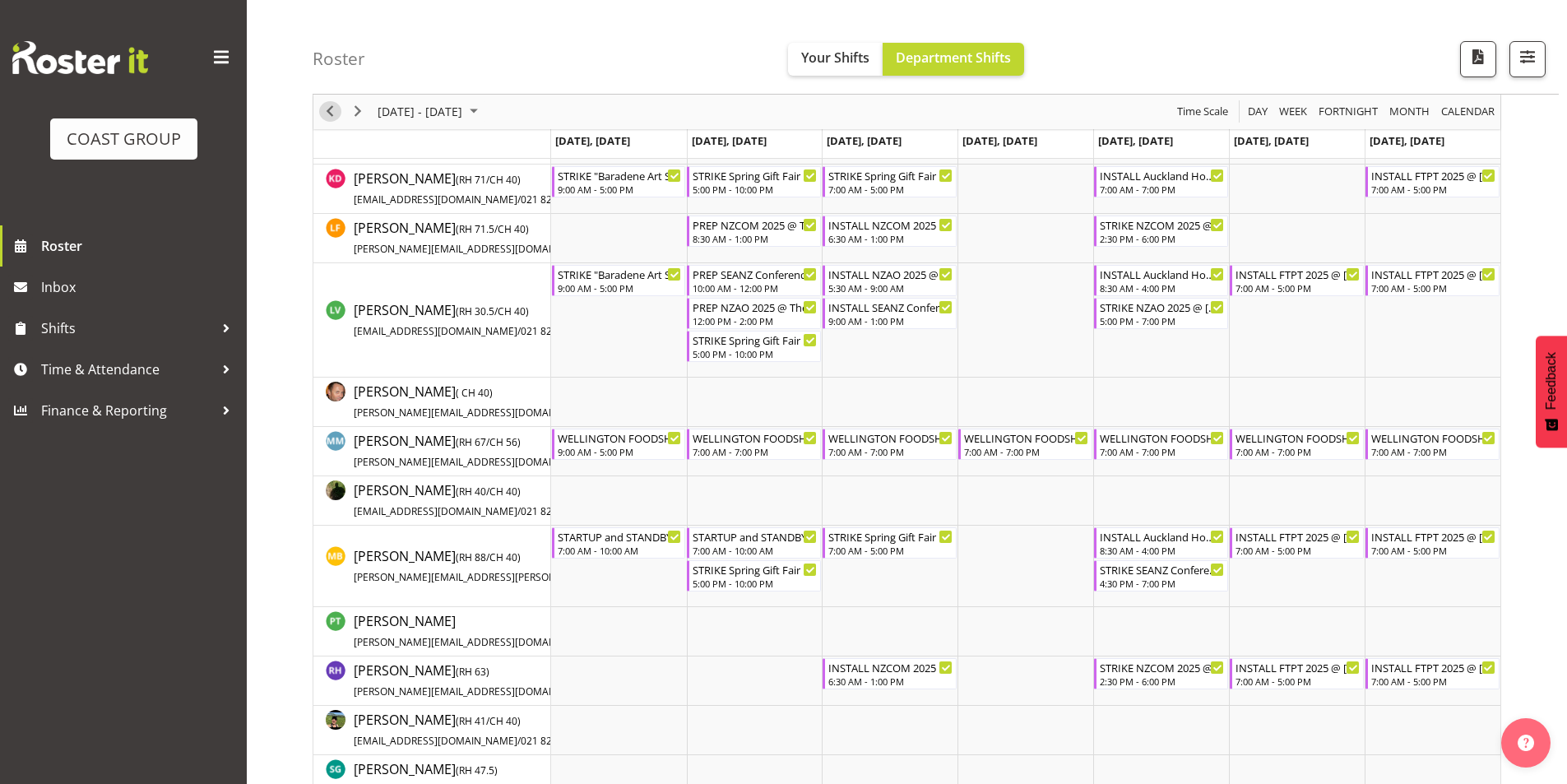
scroll to position [822, 0]
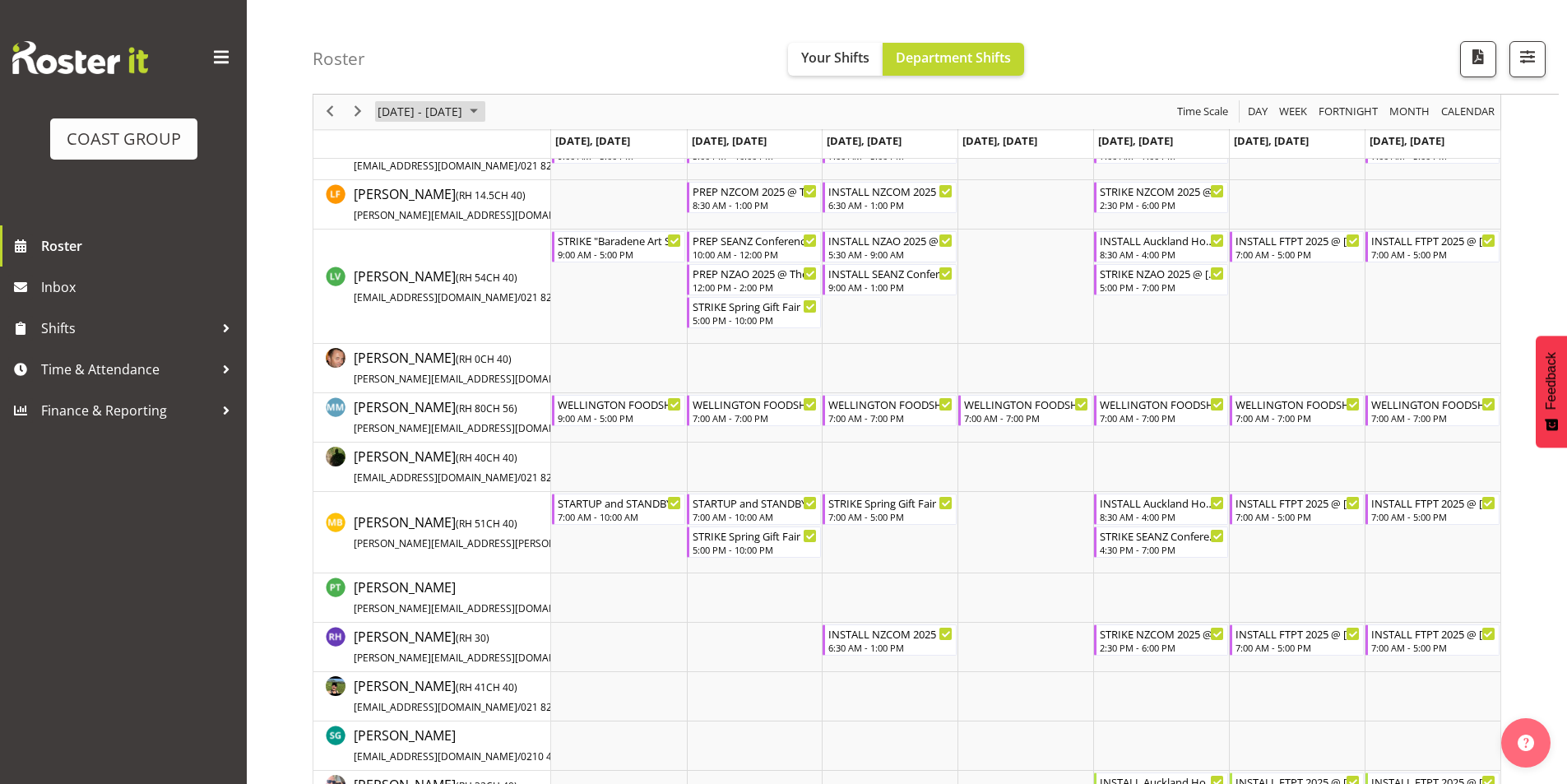
click at [424, 118] on span "[DATE] - [DATE]" at bounding box center [419, 112] width 88 height 21
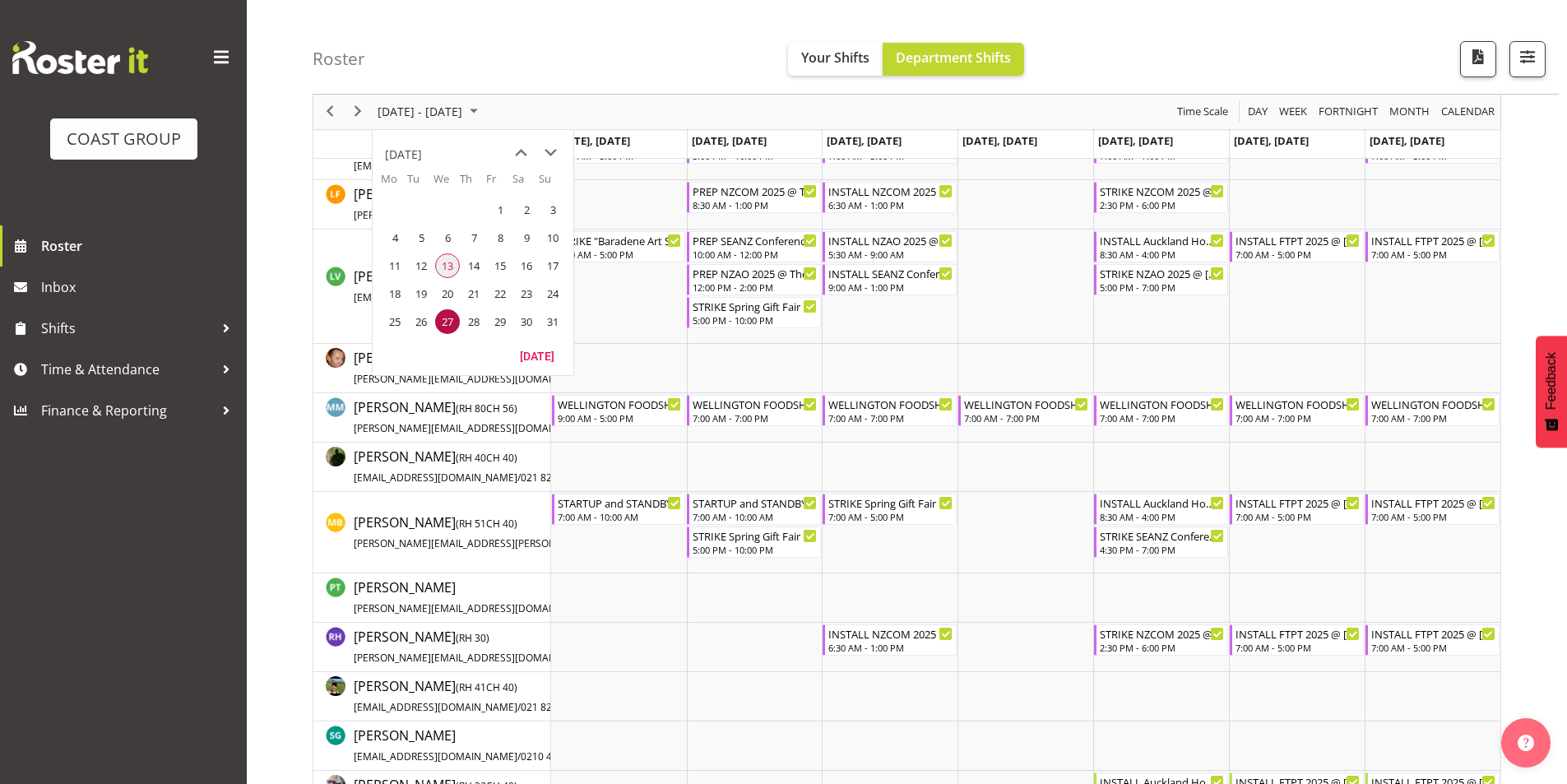
click at [455, 262] on span "13" at bounding box center [447, 266] width 25 height 25
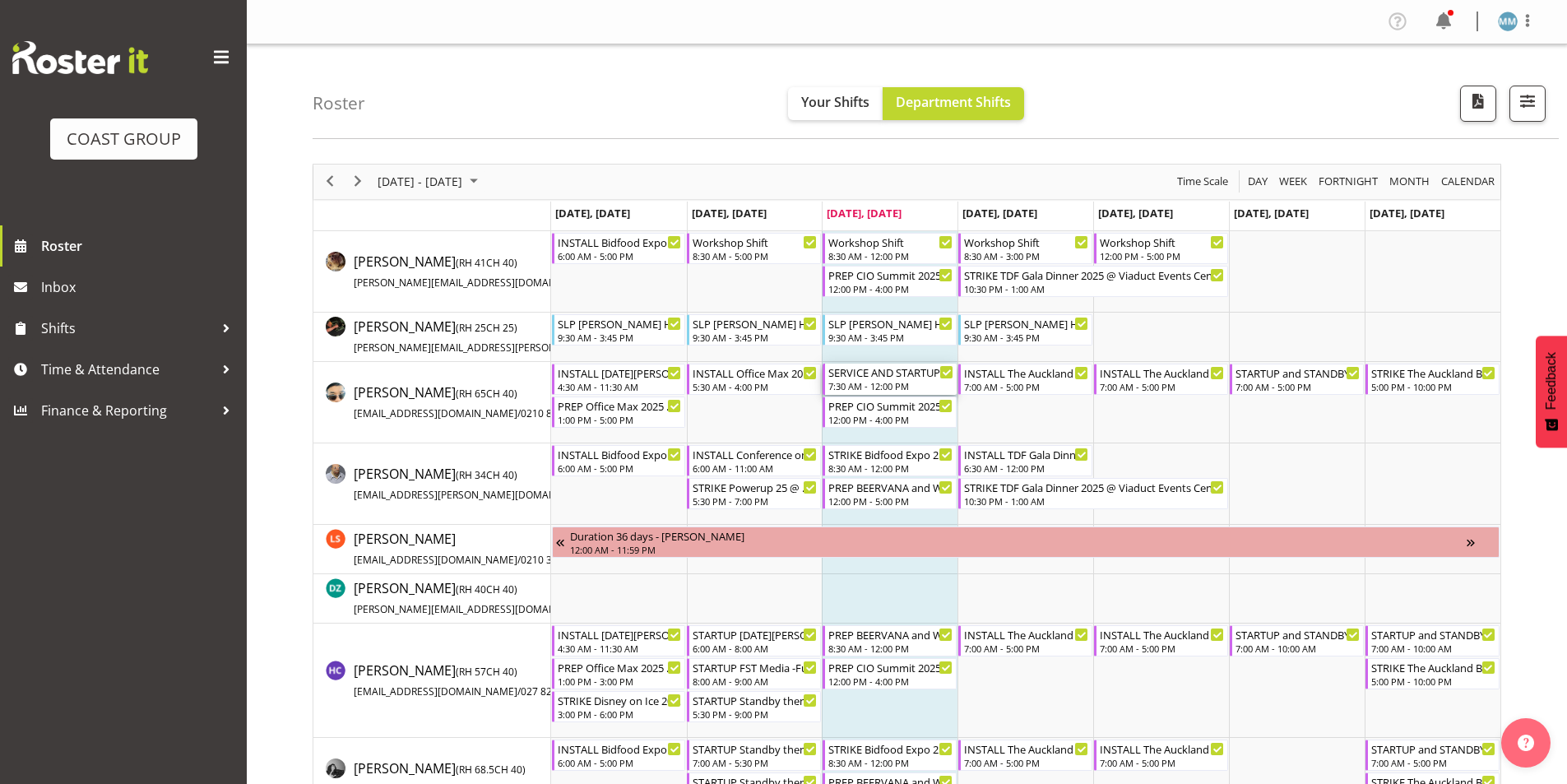
click at [892, 387] on div "7:30 AM - 12:00 PM" at bounding box center [890, 385] width 125 height 13
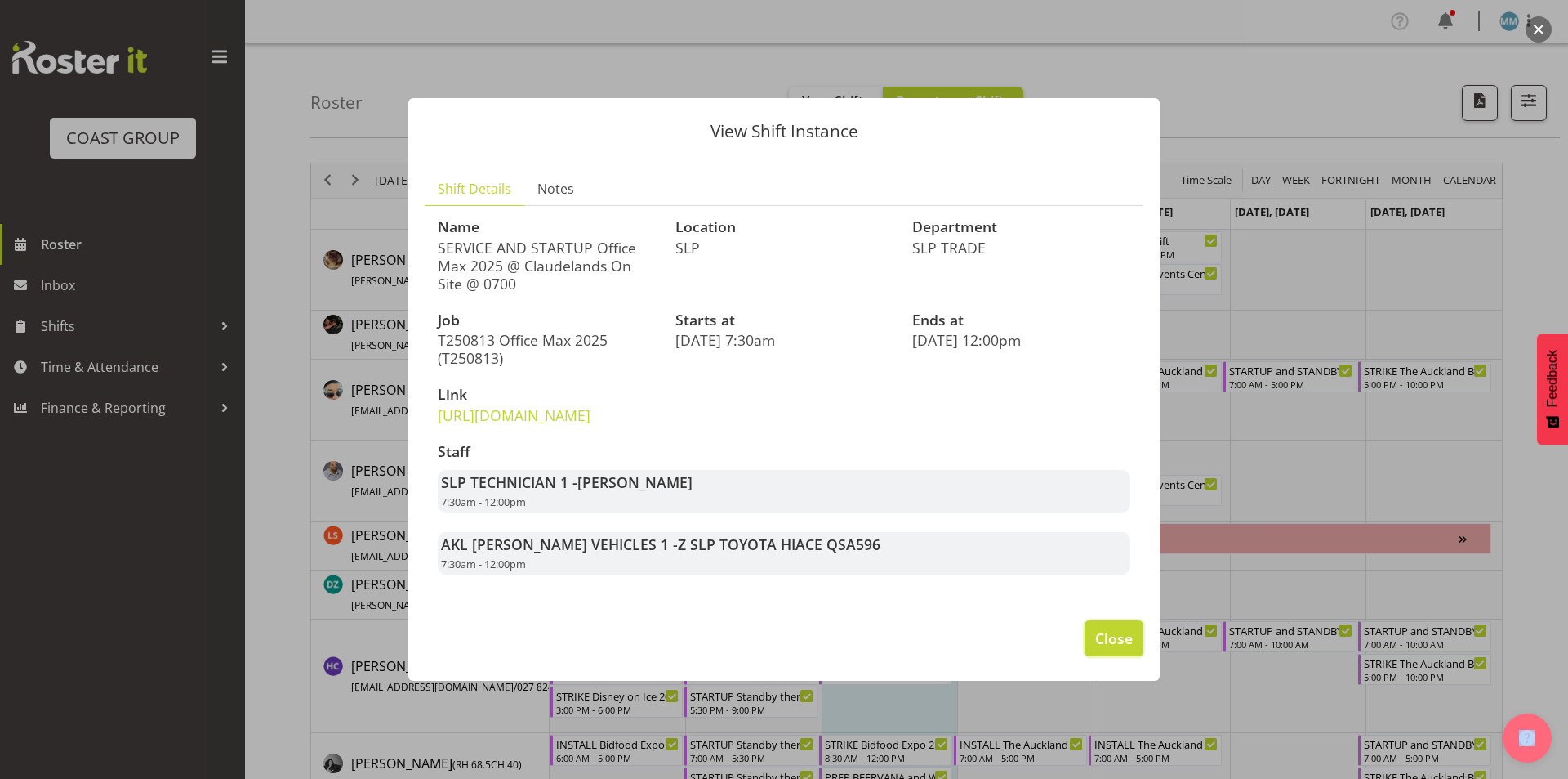
click at [1110, 649] on span "Close" at bounding box center [1114, 638] width 38 height 21
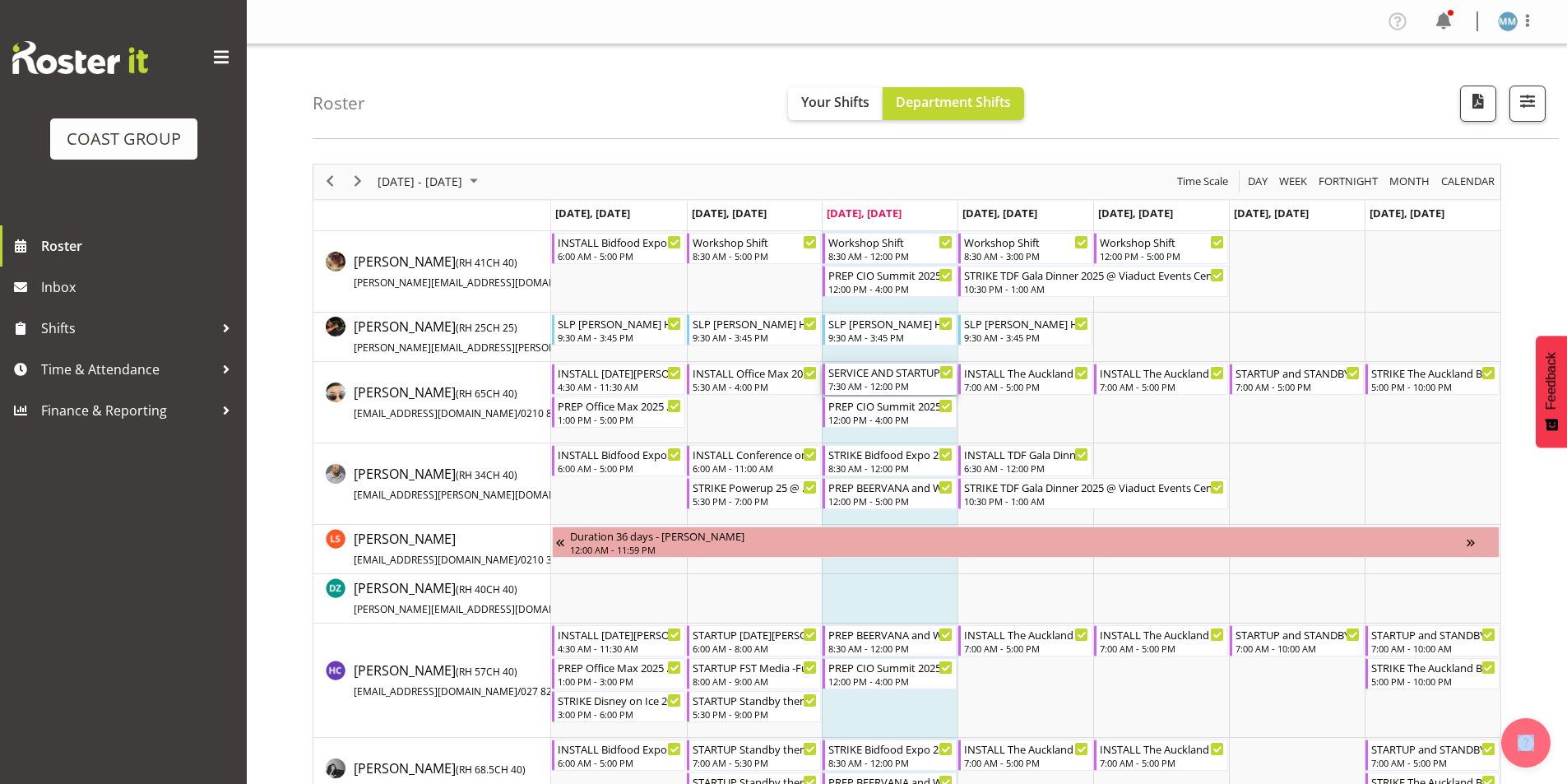
click at [876, 380] on div "SERVICE AND STARTUP Office Max 2025 @ Claudelands On Site @ 0700 7:30 AM - 12:0…" at bounding box center [890, 379] width 125 height 31
click at [0, 0] on div at bounding box center [0, 0] width 0 height 0
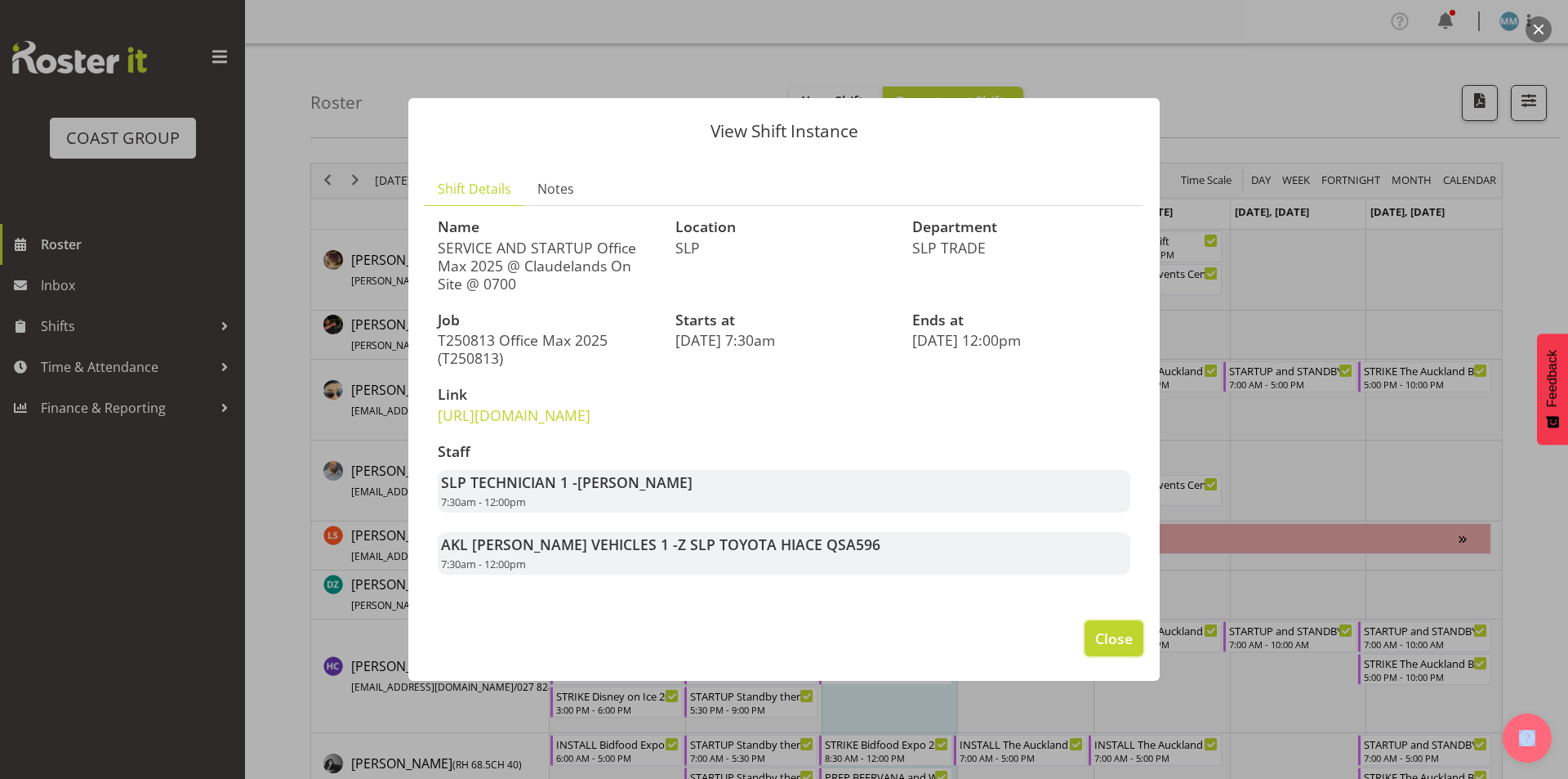
click at [1112, 649] on span "Close" at bounding box center [1114, 638] width 38 height 21
